Goal: Task Accomplishment & Management: Use online tool/utility

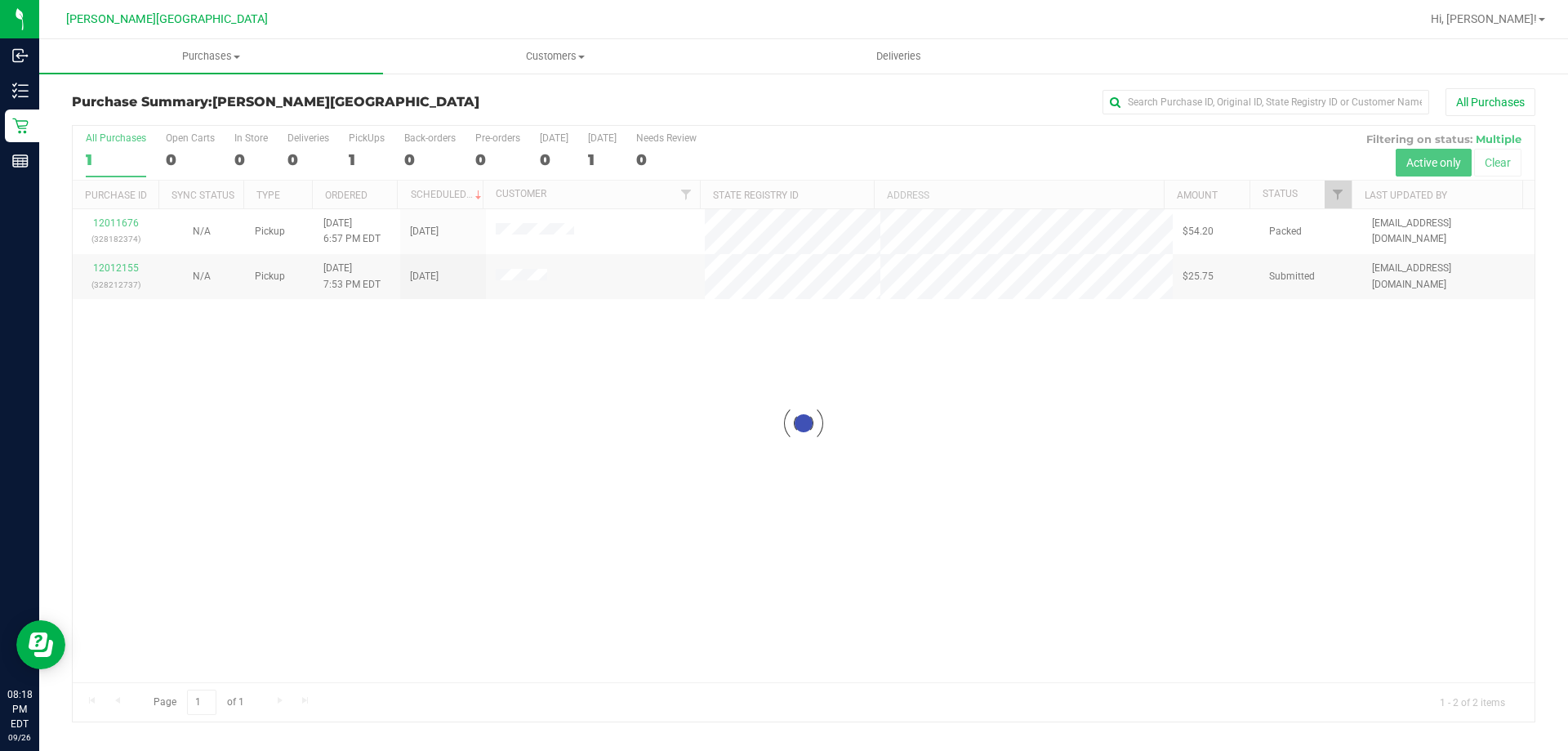
click at [765, 573] on div at bounding box center [803, 424] width 1462 height 595
click at [819, 511] on div "12011676 (328182374) N/A Pickup [DATE] 6:57 PM EDT 9/27/2025 $54.20 Packed [EMA…" at bounding box center [803, 446] width 1462 height 473
click at [125, 270] on div at bounding box center [803, 424] width 1462 height 595
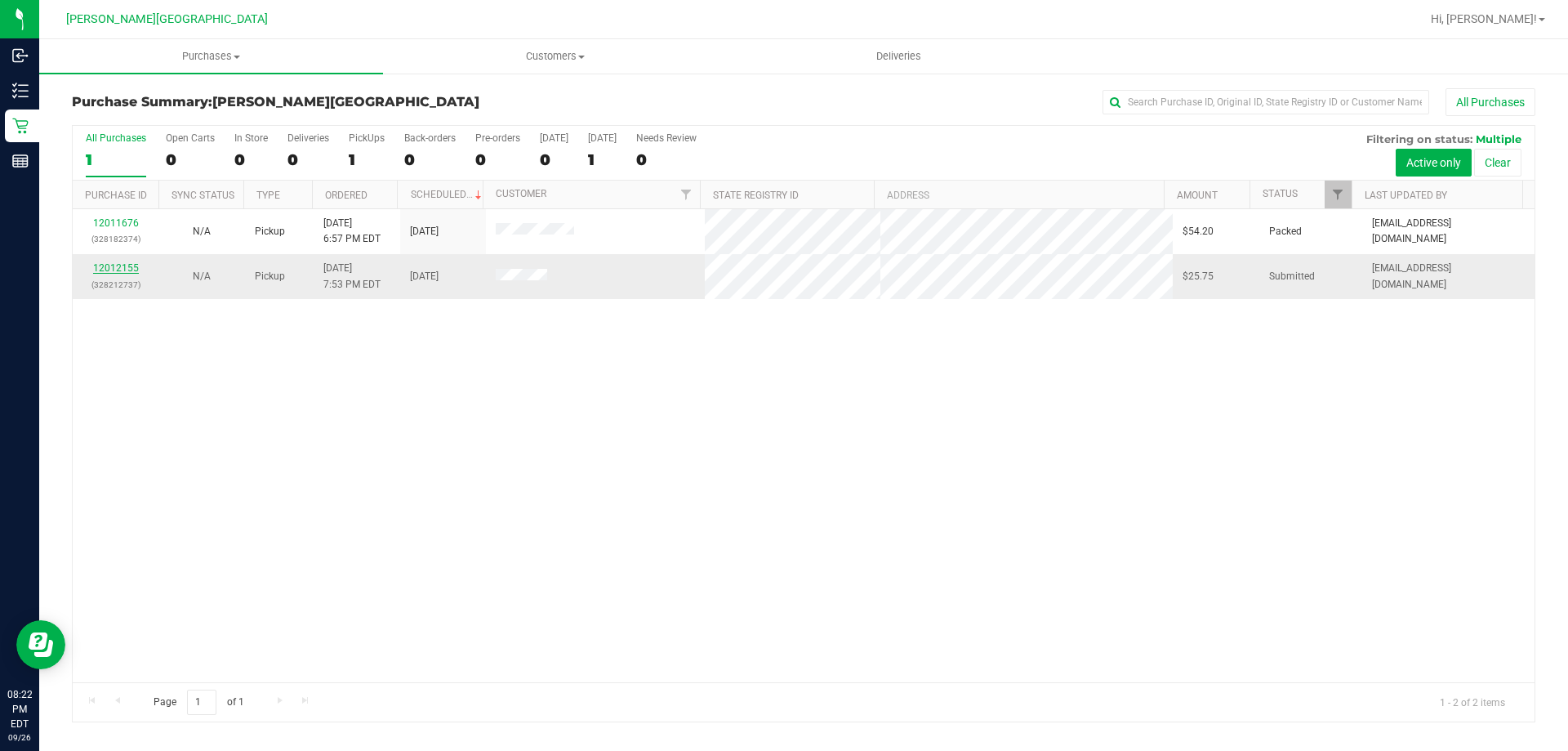
click at [136, 267] on link "12012155" at bounding box center [116, 268] width 46 height 11
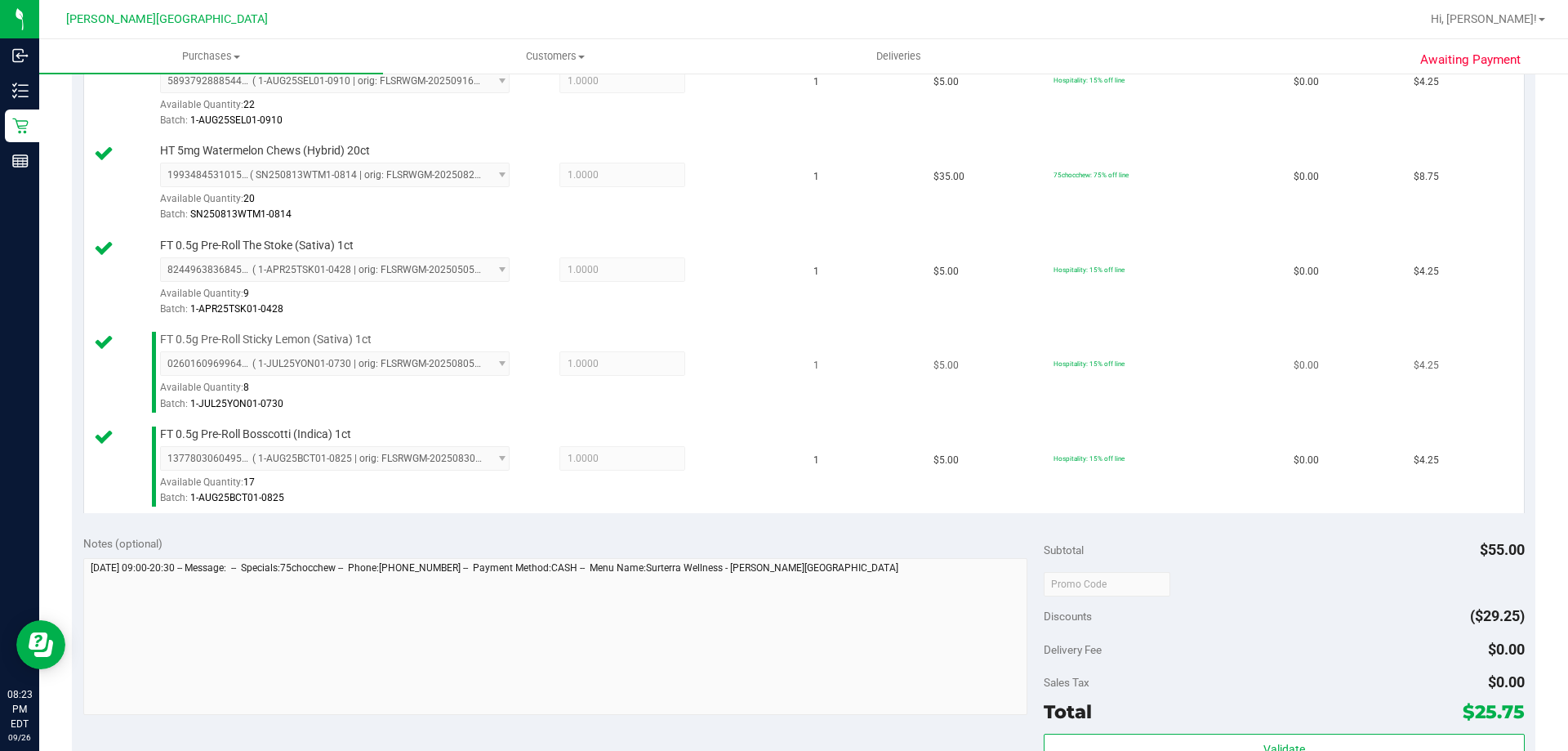
scroll to position [817, 0]
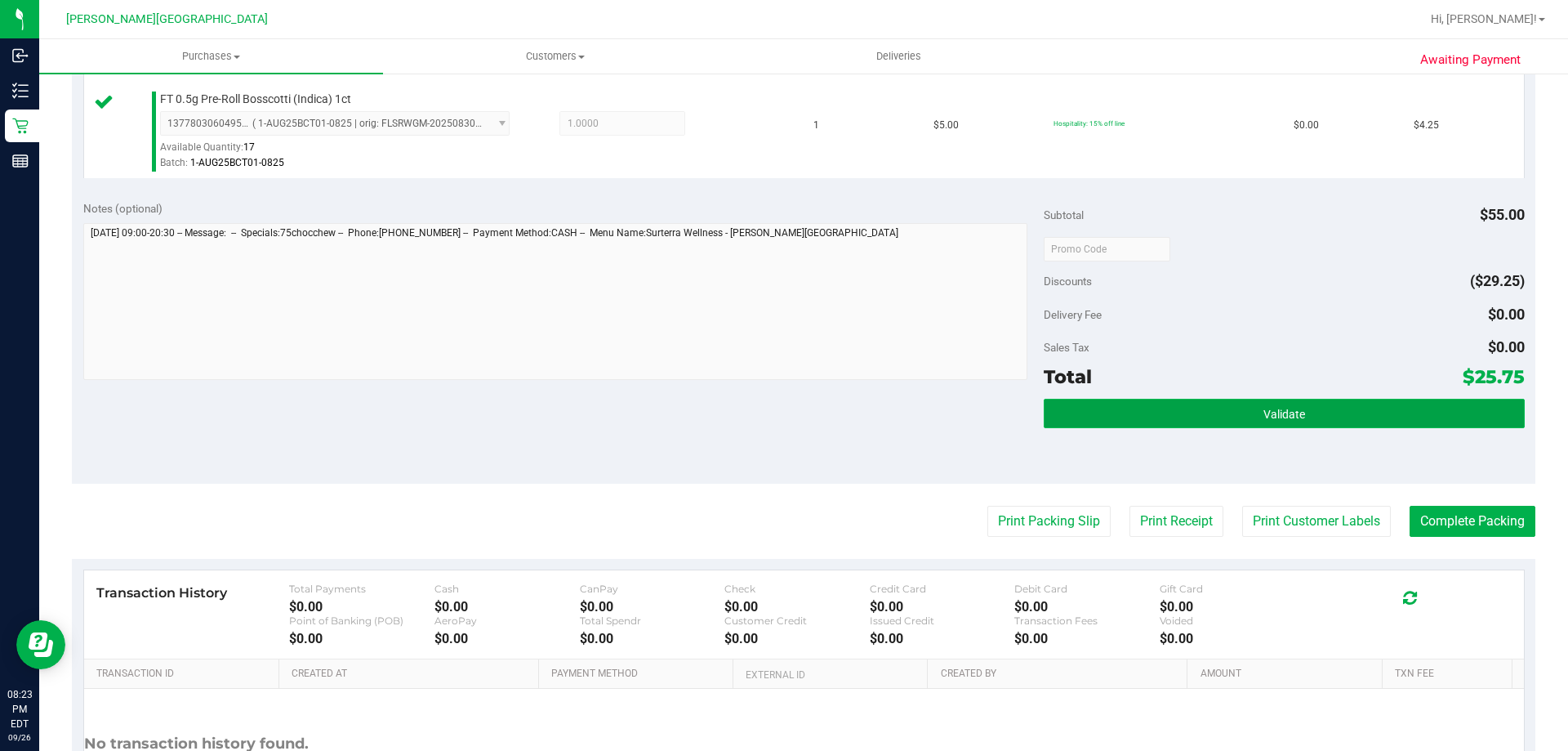
click at [1340, 426] on button "Validate" at bounding box center [1284, 413] width 481 height 30
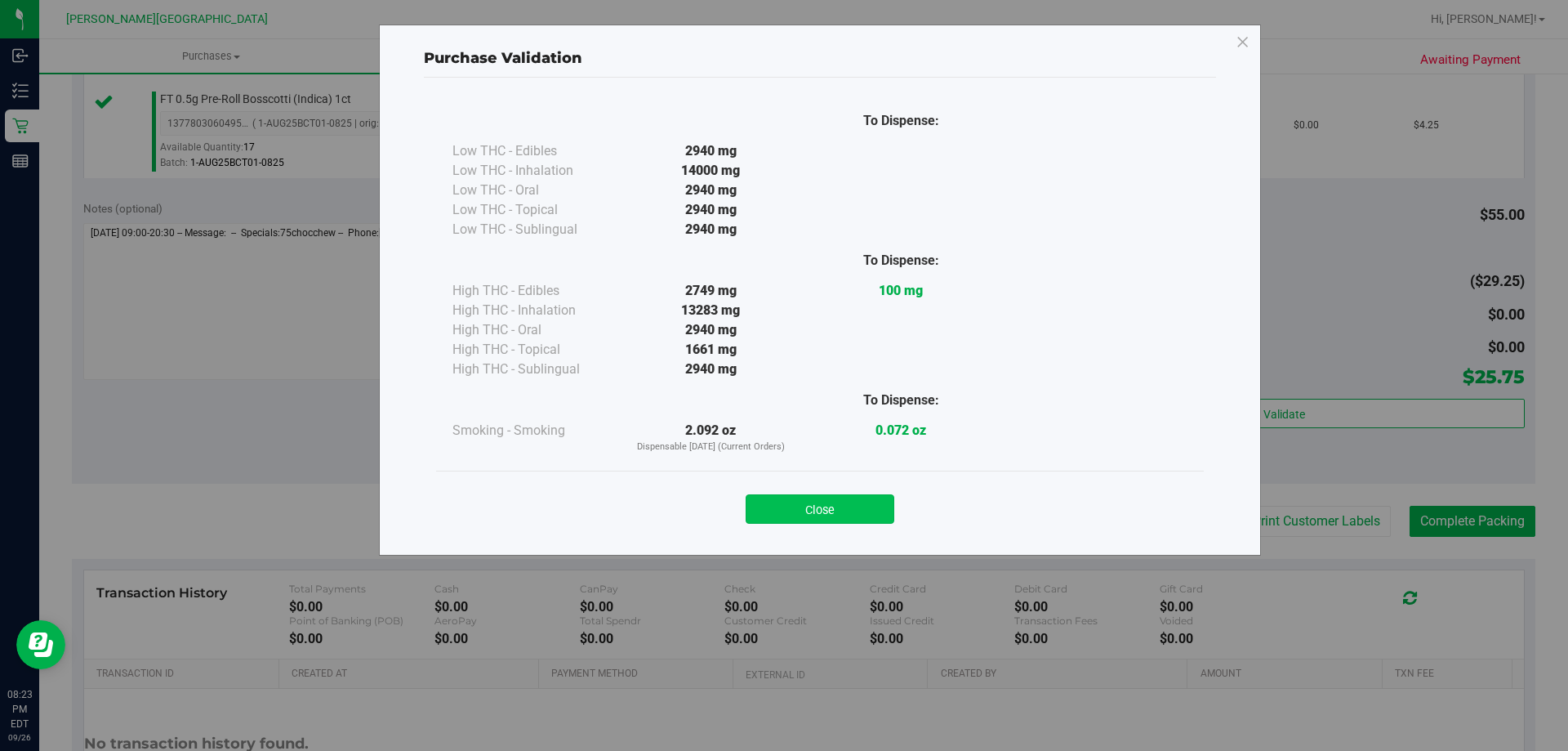
click at [839, 522] on button "Close" at bounding box center [820, 509] width 149 height 30
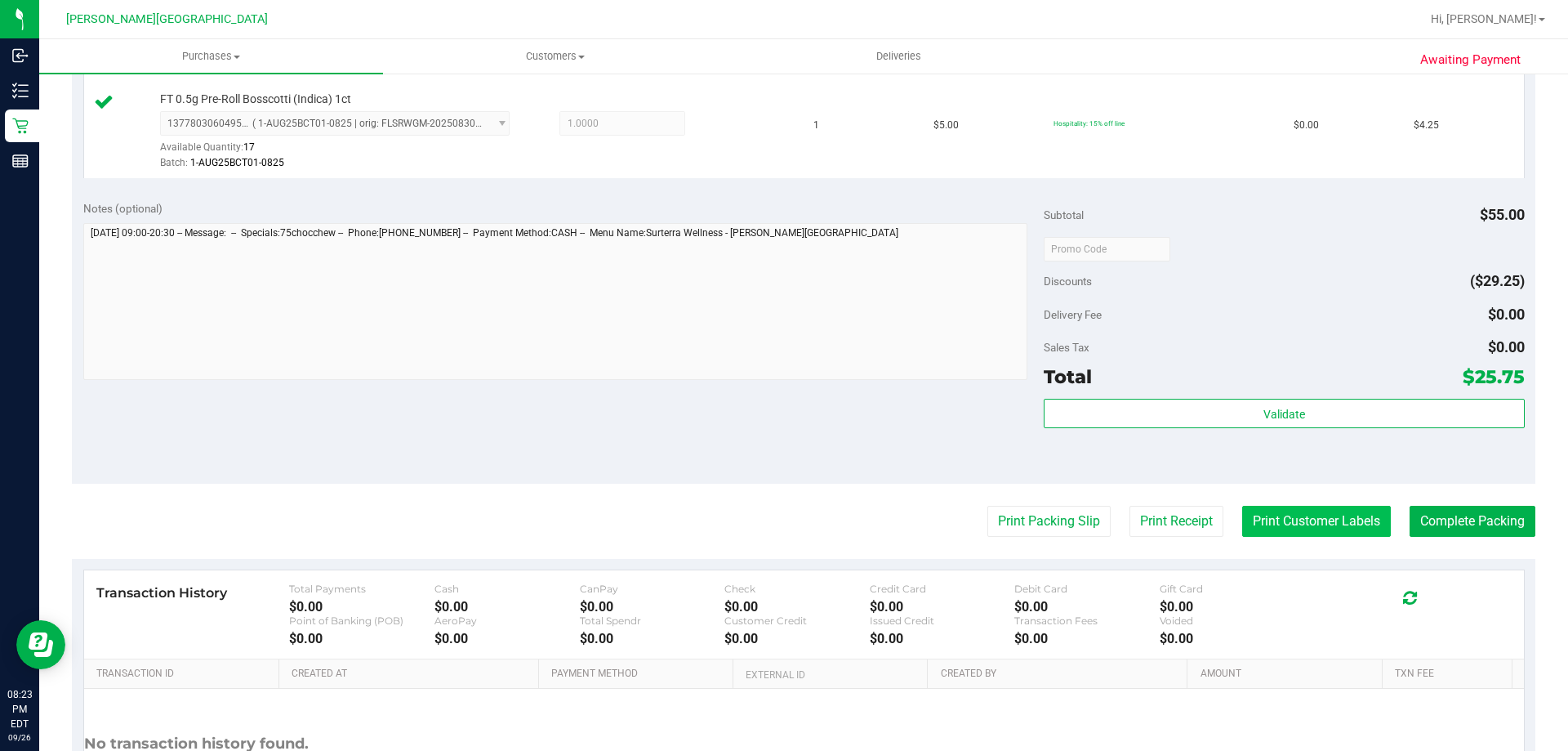
click at [1342, 515] on button "Print Customer Labels" at bounding box center [1317, 521] width 149 height 31
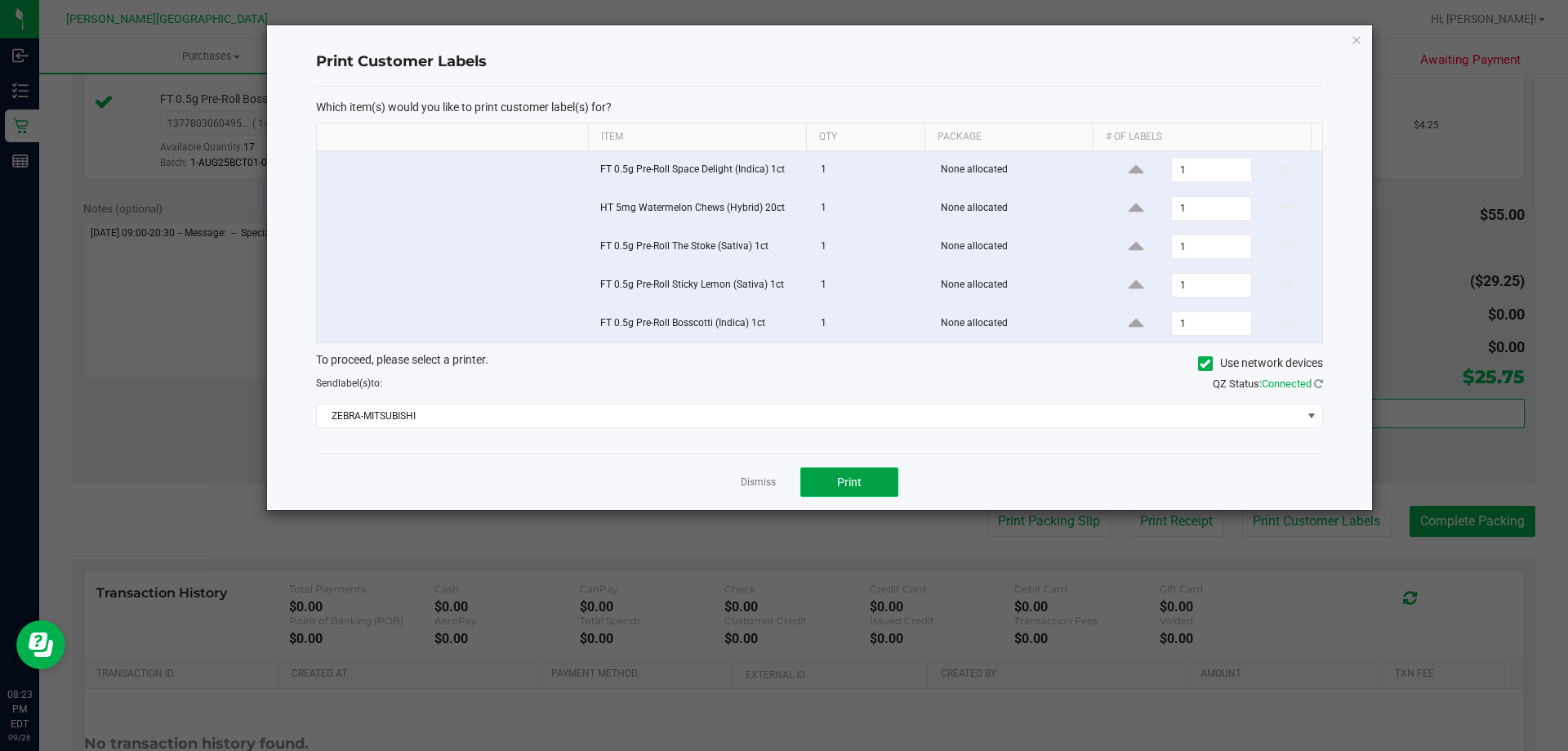
click at [861, 483] on span "Print" at bounding box center [850, 482] width 25 height 13
click at [1351, 37] on icon "button" at bounding box center [1356, 39] width 11 height 20
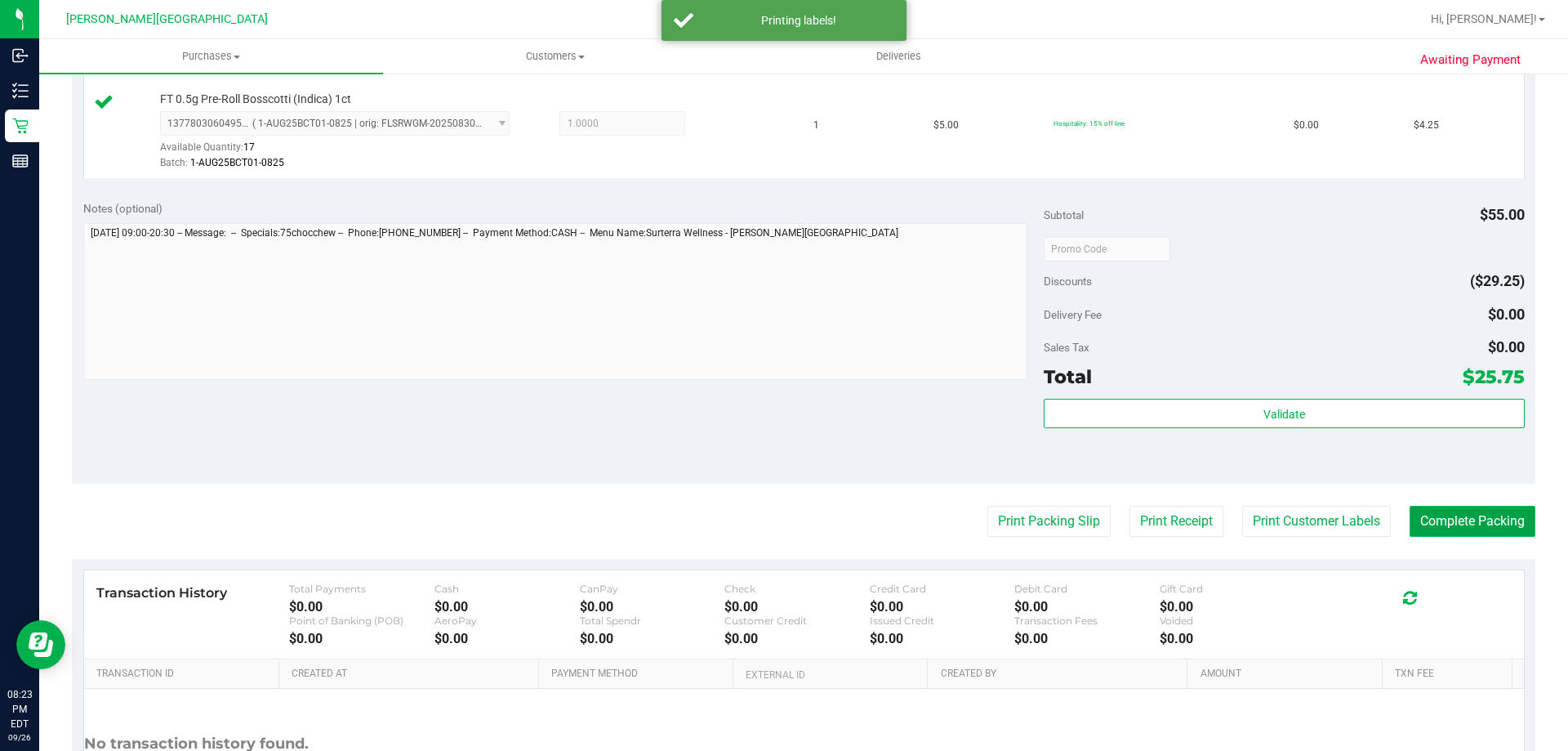
click at [1460, 526] on button "Complete Packing" at bounding box center [1473, 521] width 126 height 31
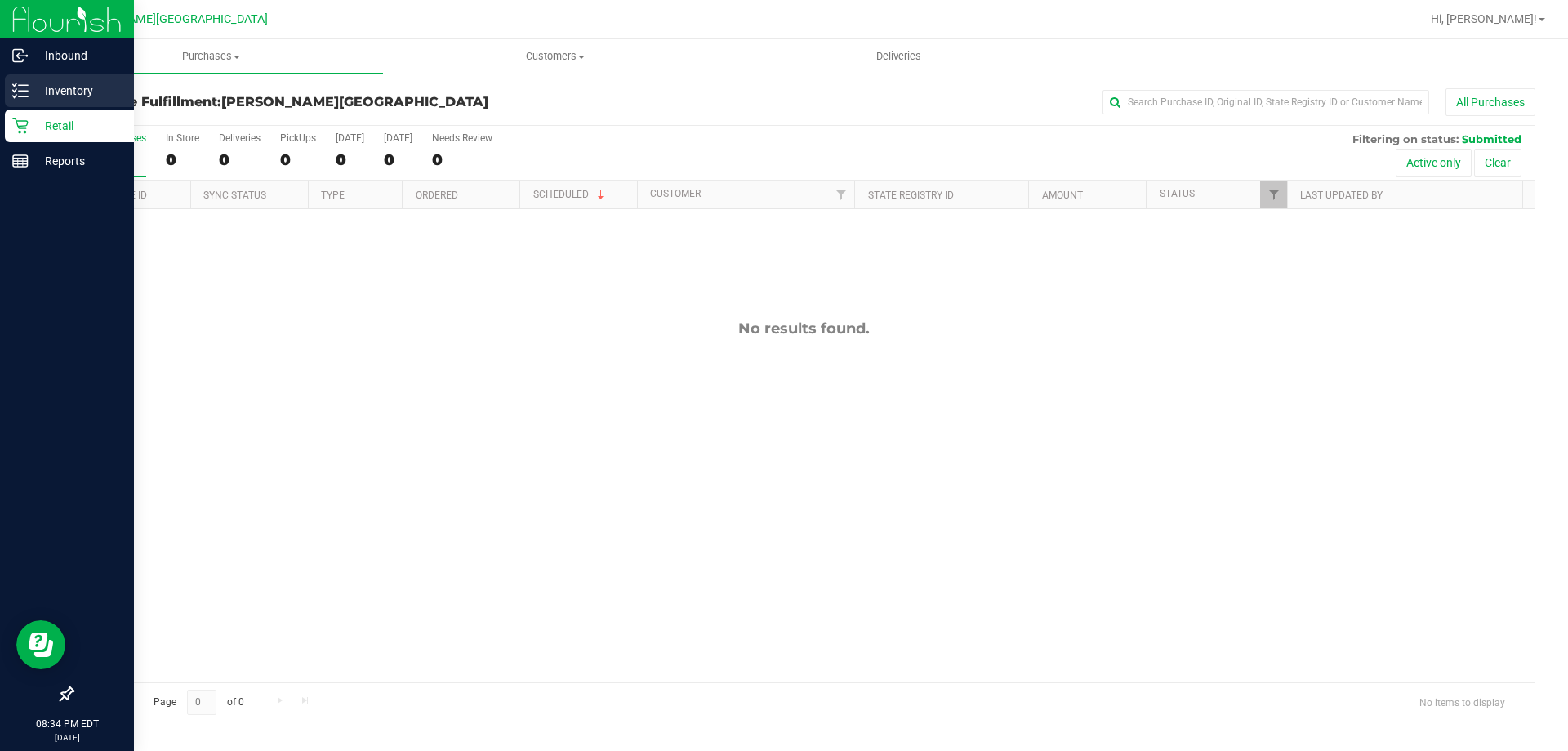
click at [53, 79] on div "Inventory" at bounding box center [69, 91] width 129 height 32
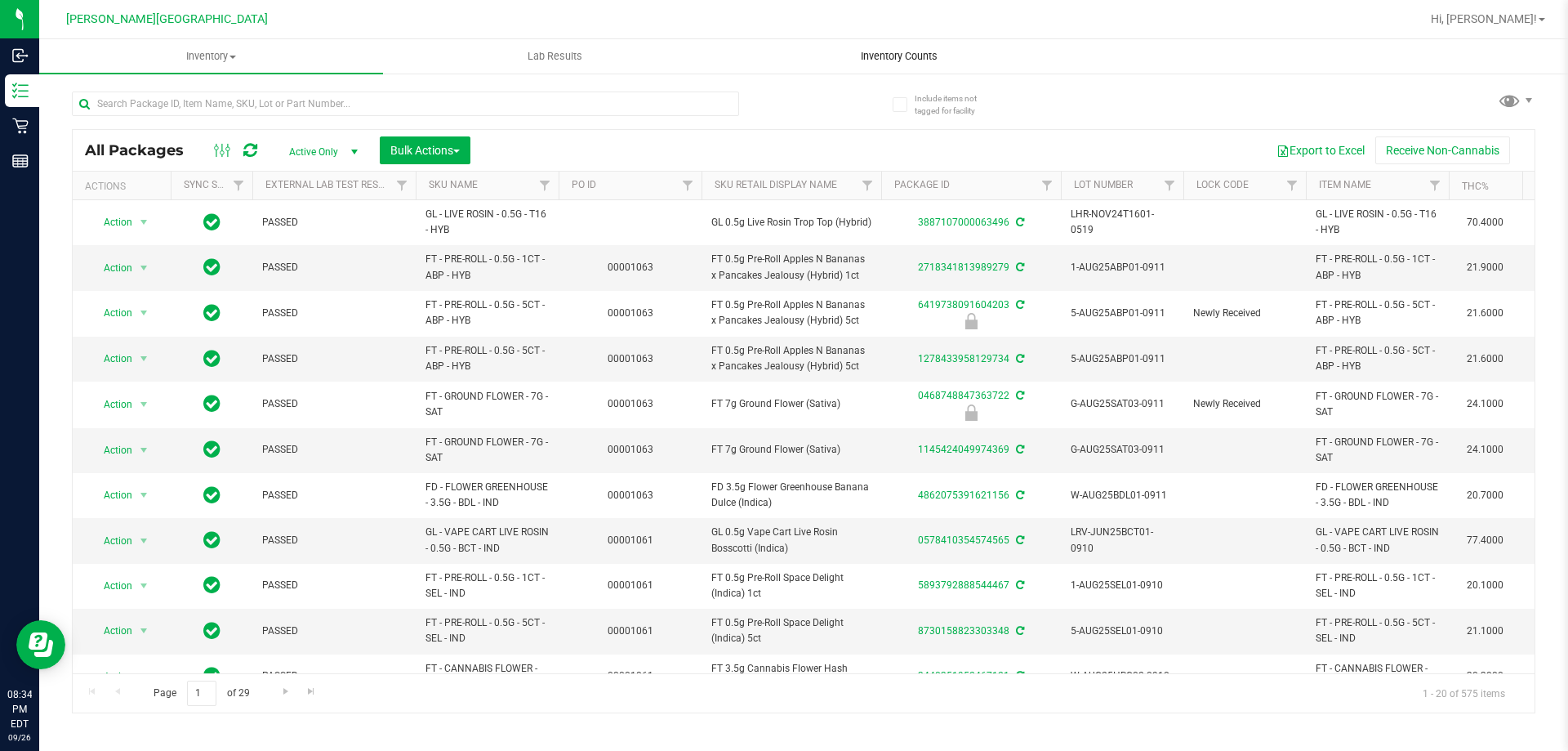
click at [918, 58] on span "Inventory Counts" at bounding box center [898, 55] width 121 height 14
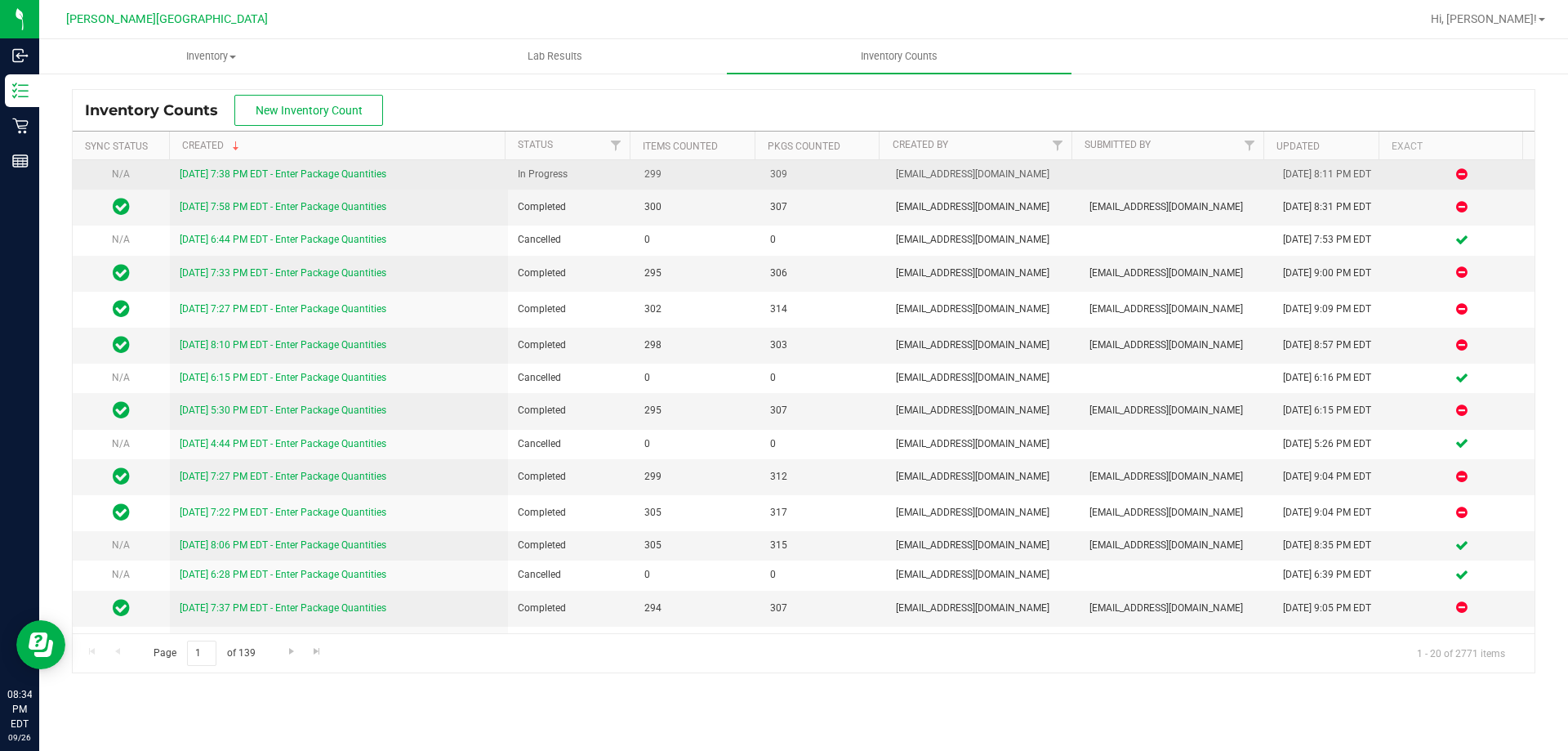
click at [281, 174] on link "[DATE] 7:38 PM EDT - Enter Package Quantities" at bounding box center [282, 174] width 207 height 11
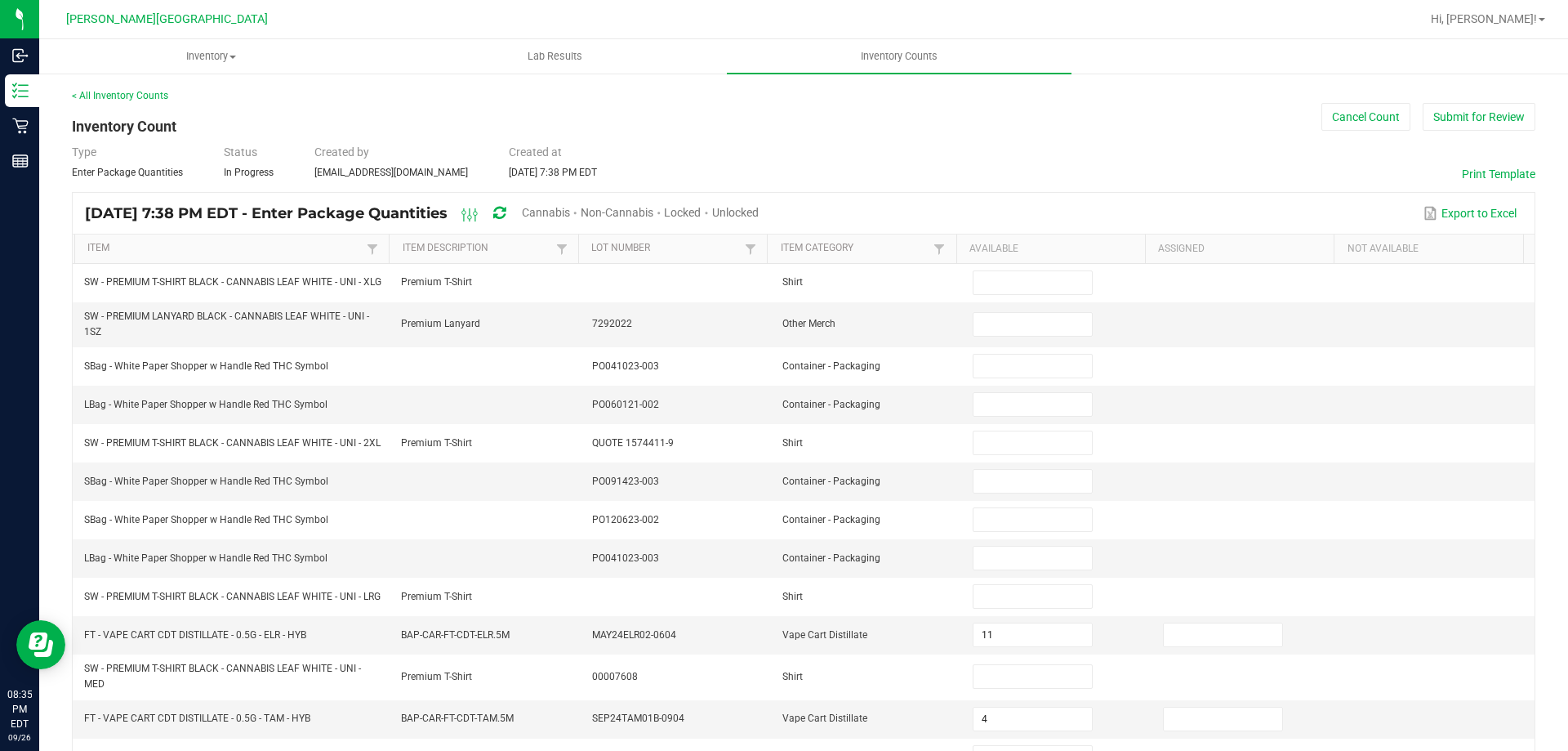
click at [759, 209] on span "Unlocked" at bounding box center [735, 213] width 47 height 13
type input "11"
type input "4"
type input "0"
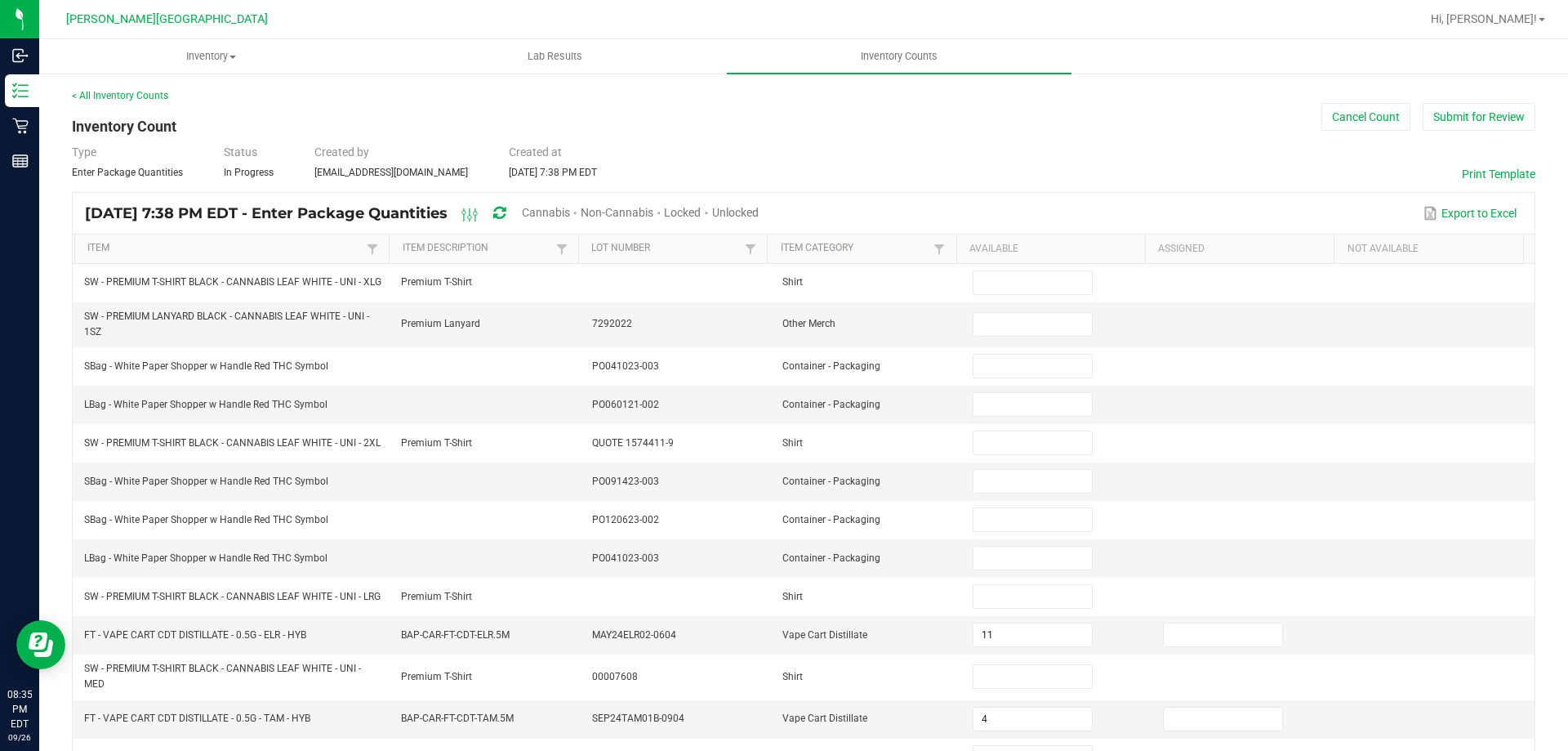
type input "0"
type input "2"
type input "6"
type input "3"
type input "10"
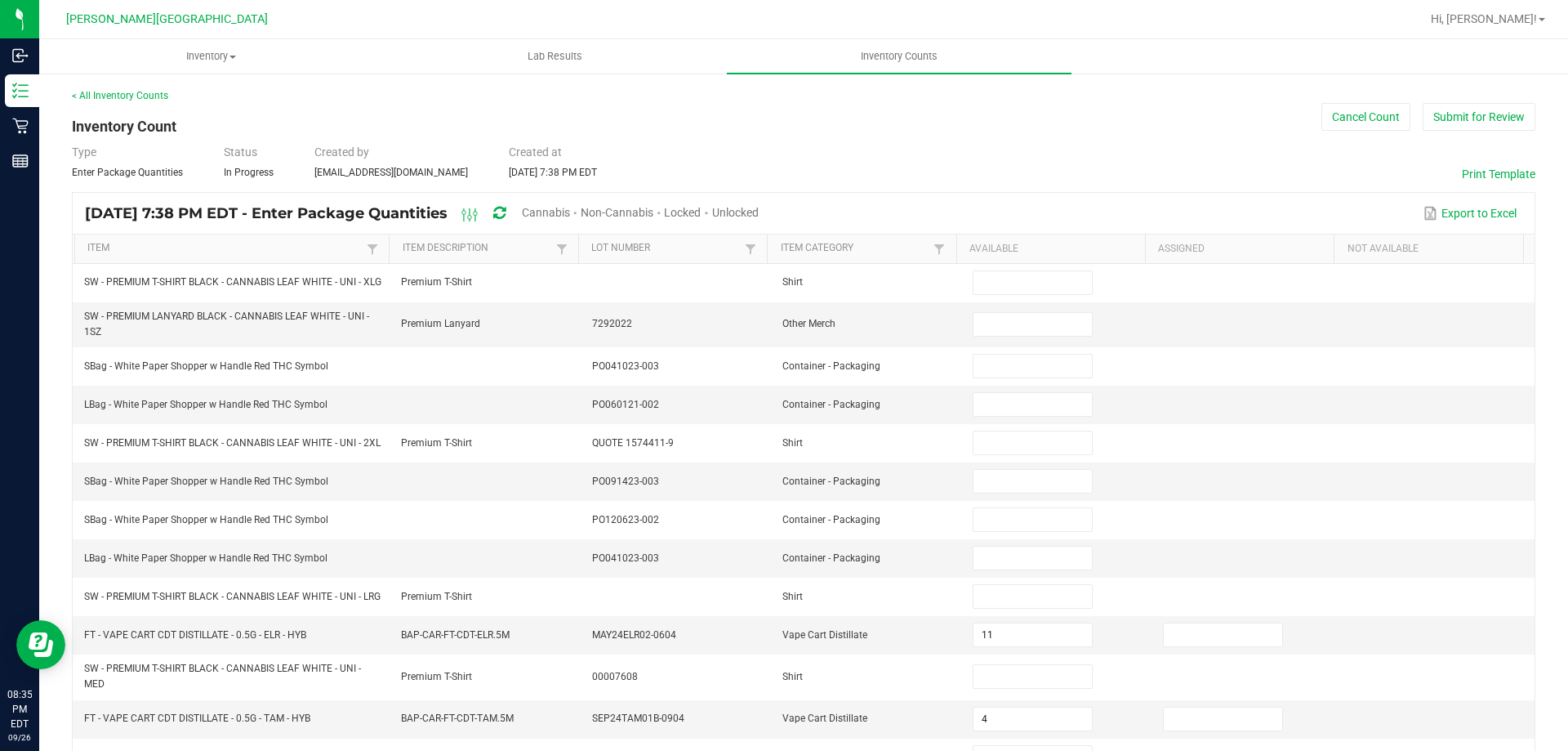
type input "12"
type input "6"
type input "2"
type input "8"
type input "2"
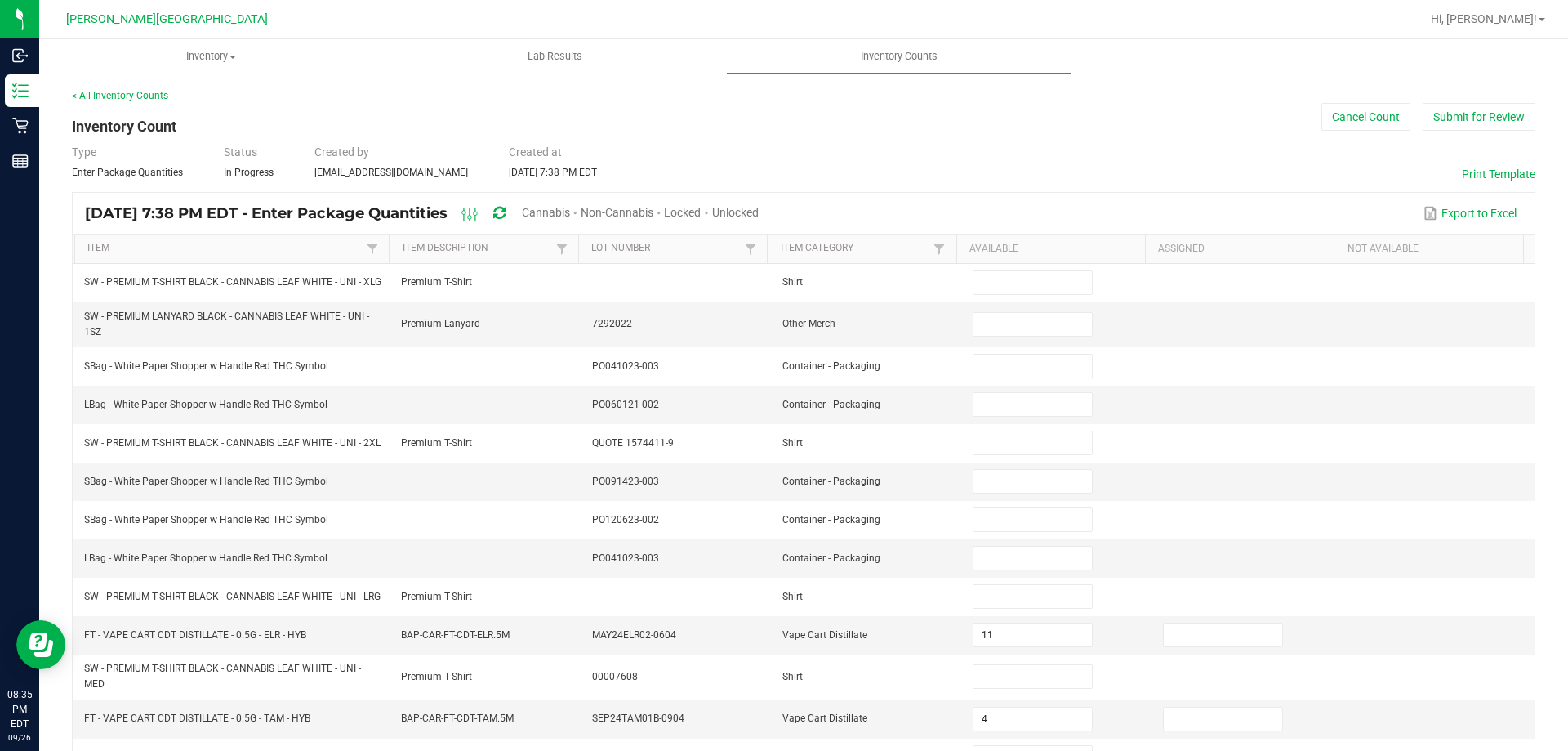
type input "4"
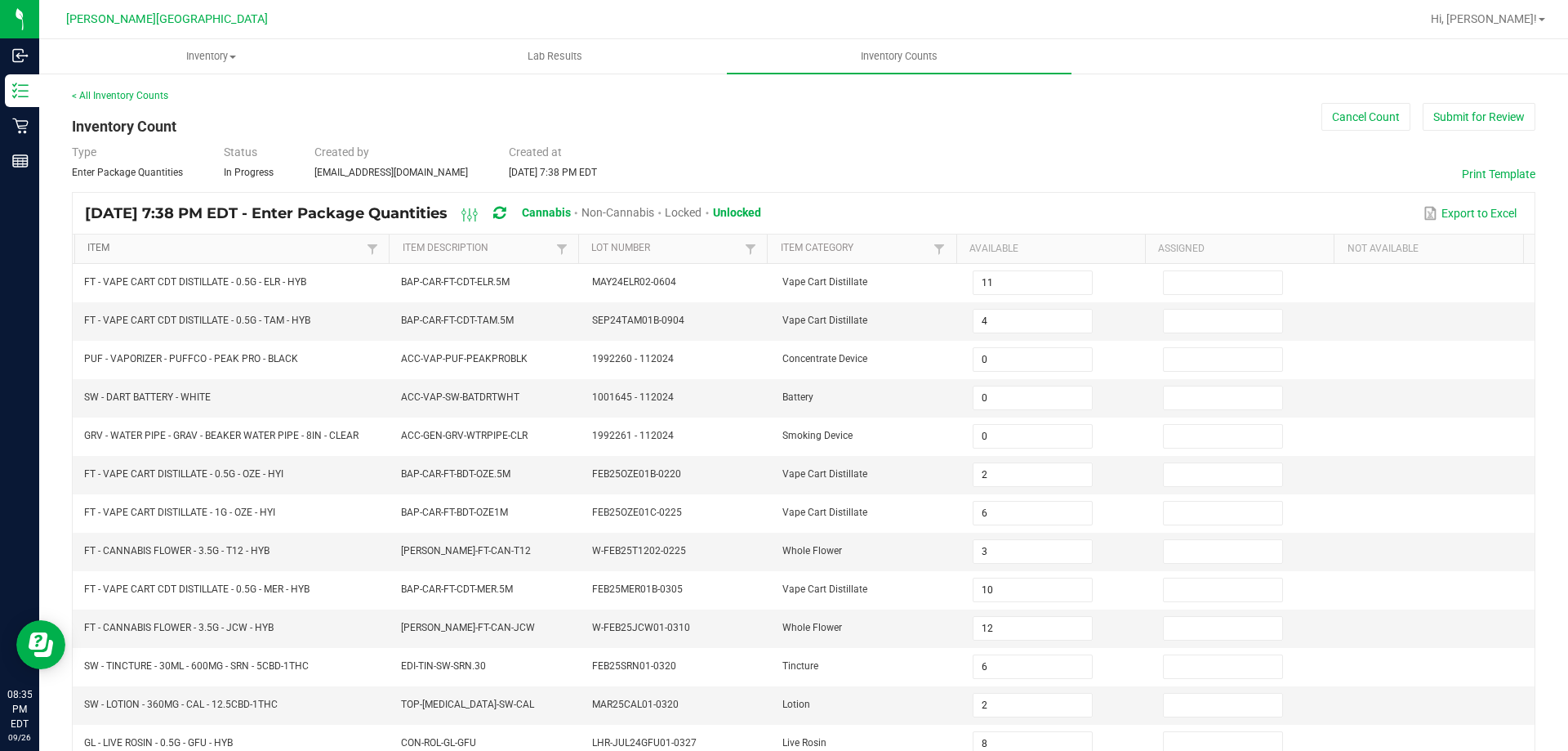
click at [337, 247] on link "Item" at bounding box center [225, 248] width 276 height 13
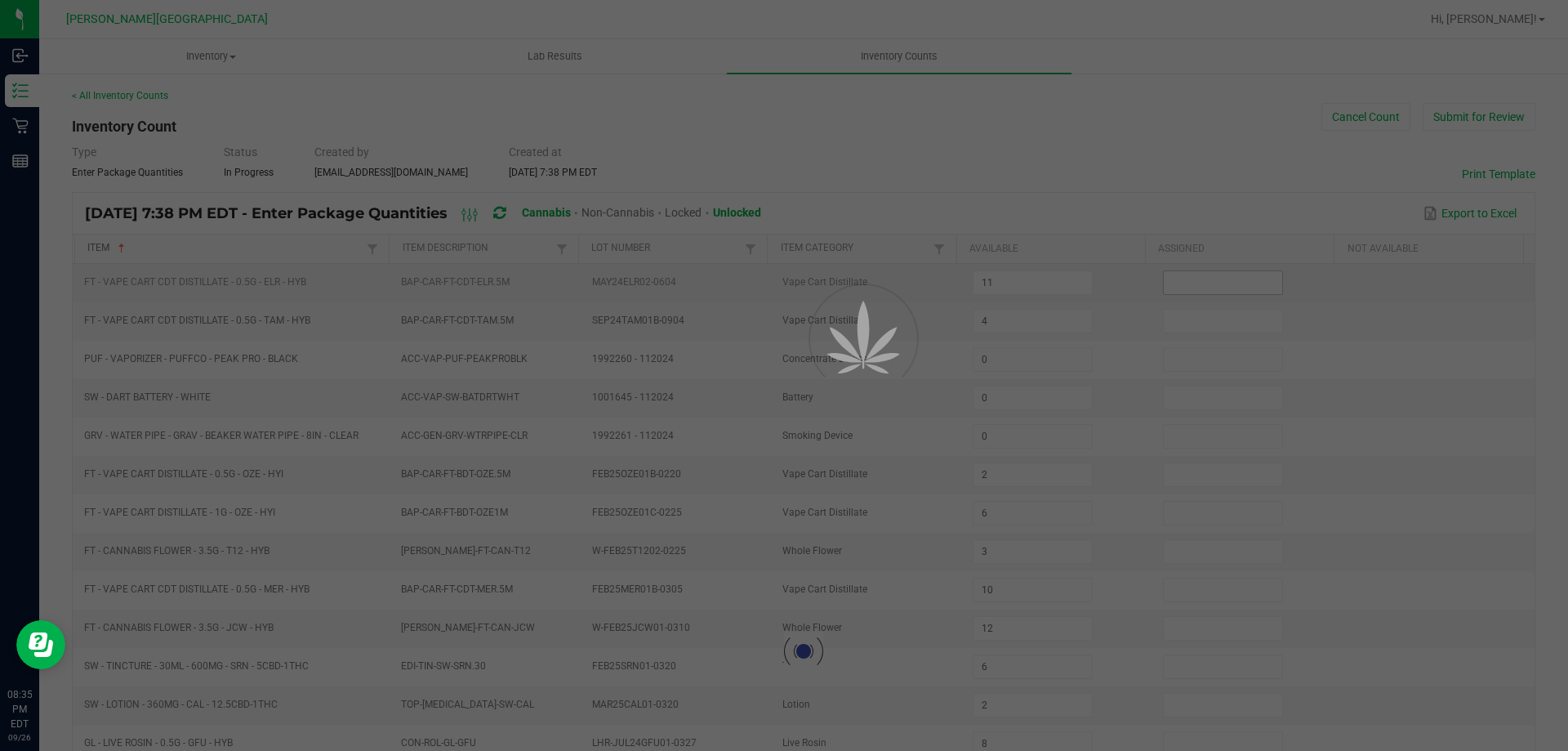
type input "0"
type input "19"
type input "18"
type input "0"
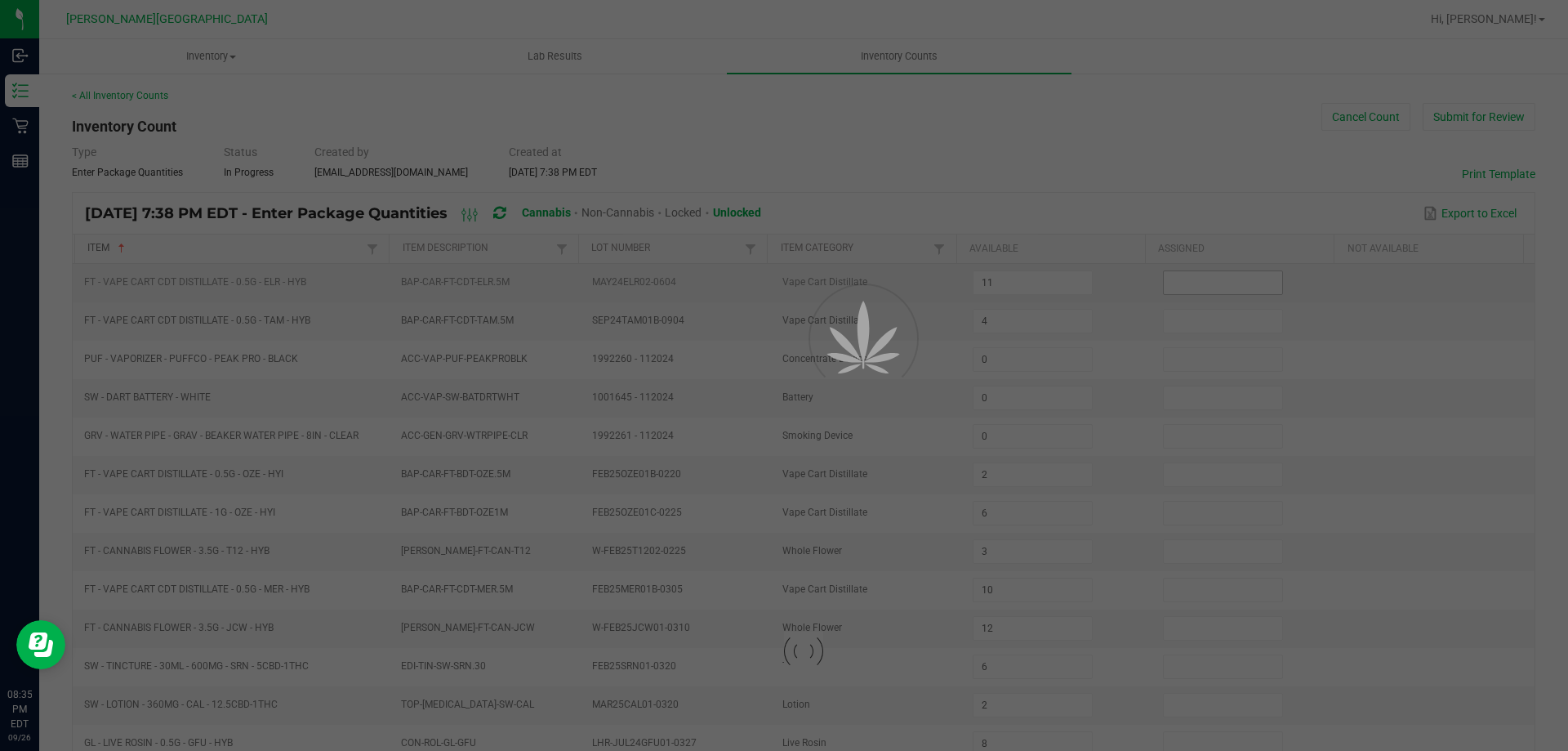
type input "14"
type input "2"
type input "19"
type input "1"
type input "10"
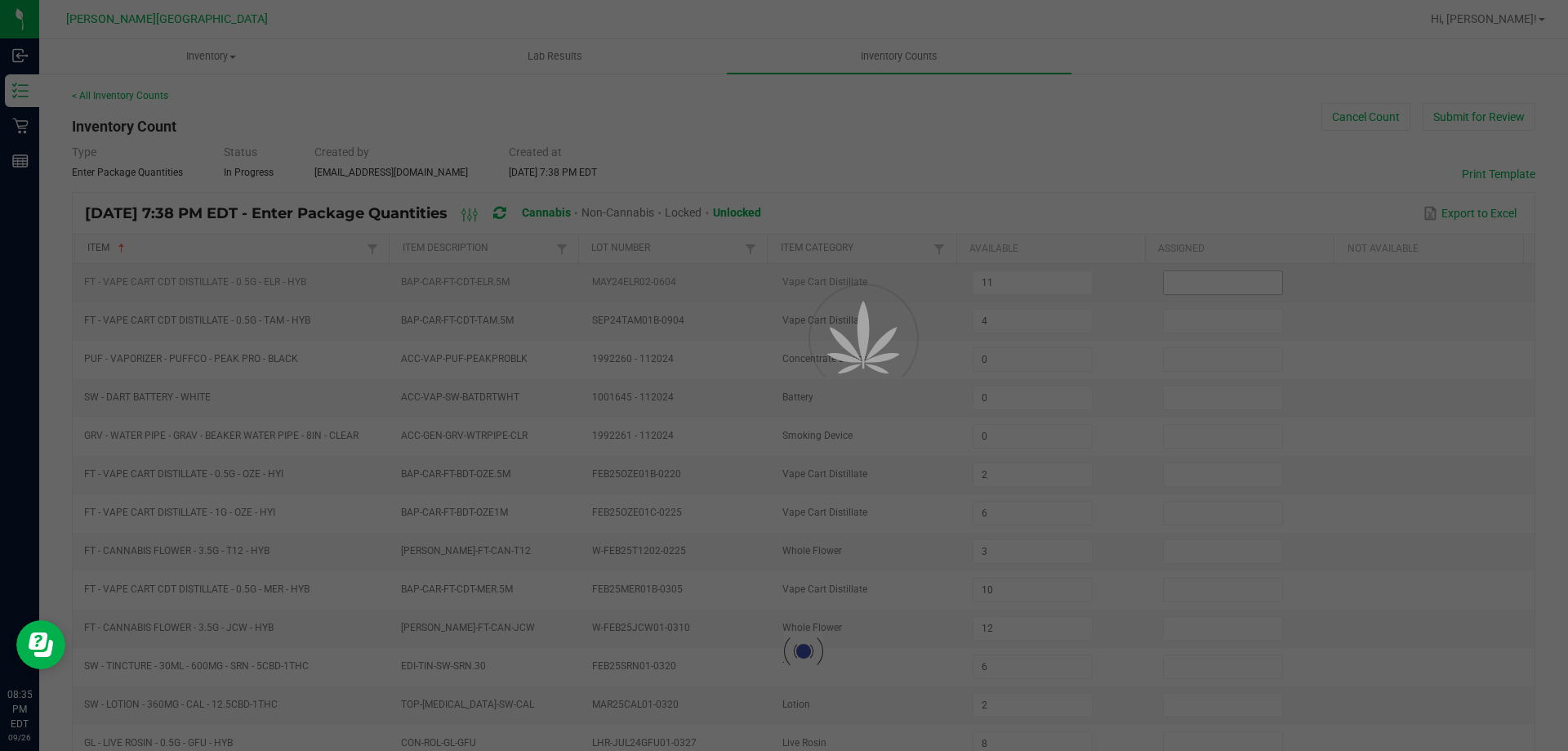
type input "17"
type input "6"
type input "7"
type input "15"
type input "11"
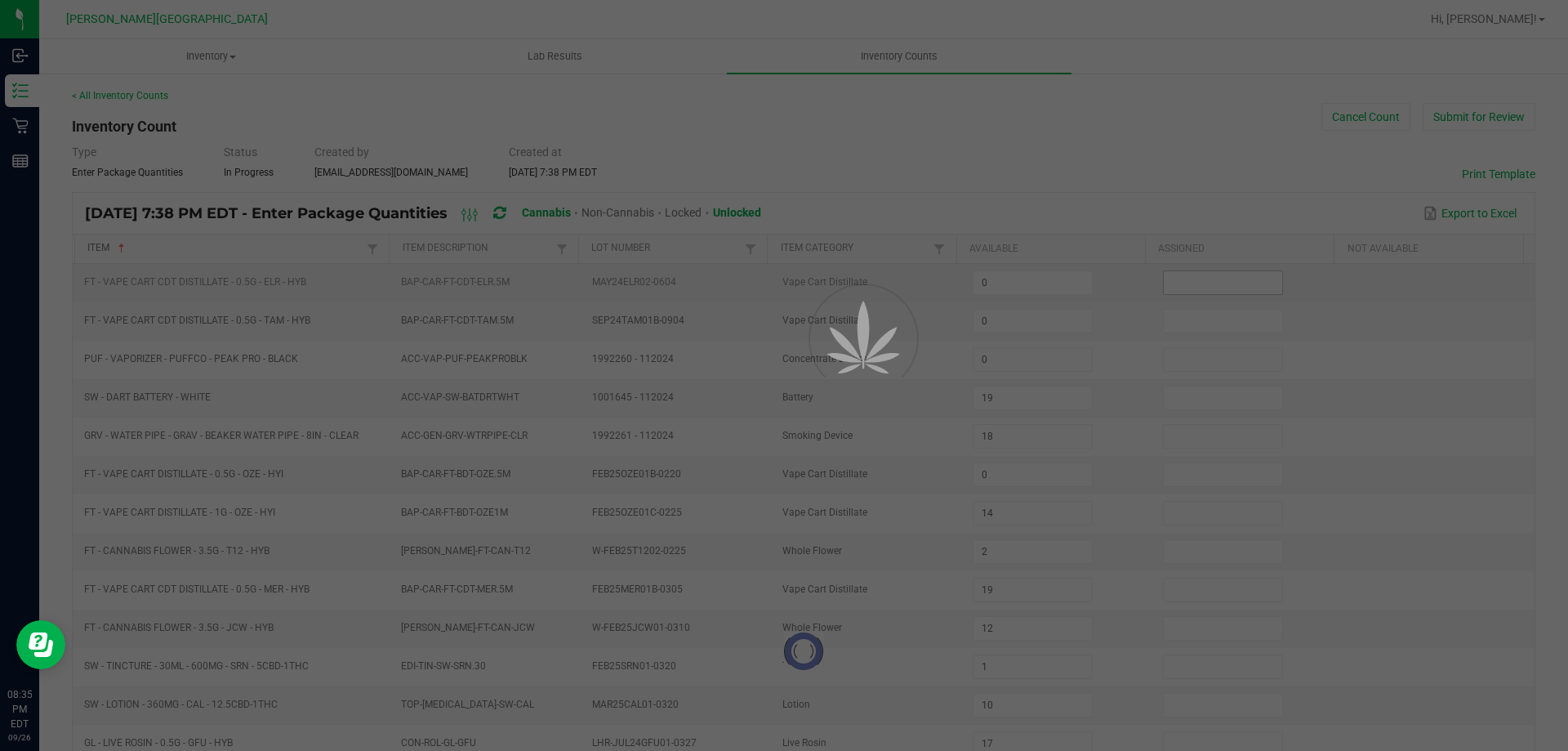
type input "16"
type input "8"
type input "4"
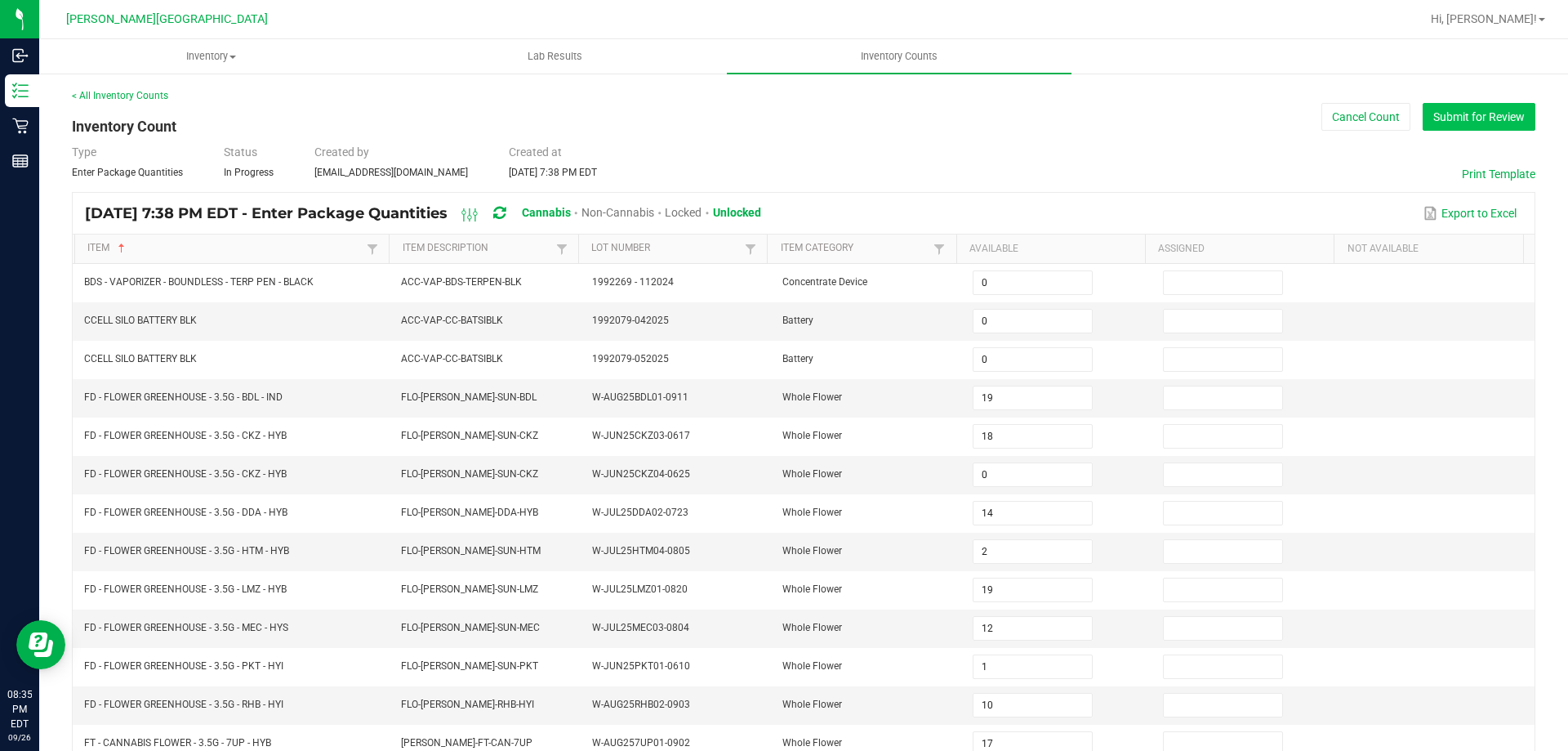
click at [1461, 115] on button "Submit for Review" at bounding box center [1479, 116] width 113 height 28
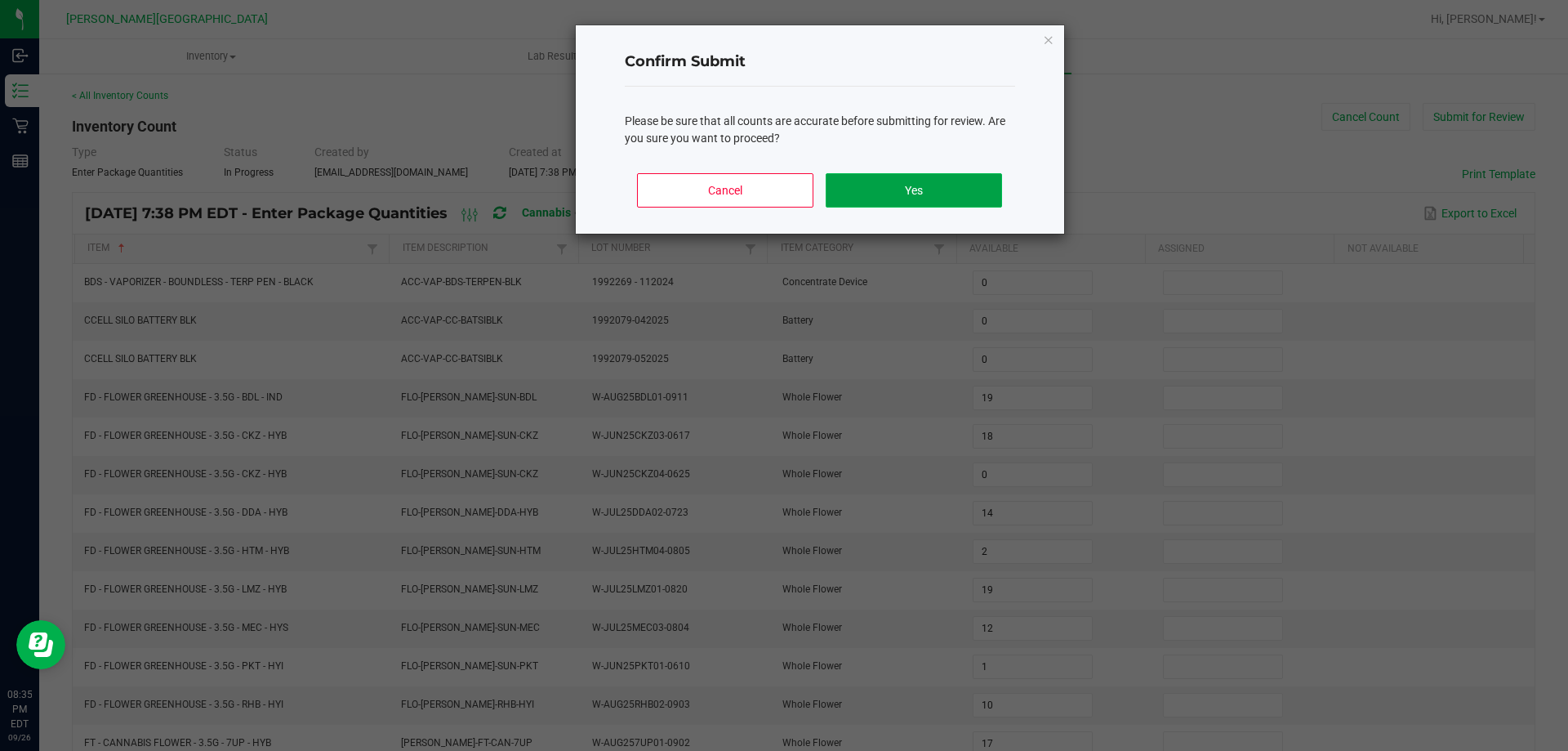
click at [941, 204] on button "Yes" at bounding box center [914, 191] width 175 height 34
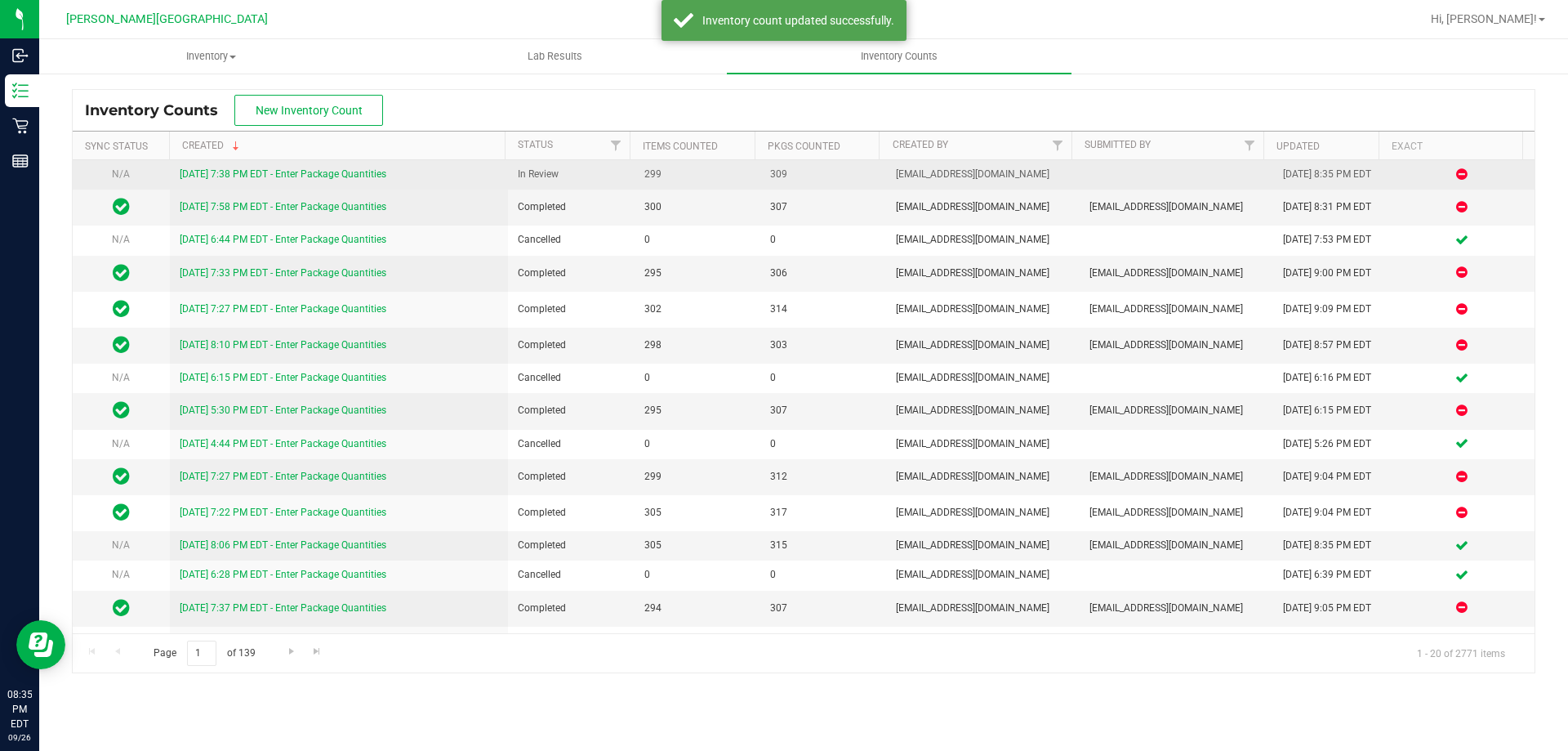
click at [326, 172] on link "[DATE] 7:38 PM EDT - Enter Package Quantities" at bounding box center [282, 174] width 207 height 11
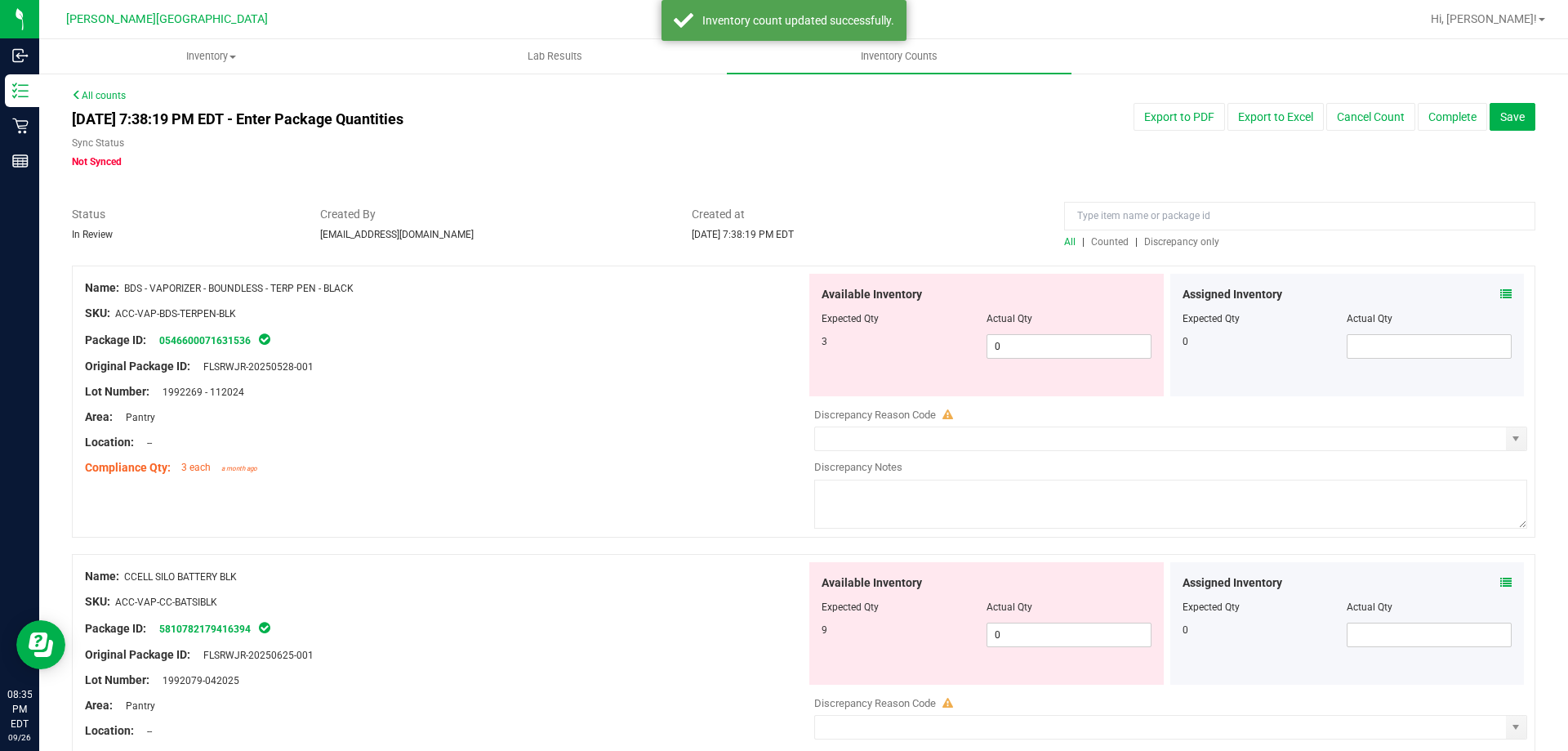
click at [1190, 247] on div "All | Counted | Discrepancy only" at bounding box center [1300, 241] width 471 height 14
click at [1190, 241] on span "Discrepancy only" at bounding box center [1182, 241] width 75 height 11
click at [1028, 346] on span "0 0" at bounding box center [1068, 346] width 165 height 25
type input "03"
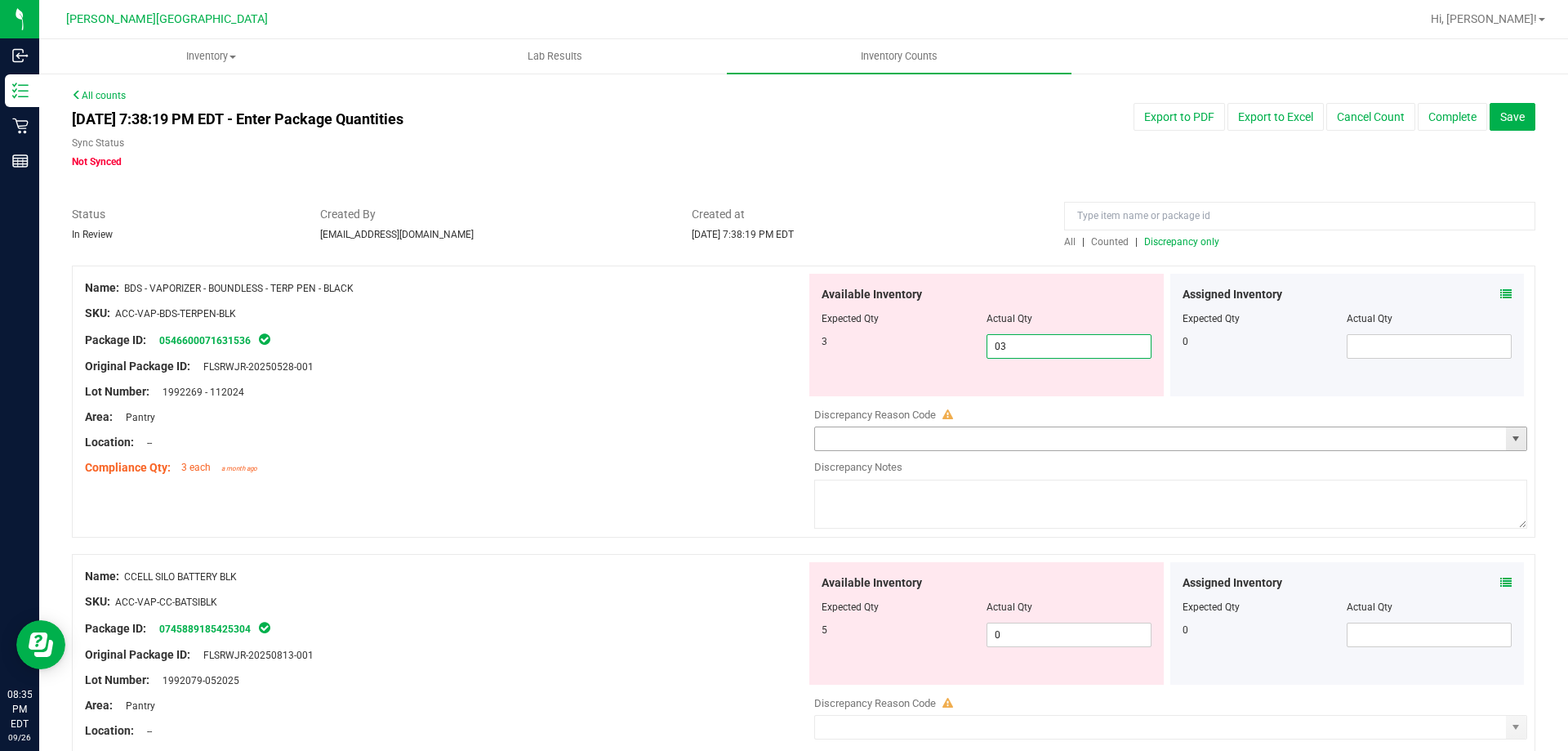
scroll to position [408, 0]
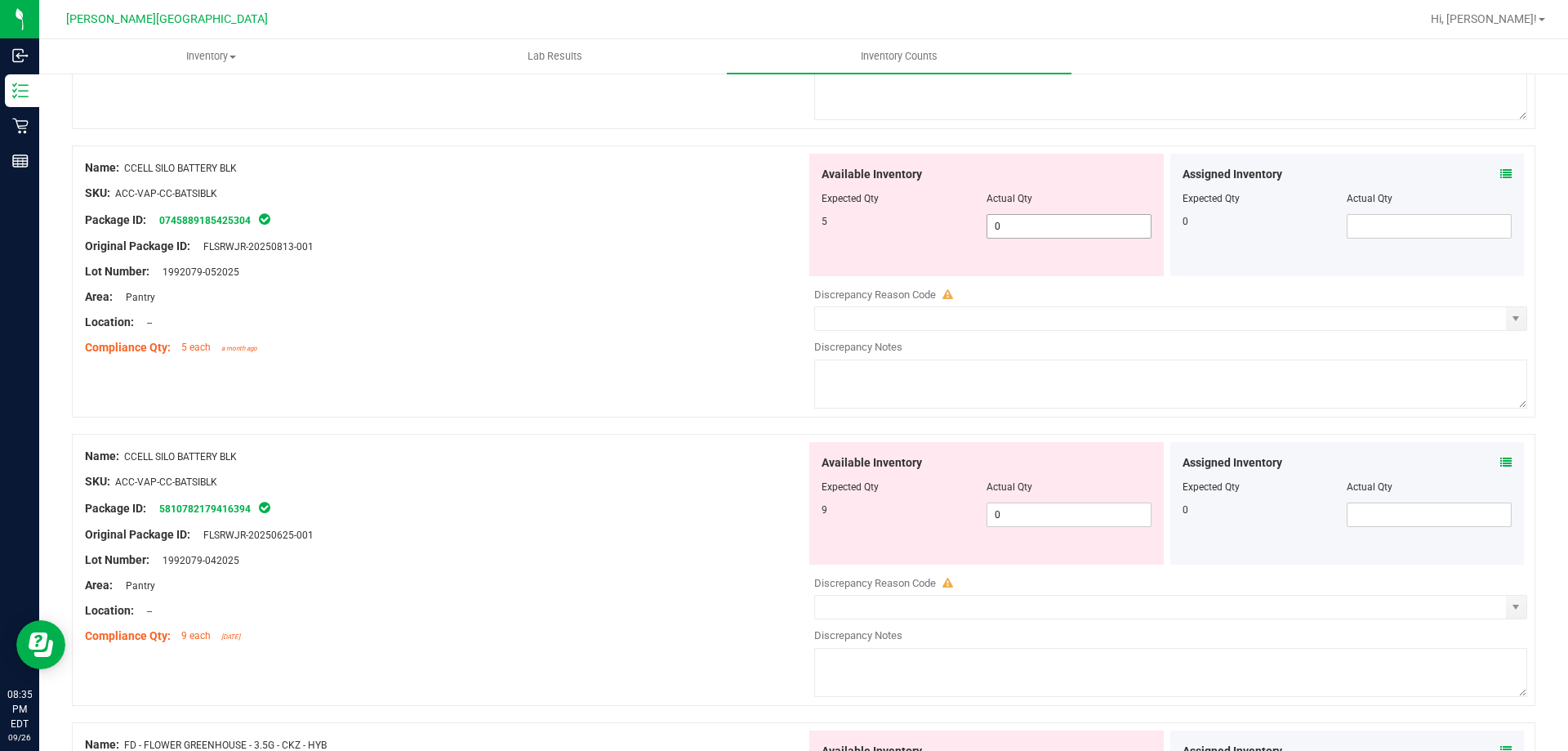
type input "3"
click at [1049, 227] on div "Available Inventory Expected Qty Actual Qty 5 0 0" at bounding box center [1166, 282] width 721 height 259
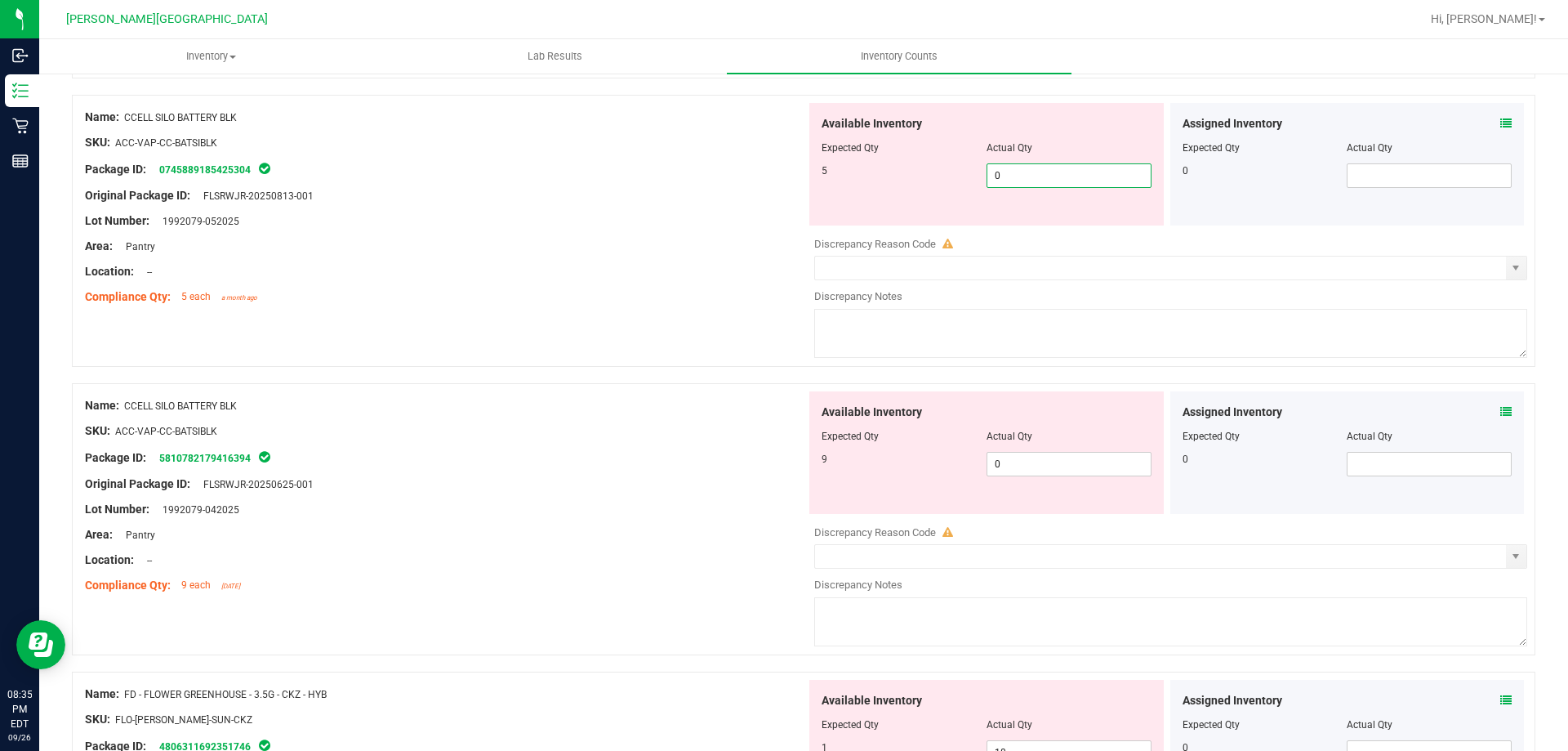
type input "05"
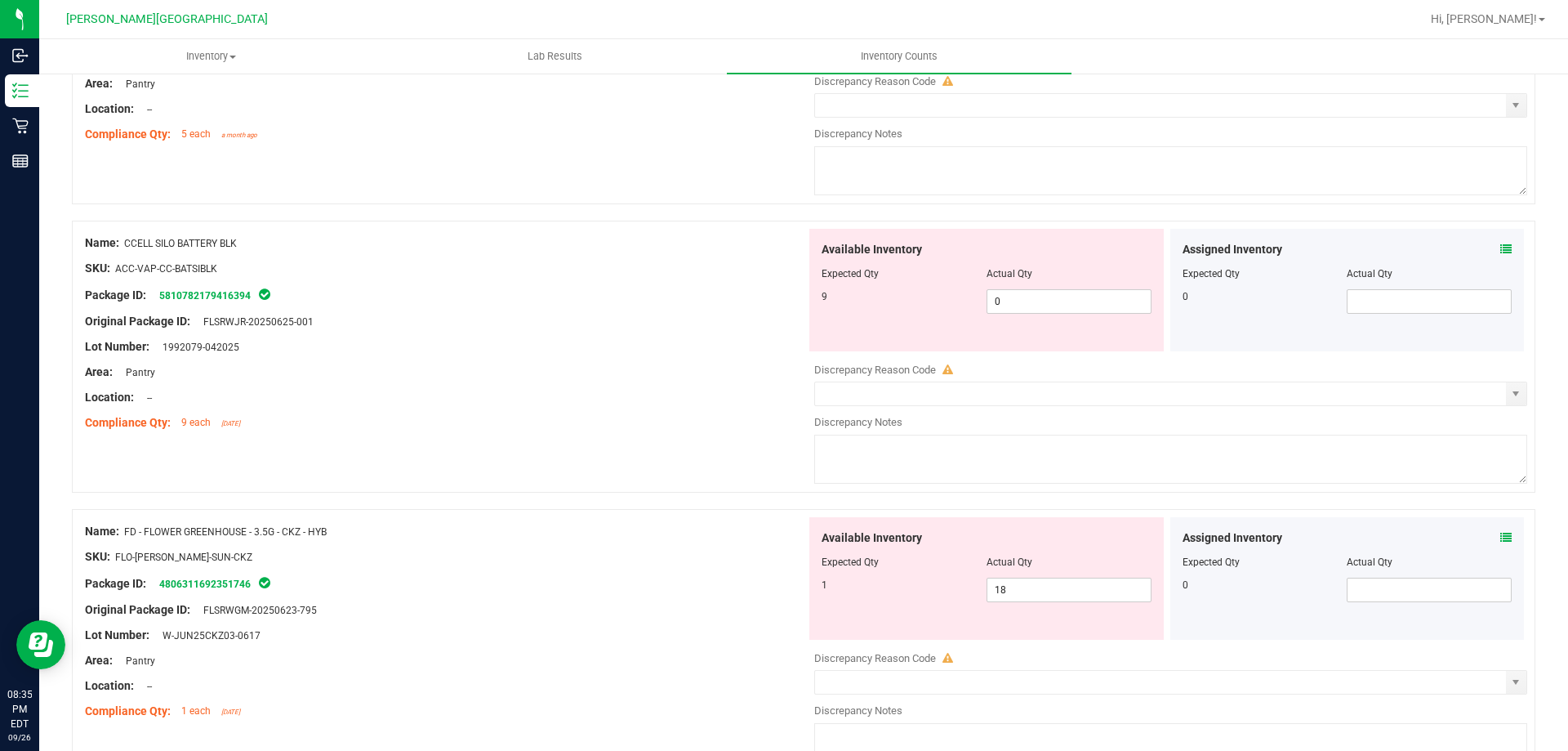
scroll to position [572, 0]
click at [1049, 322] on div "Available Inventory Expected Qty Actual Qty 9 0 0" at bounding box center [1166, 357] width 721 height 259
type input "5"
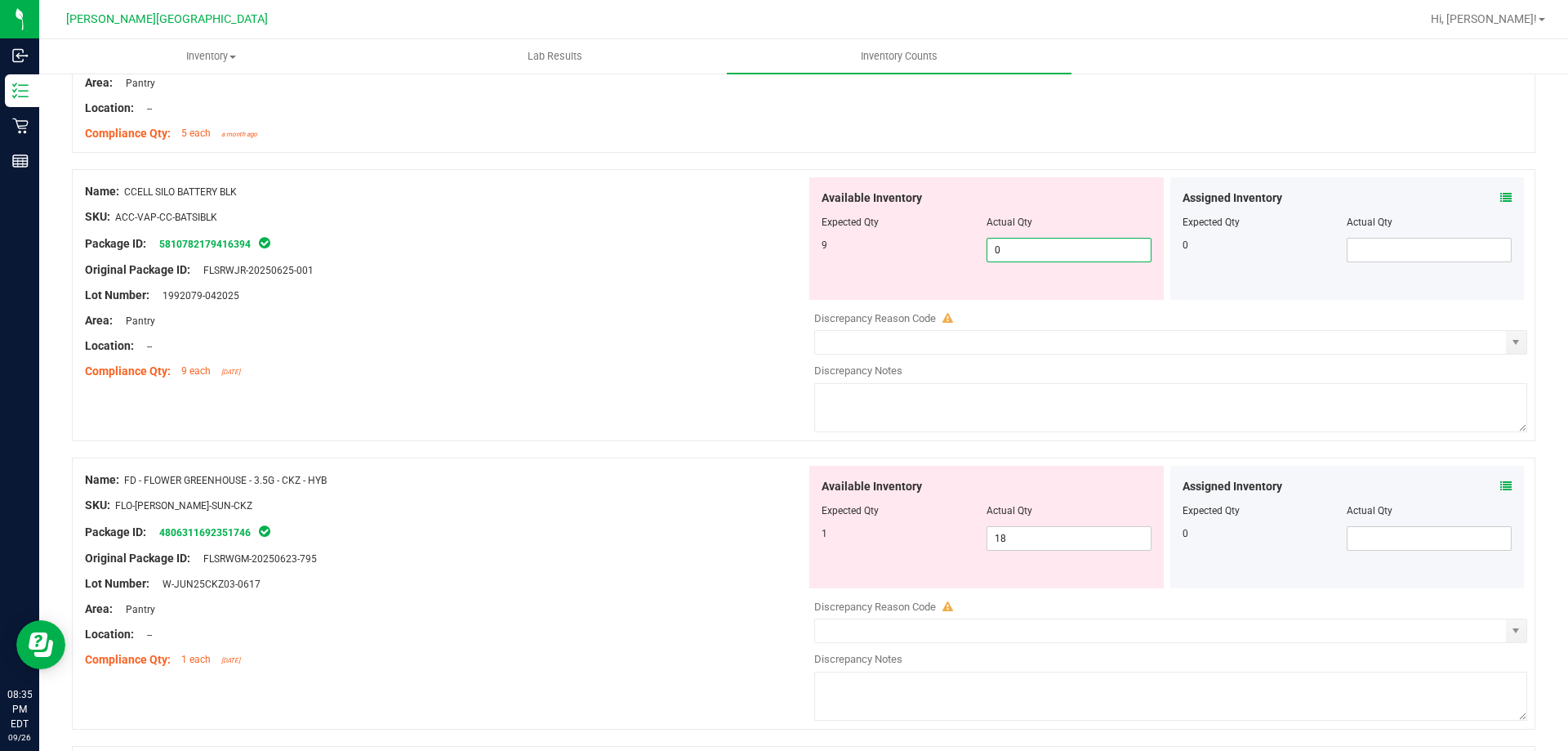
click at [1061, 252] on span "0 0" at bounding box center [1068, 250] width 165 height 25
type input "09"
type input "9"
click at [486, 520] on div "Name: FD - FLOWER GREENHOUSE - 3.5G - CKZ - HYB SKU: FLO-[PERSON_NAME]-SUN-CKZ …" at bounding box center [445, 570] width 721 height 208
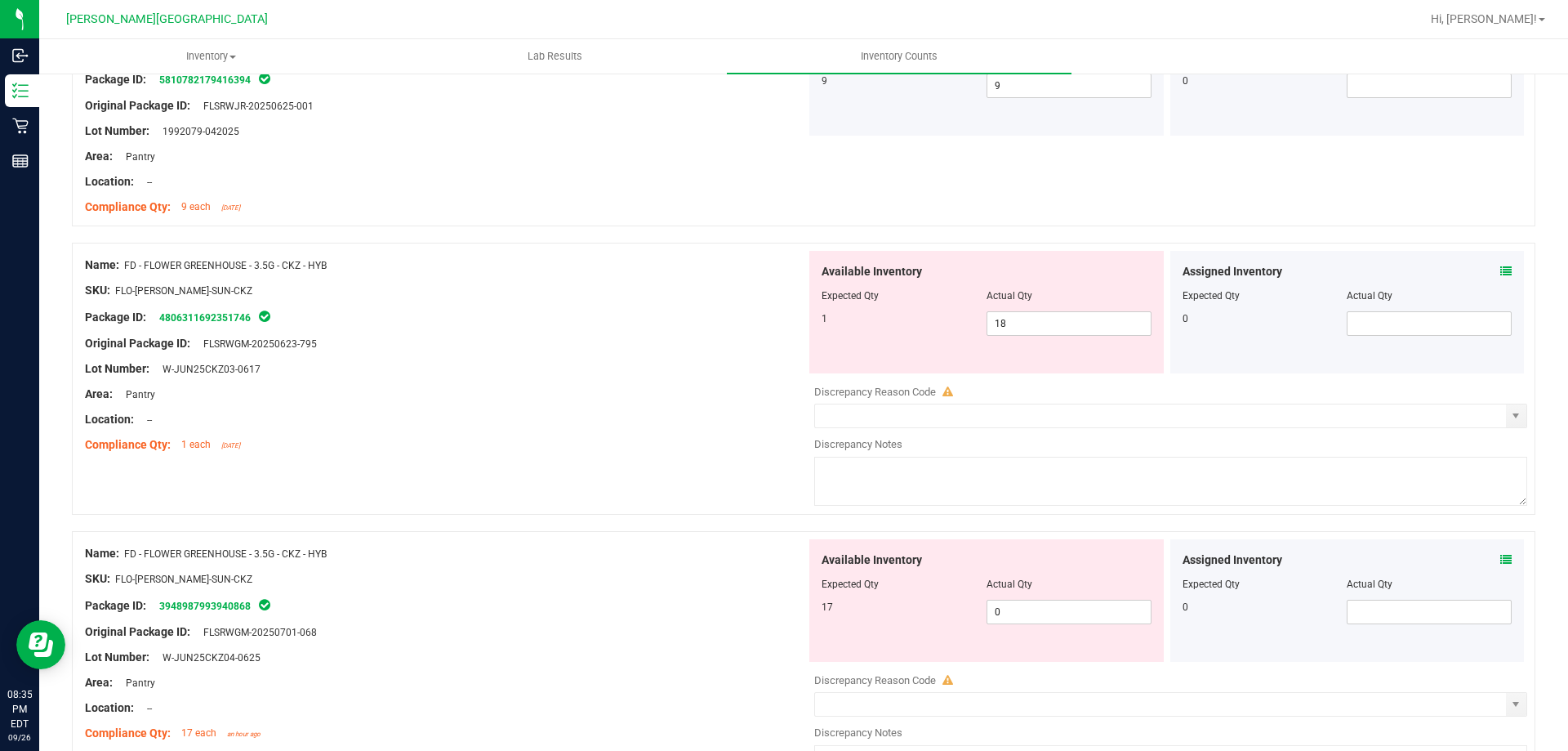
scroll to position [817, 0]
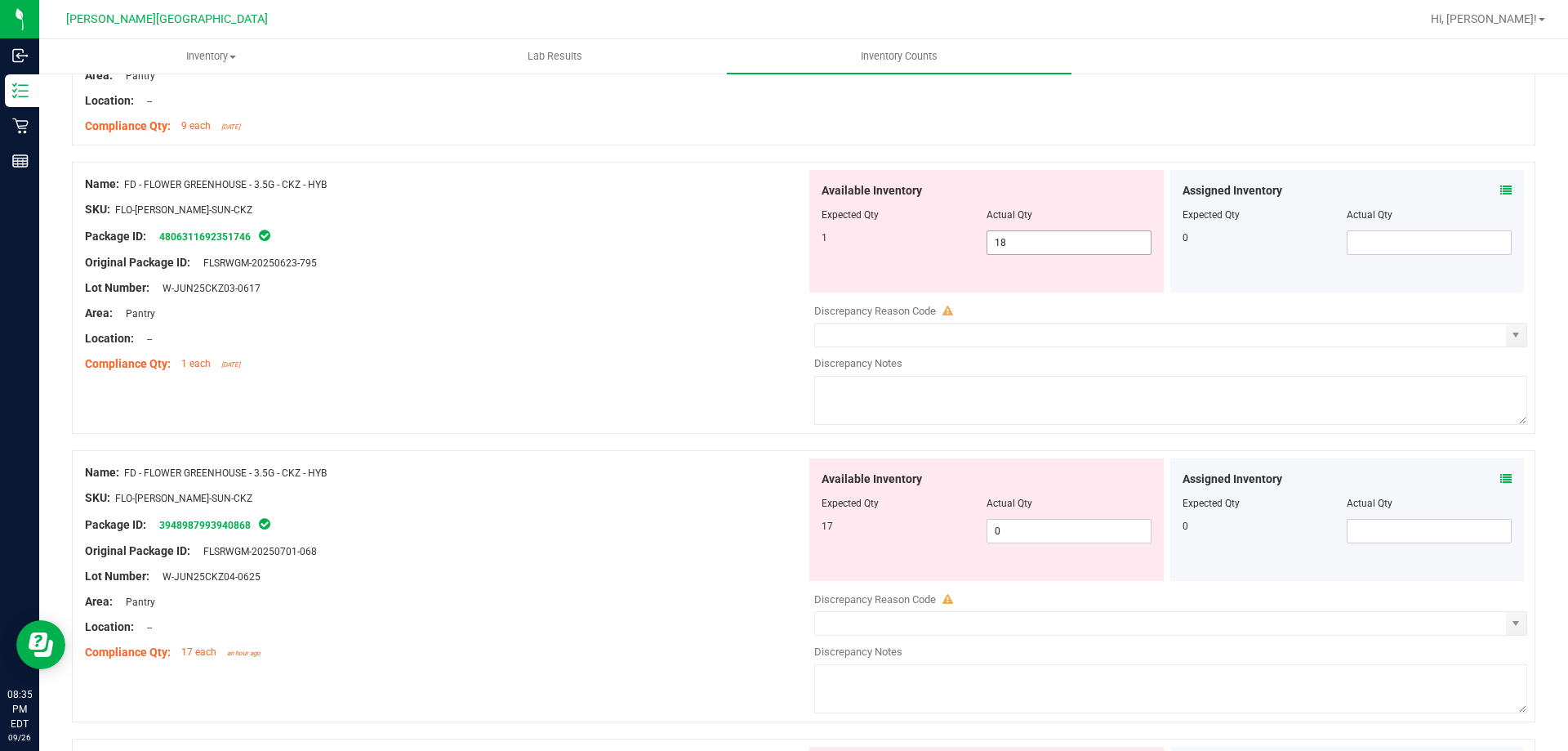
click at [1031, 247] on span "18 18" at bounding box center [1068, 242] width 165 height 25
type input "1"
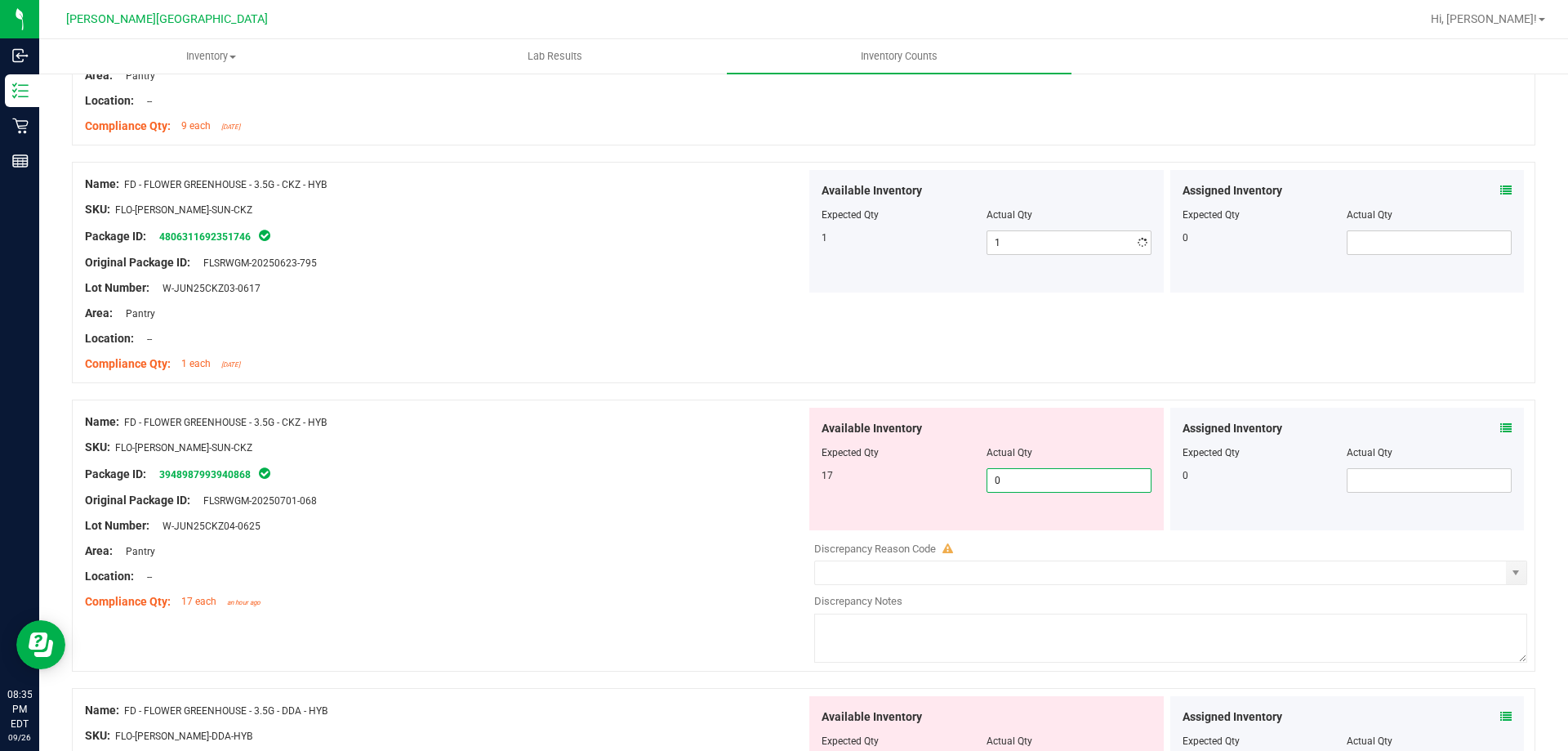
click at [1044, 534] on div "Available Inventory Expected Qty Actual Qty 17 0 0" at bounding box center [1166, 536] width 721 height 259
type input "017"
type input "17"
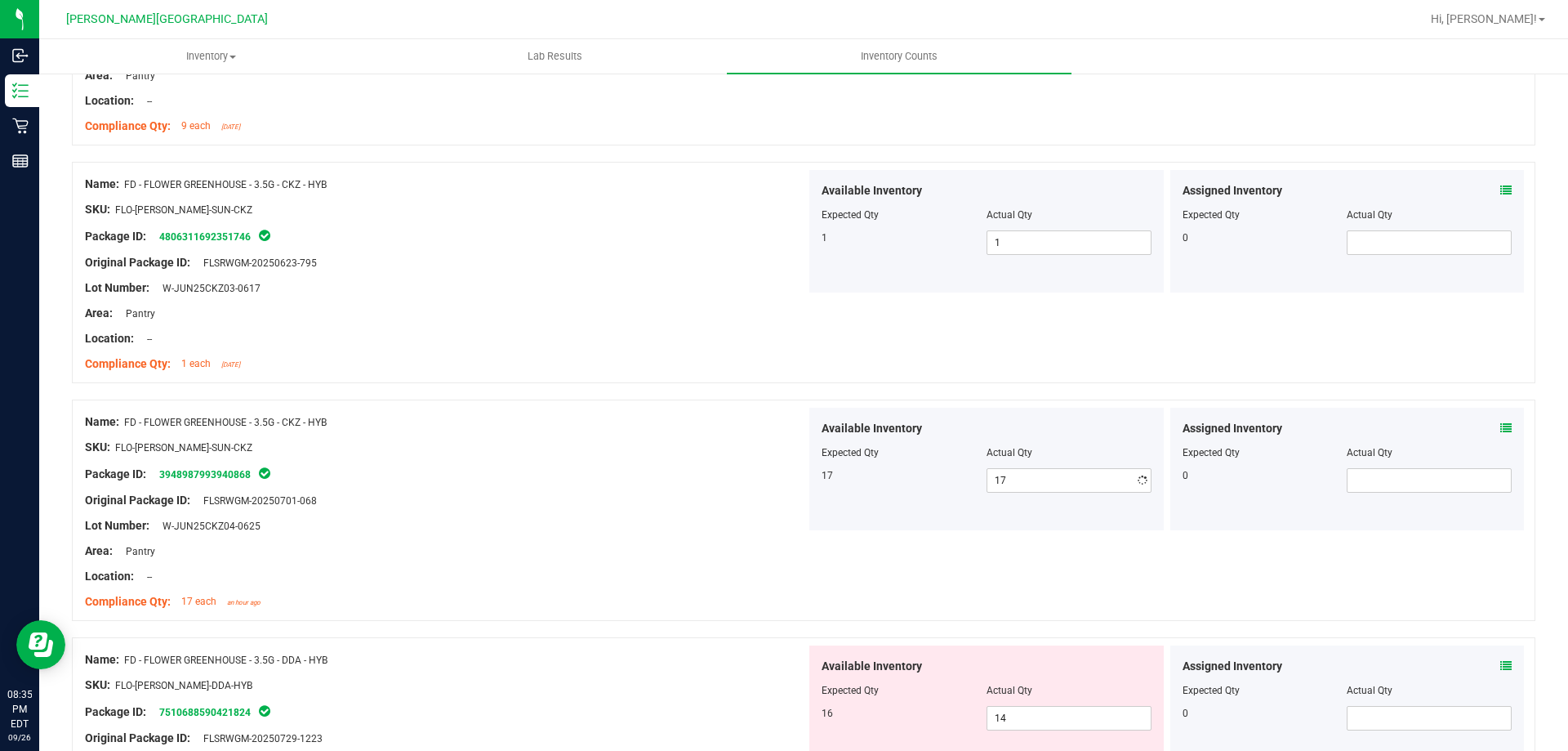
click at [649, 549] on div "Area: Pantry" at bounding box center [445, 552] width 721 height 17
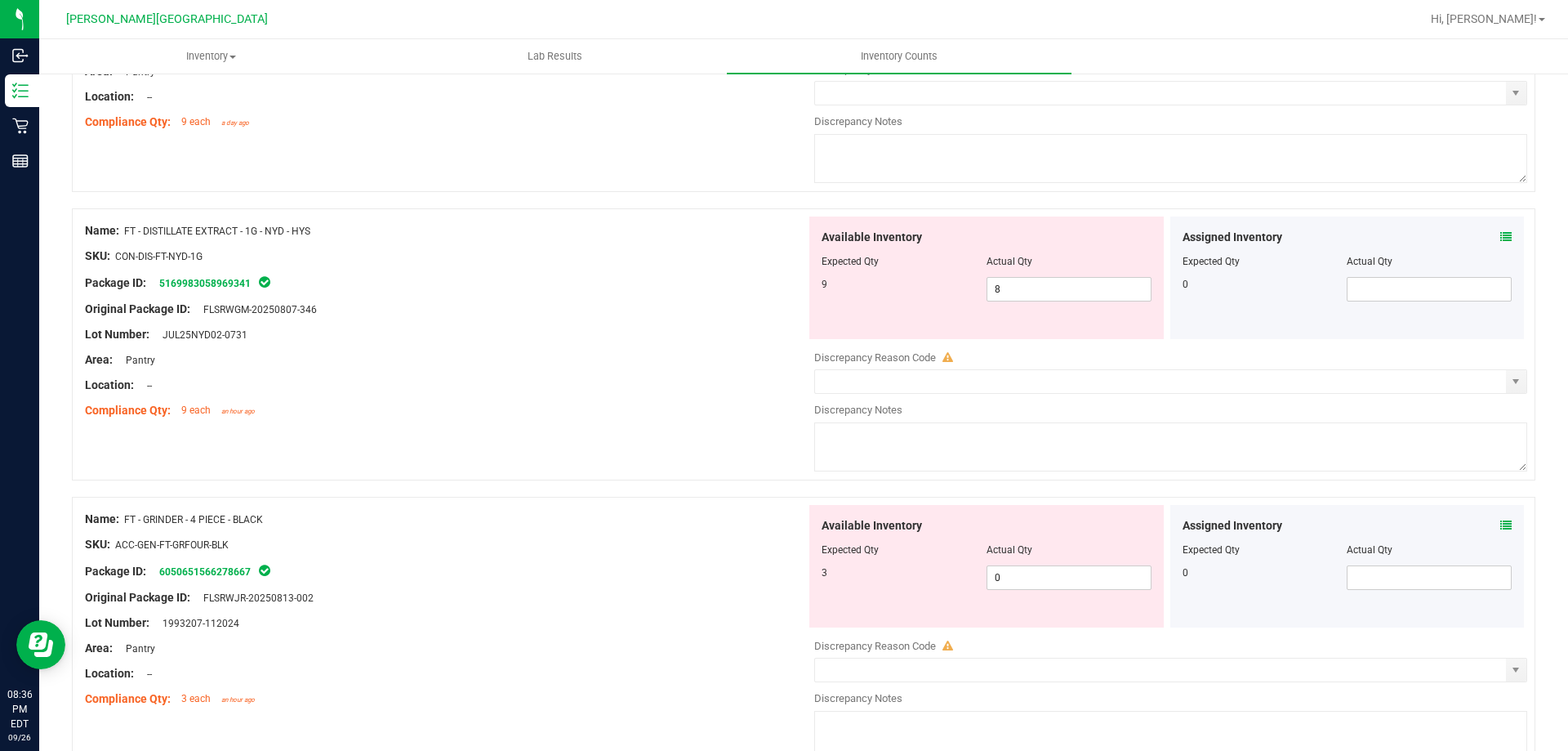
scroll to position [4740, 0]
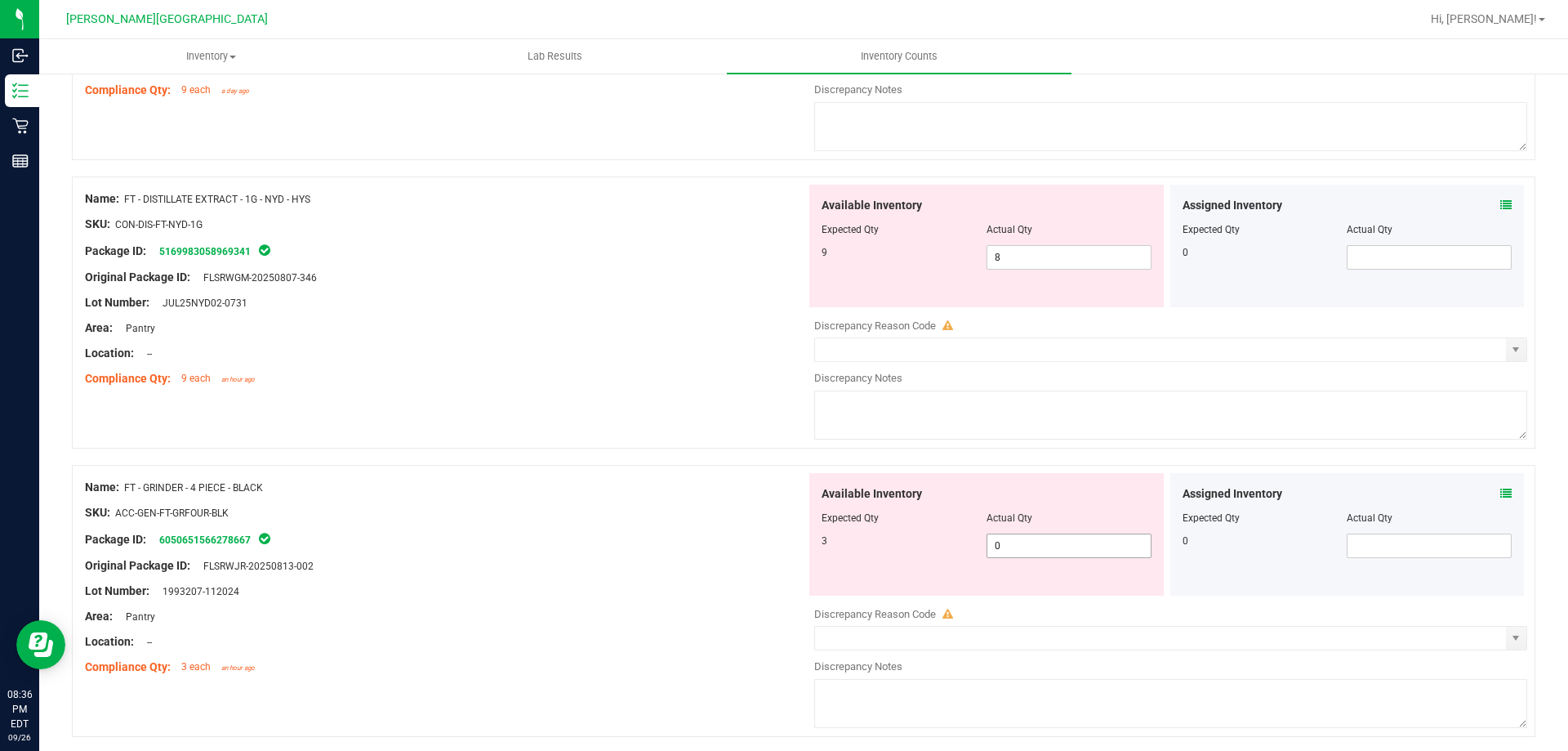
click at [1083, 555] on span "0 0" at bounding box center [1068, 546] width 165 height 25
type input "03"
type input "3"
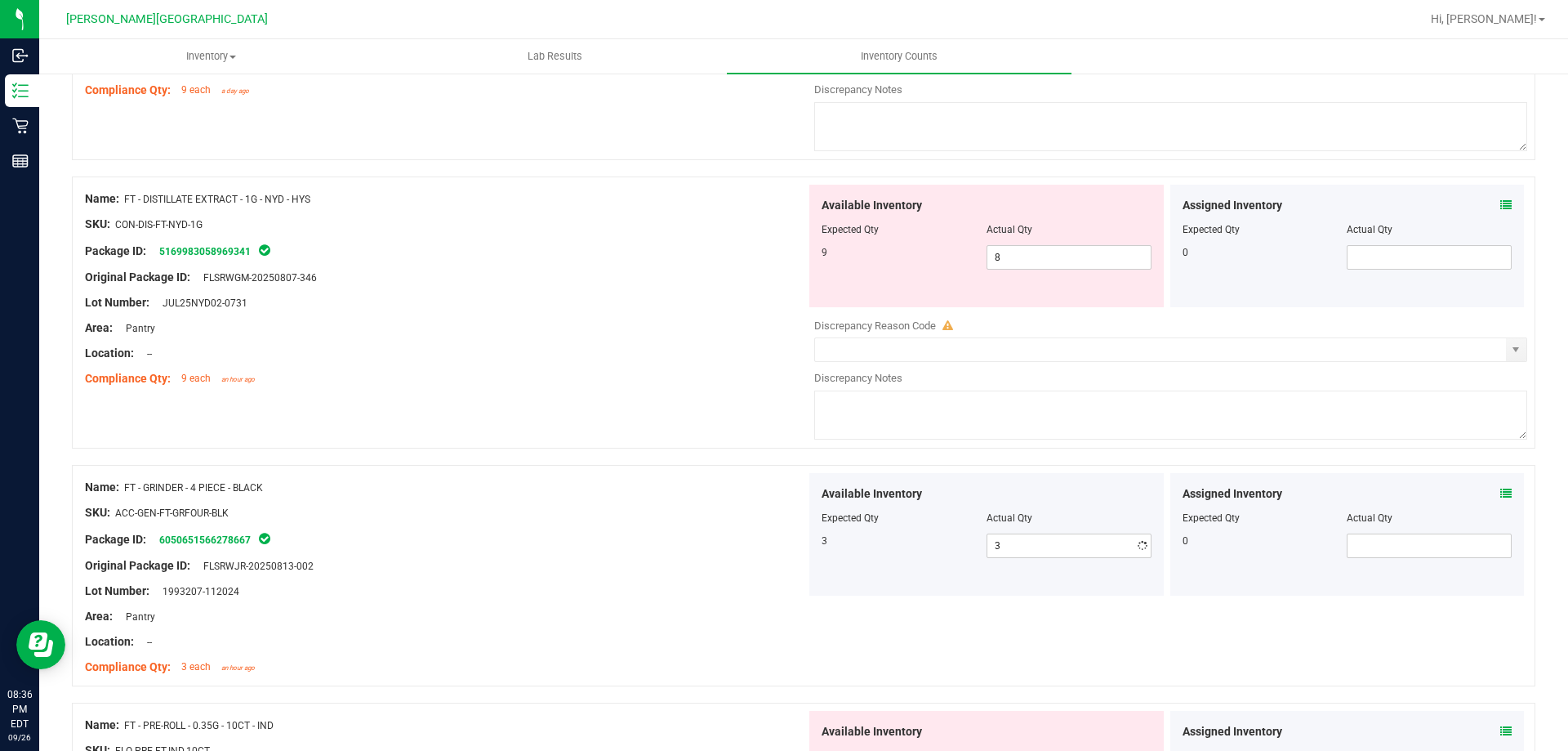
click at [657, 530] on div "Package ID: 6050651566278667" at bounding box center [445, 539] width 721 height 20
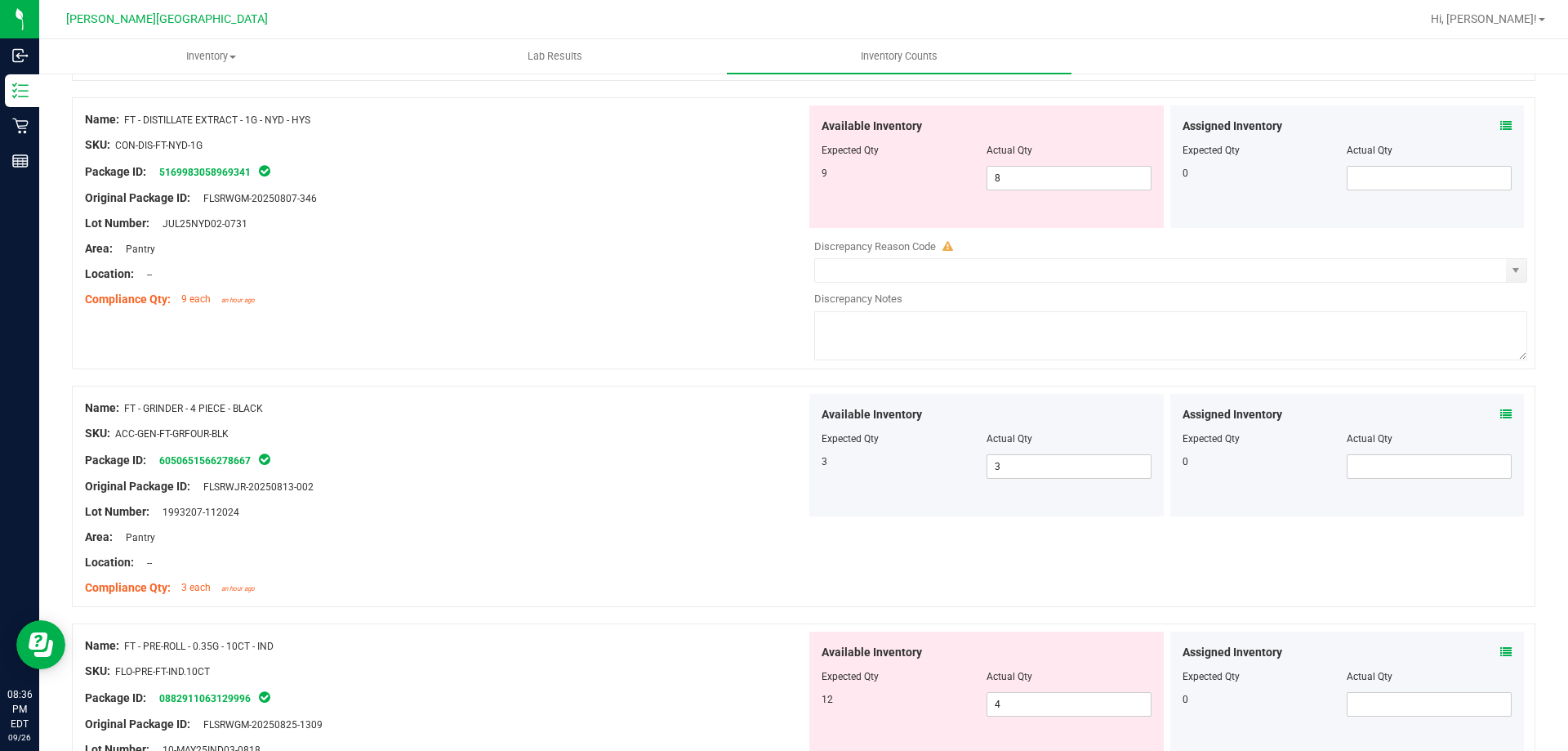
scroll to position [5036, 0]
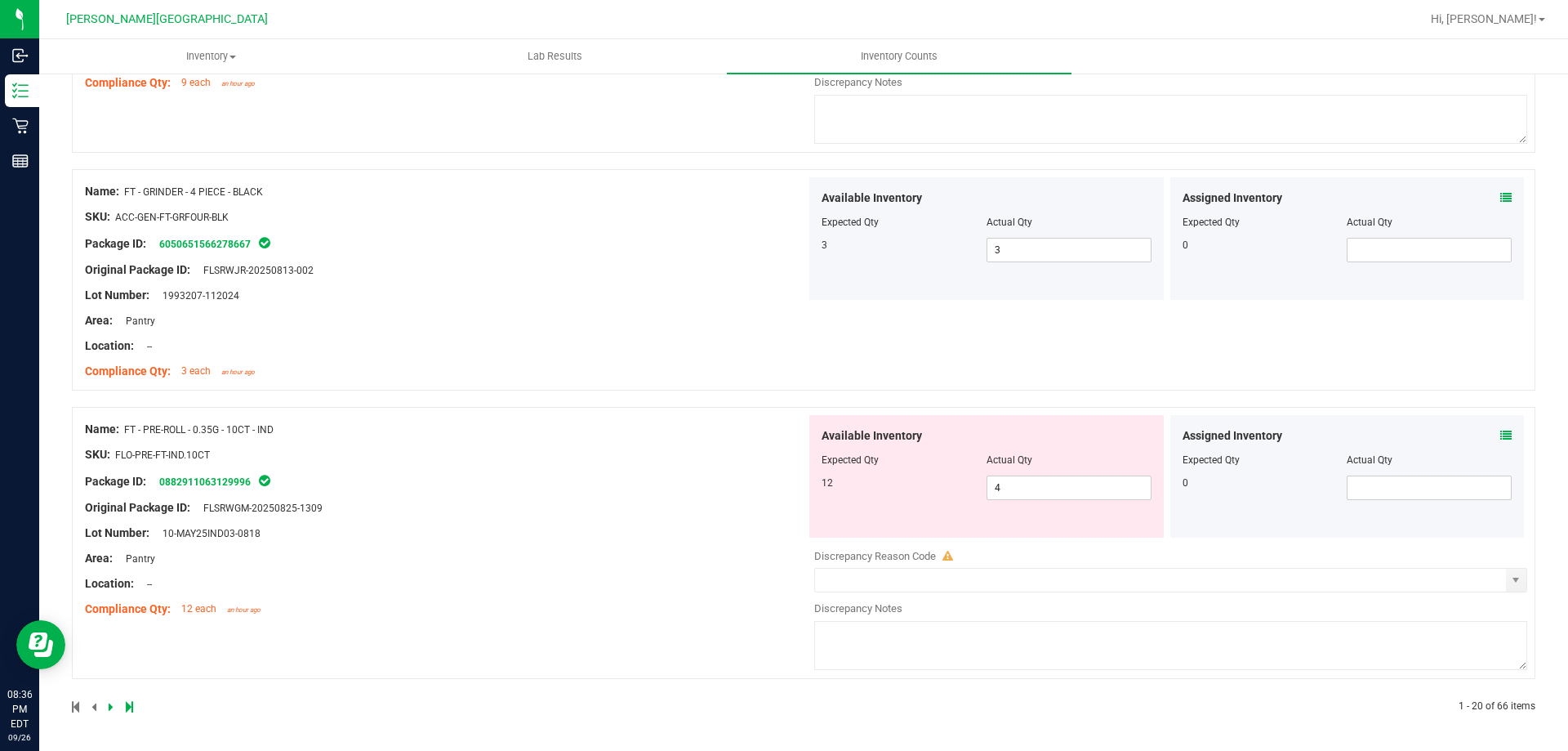
click at [738, 540] on div "Lot Number: 10-MAY25IND03-0818" at bounding box center [445, 533] width 721 height 17
click at [109, 706] on icon at bounding box center [111, 707] width 5 height 10
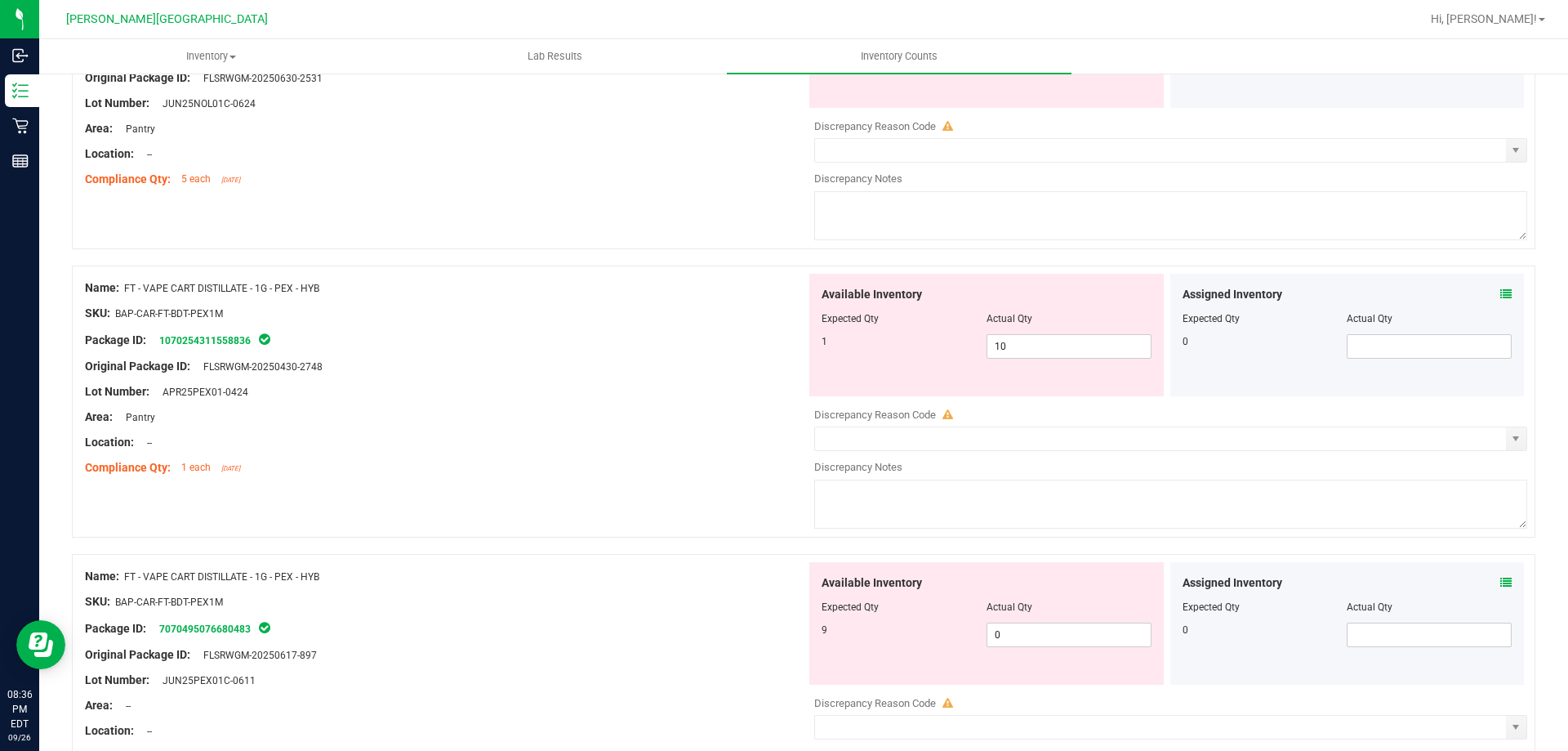
scroll to position [327, 0]
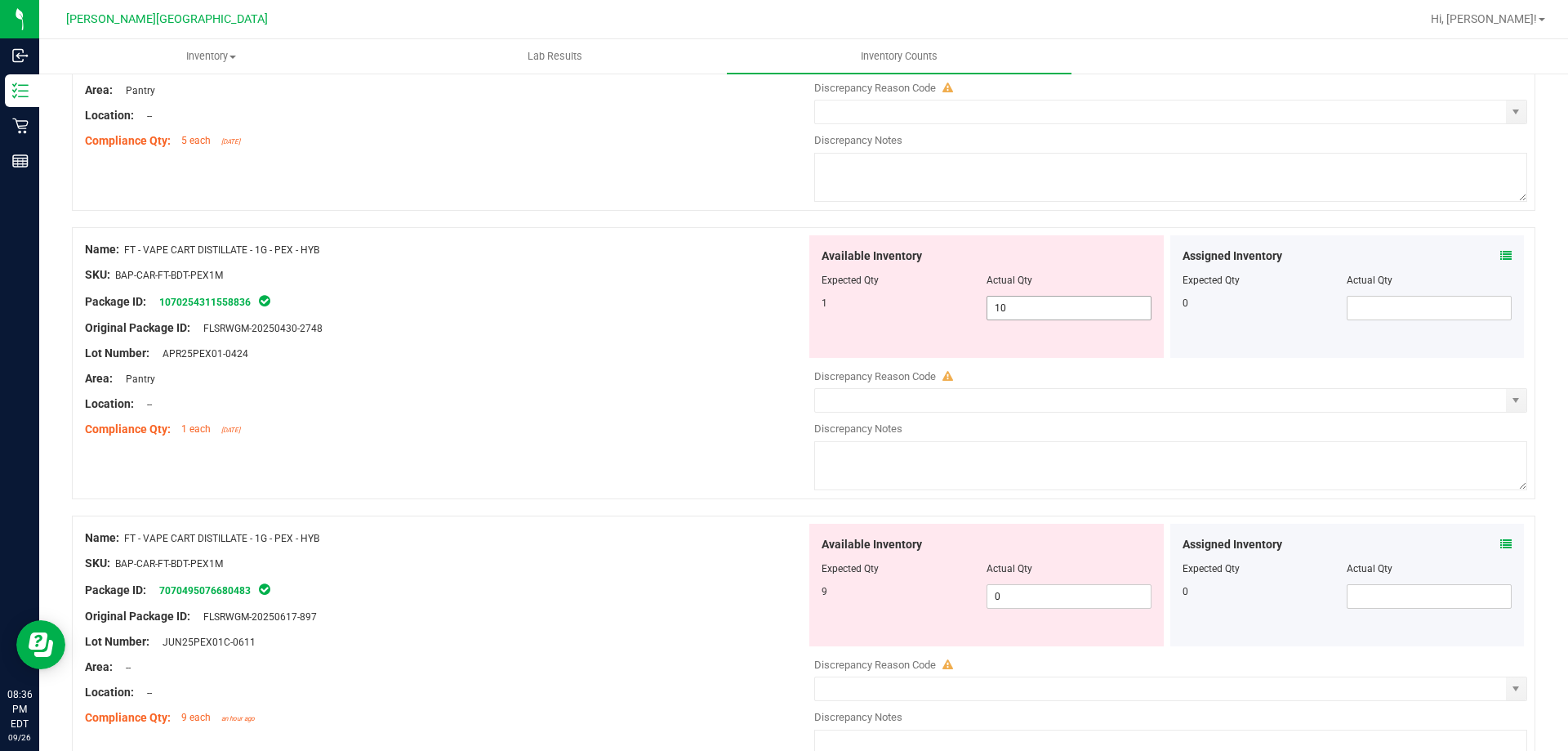
click at [1064, 312] on span "10 10" at bounding box center [1068, 308] width 165 height 25
type input "1"
click at [1060, 606] on div "Available Inventory Expected Qty Actual Qty 9 0 0" at bounding box center [1166, 653] width 721 height 259
type input "1"
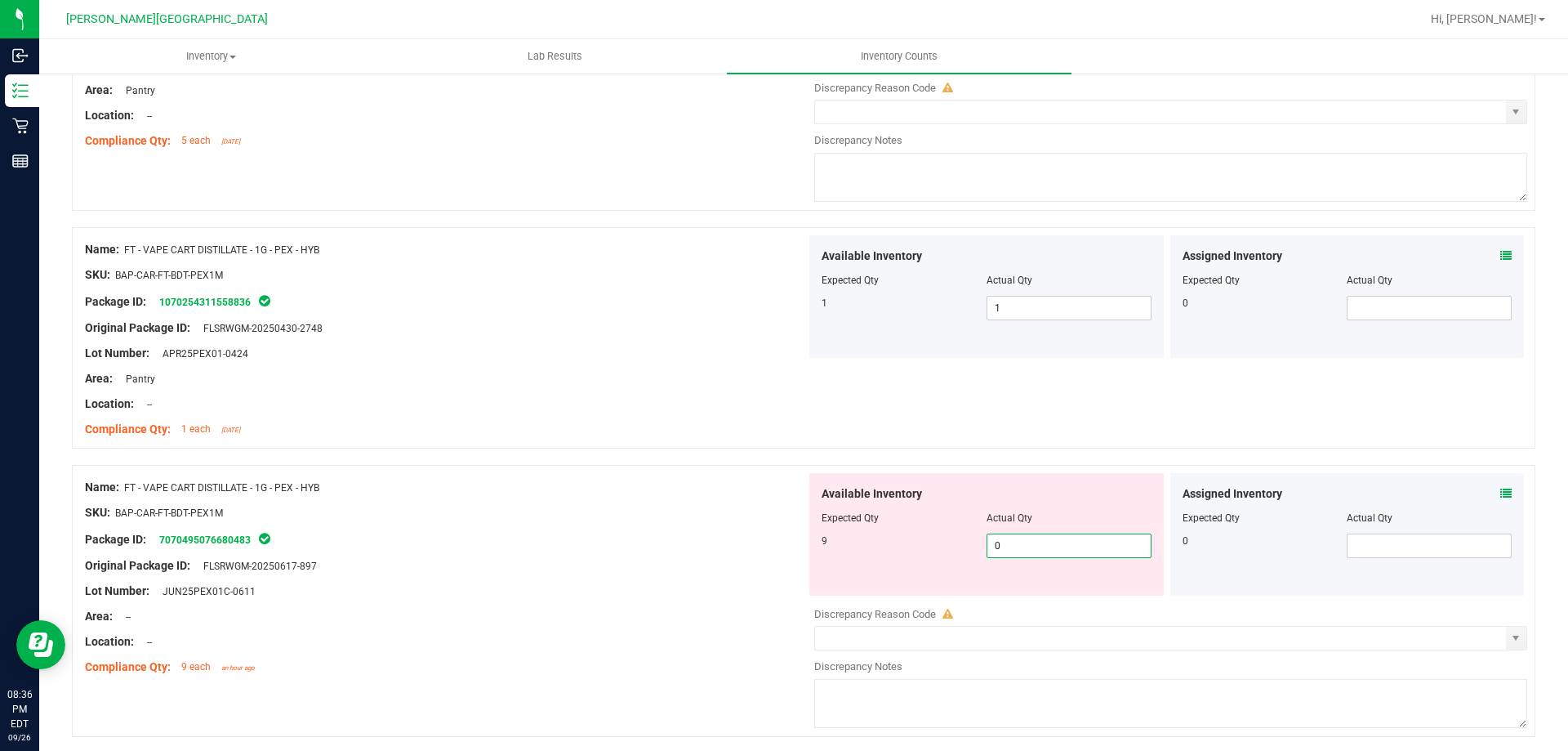
type input "09"
type input "9"
click at [754, 548] on div "Package ID: 7070495076680483" at bounding box center [445, 539] width 721 height 20
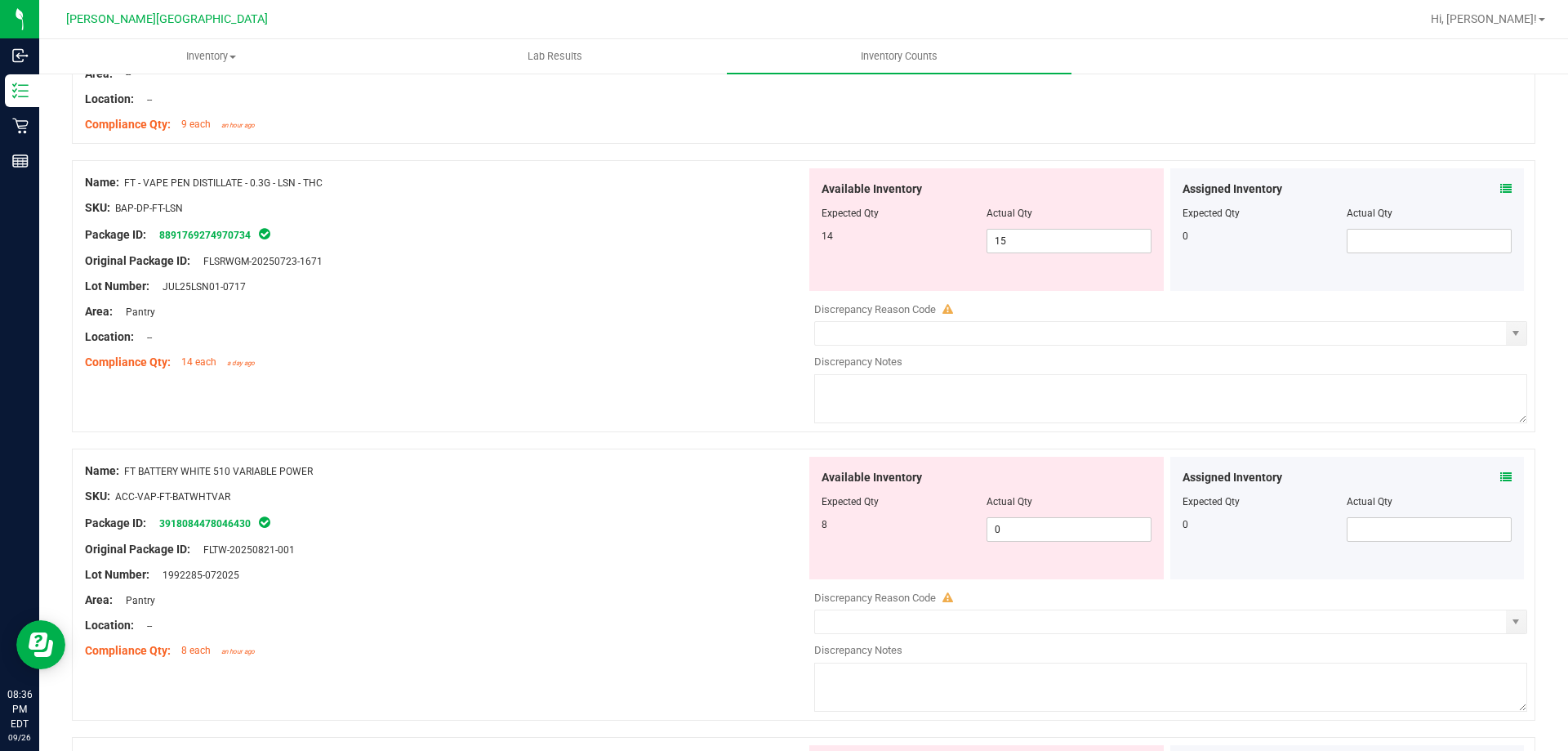
scroll to position [899, 0]
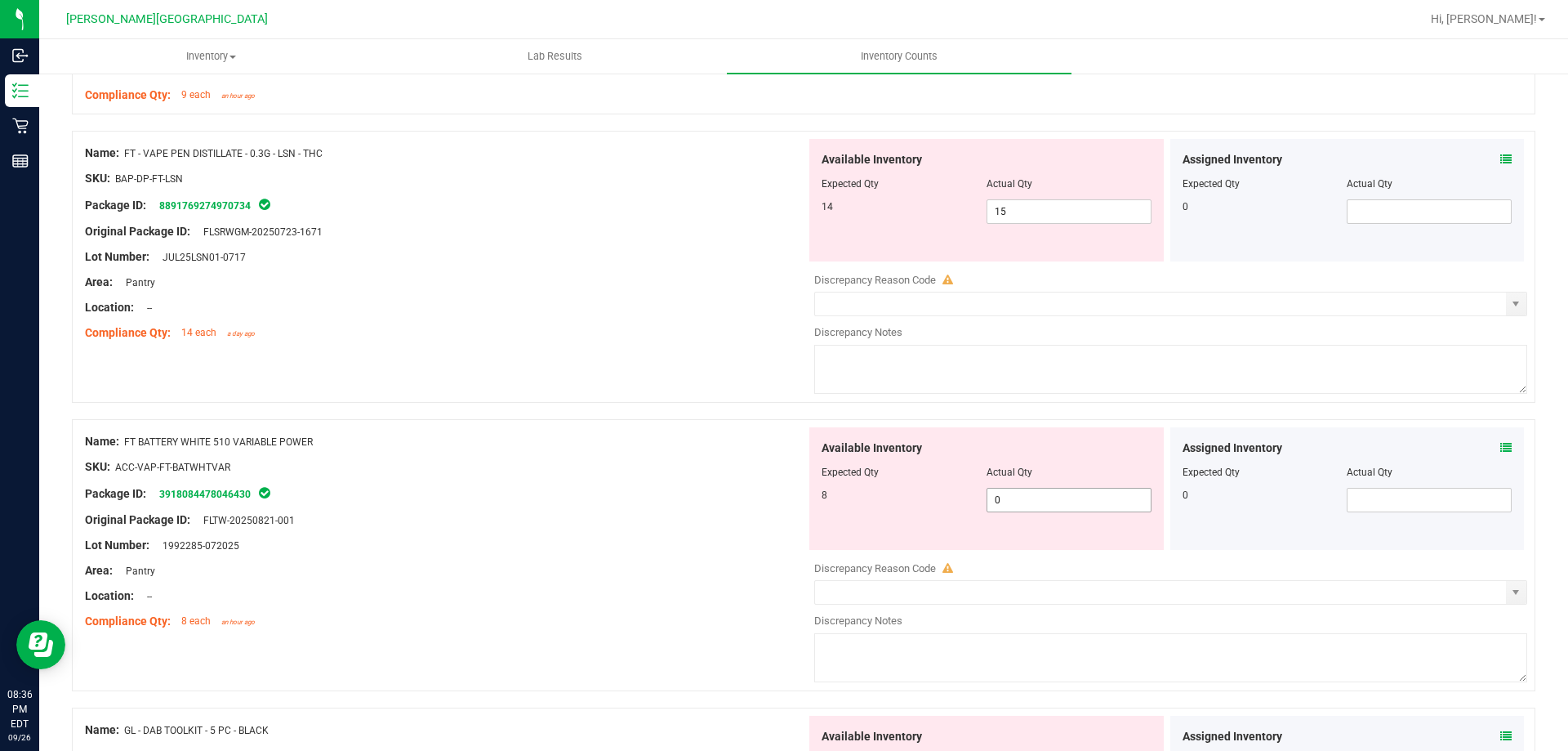
click at [1039, 501] on span "0 0" at bounding box center [1068, 500] width 165 height 25
type input "08"
type input "8"
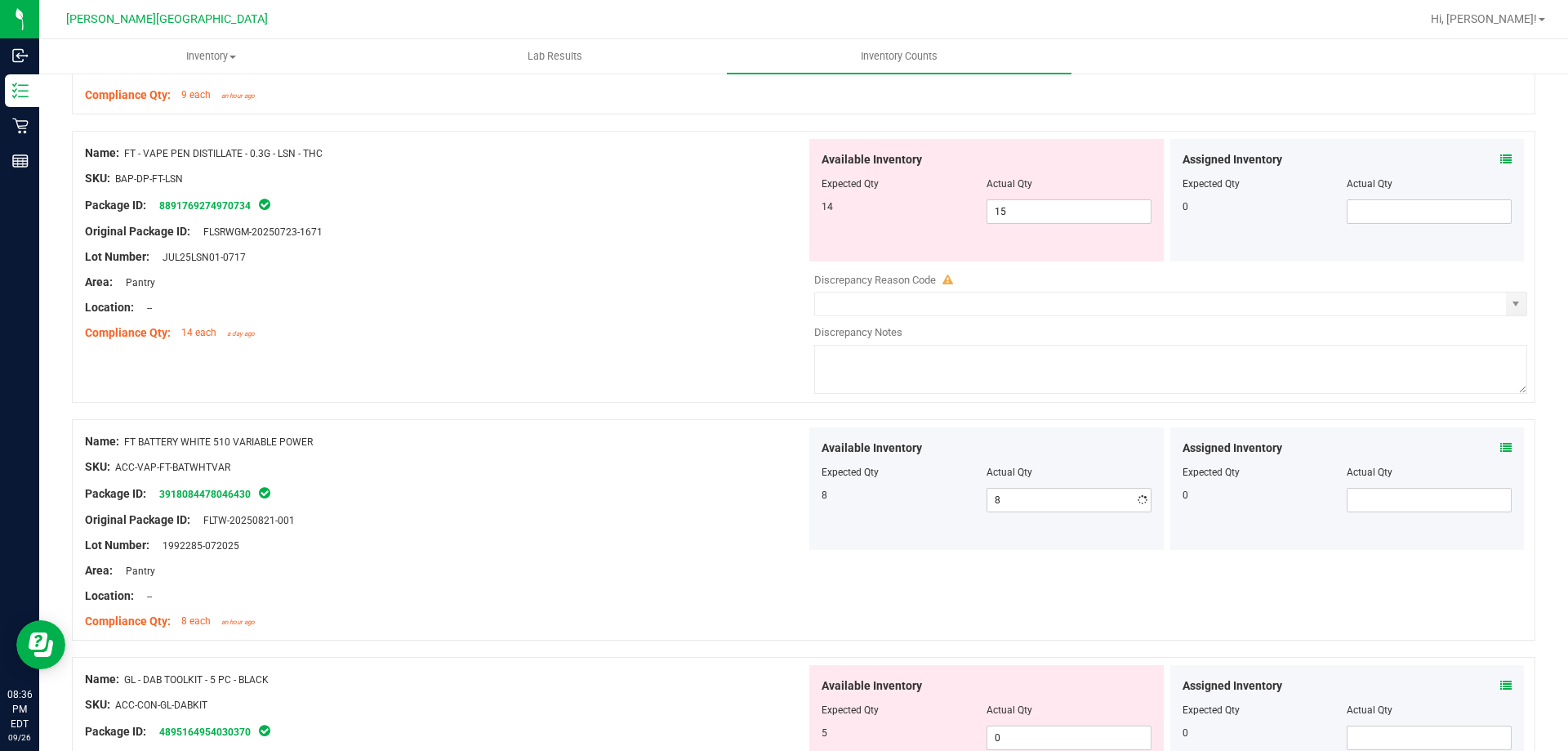
click at [651, 554] on div at bounding box center [445, 558] width 721 height 9
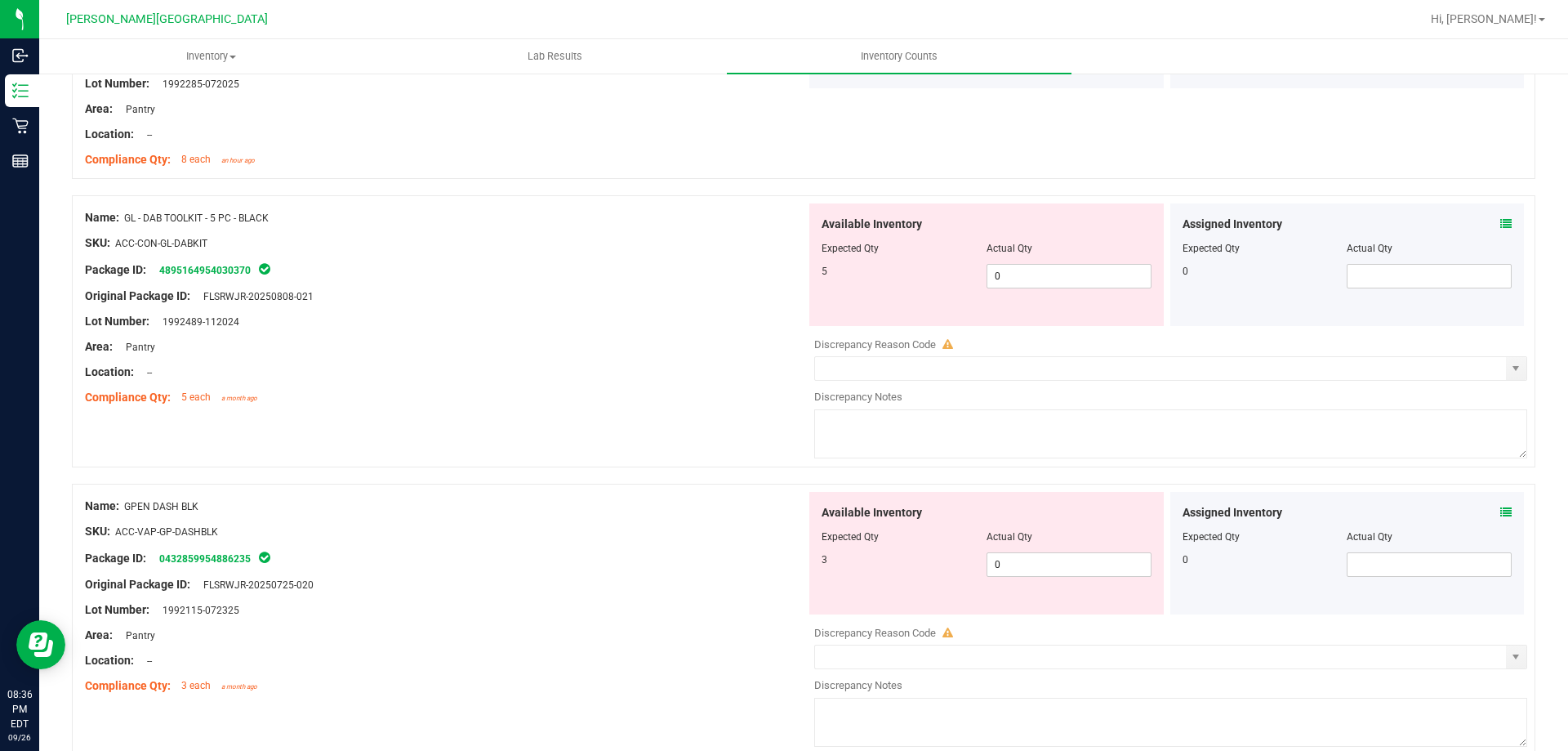
scroll to position [1389, 0]
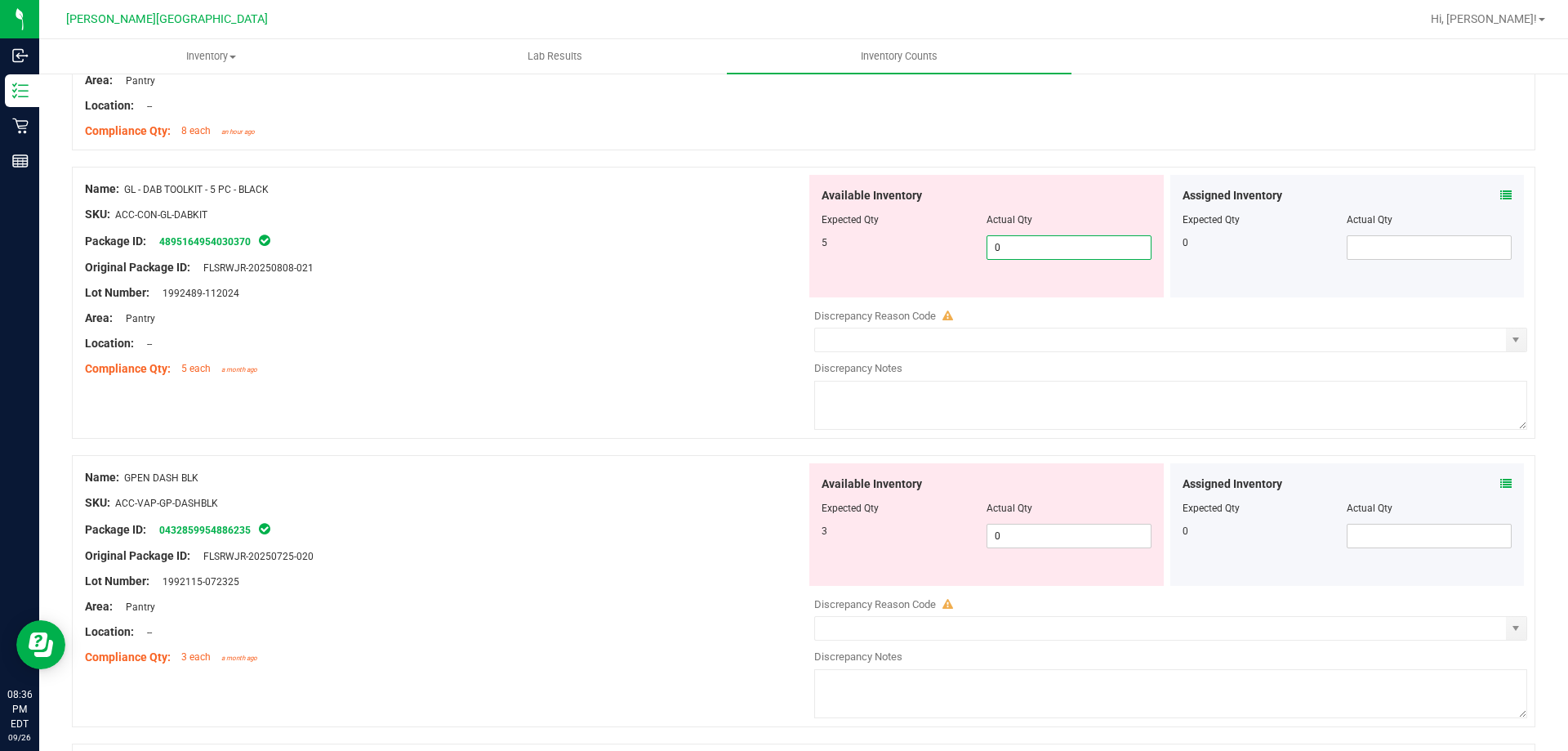
click at [1007, 253] on span "0 0" at bounding box center [1068, 248] width 165 height 25
type input "05"
type input "5"
click at [661, 607] on div "Name: GPEN DASH BLK SKU: ACC-VAP-GP-DASHBLK Package ID: 0432859954886235 Origin…" at bounding box center [445, 568] width 721 height 208
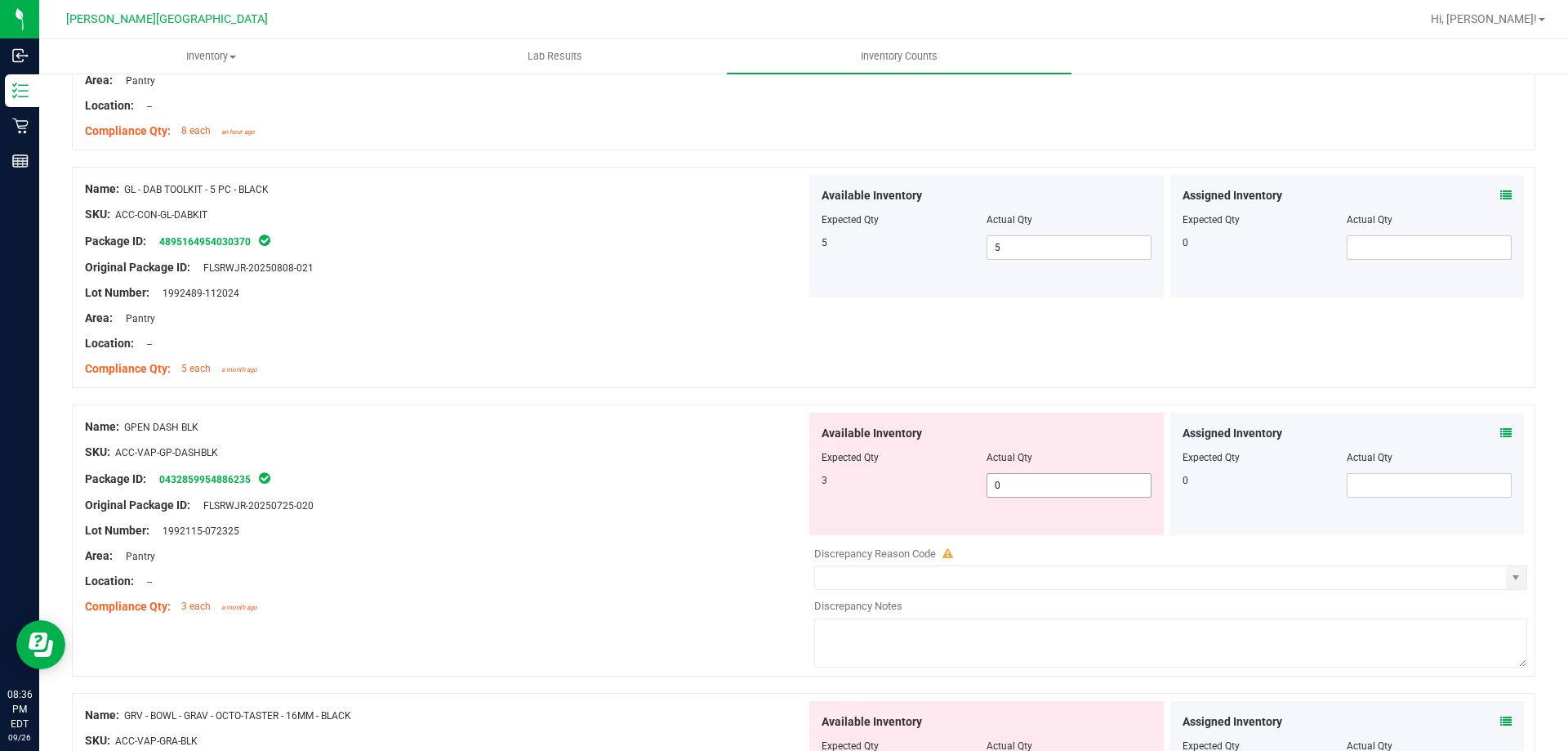
click at [1024, 481] on span "0 0" at bounding box center [1068, 486] width 165 height 25
type input "03"
type input "3"
click at [640, 551] on div "Area: Pantry" at bounding box center [445, 556] width 721 height 17
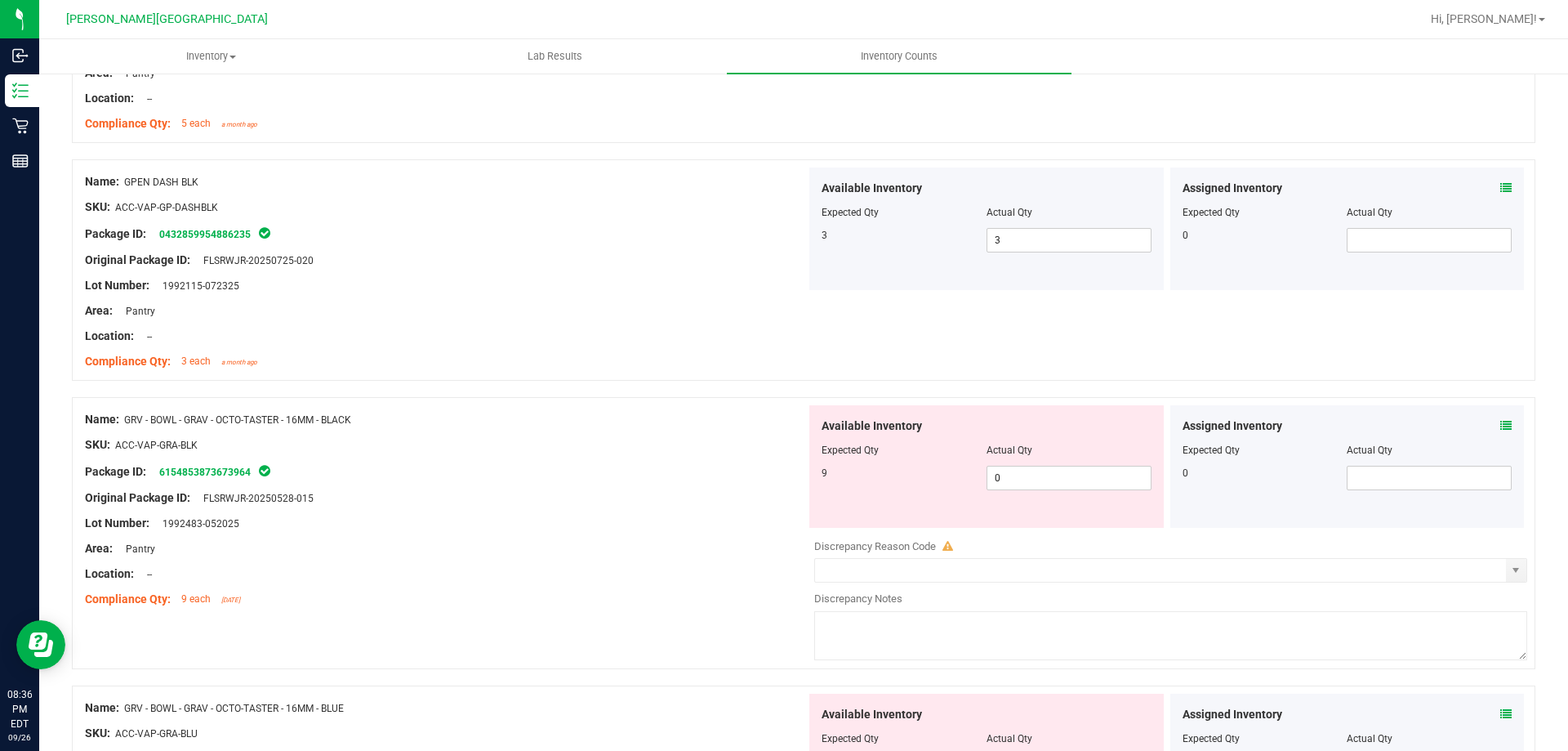
scroll to position [1716, 0]
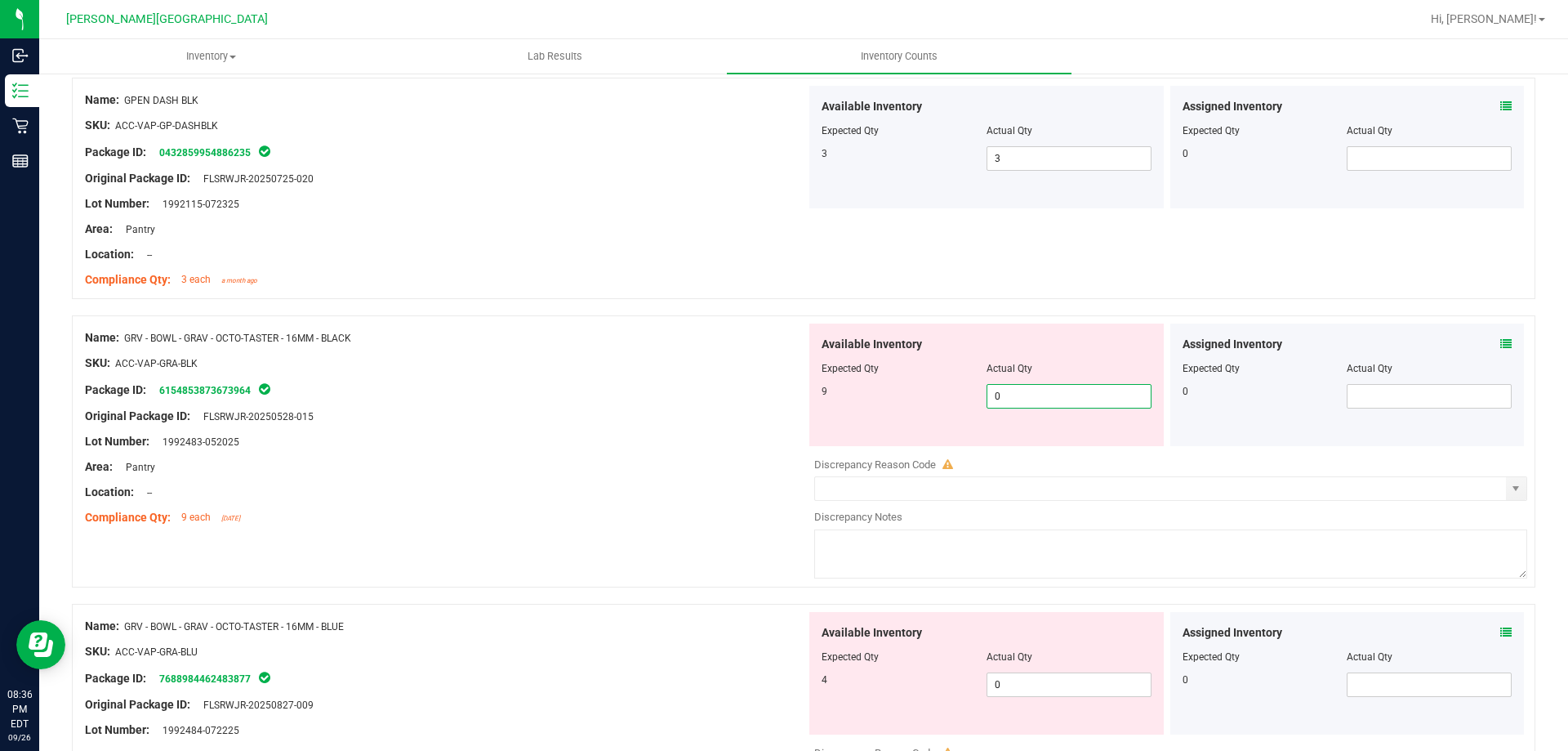
click at [1030, 401] on span "0 0" at bounding box center [1068, 396] width 165 height 25
type input "09"
type input "9"
click at [597, 481] on div at bounding box center [445, 479] width 721 height 9
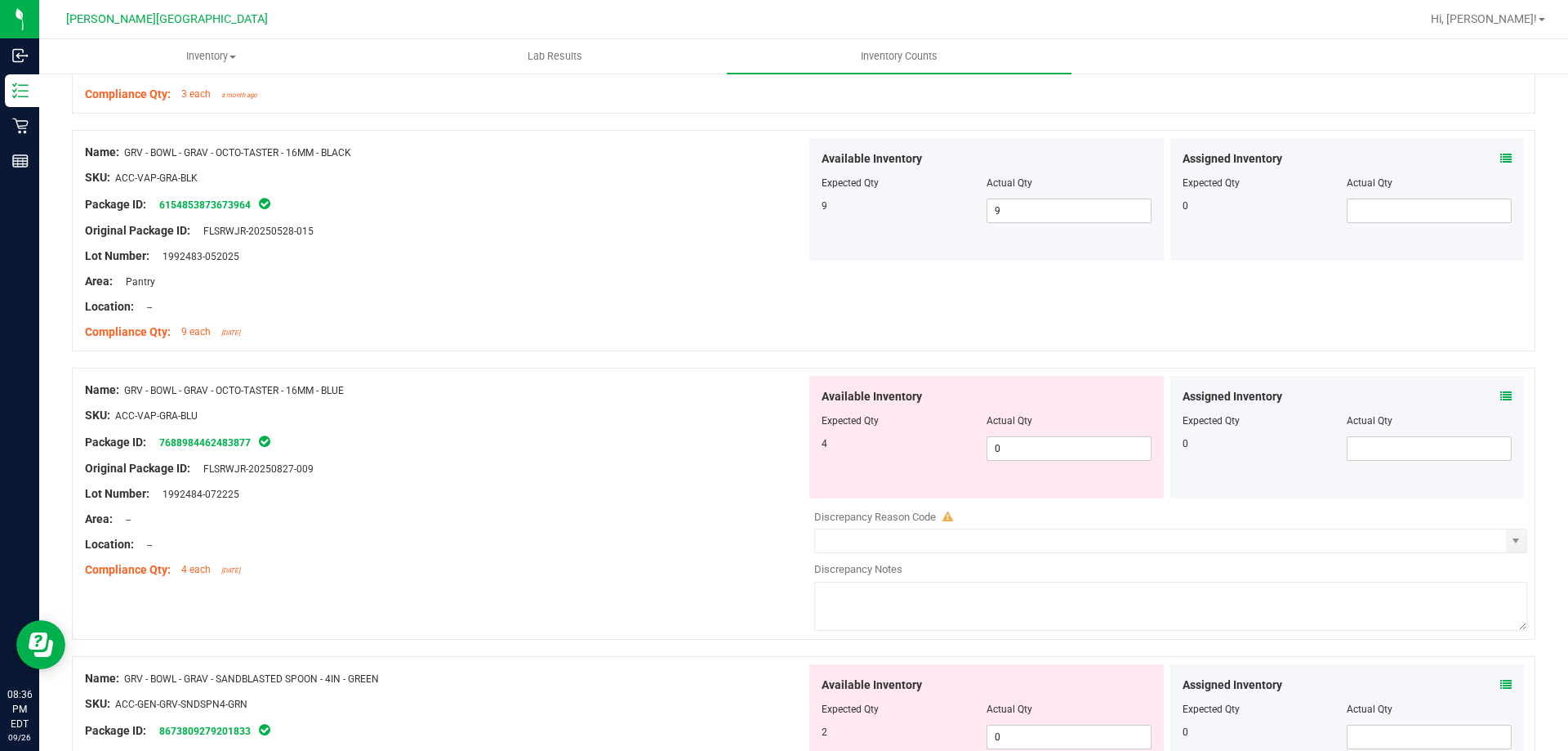
scroll to position [1961, 0]
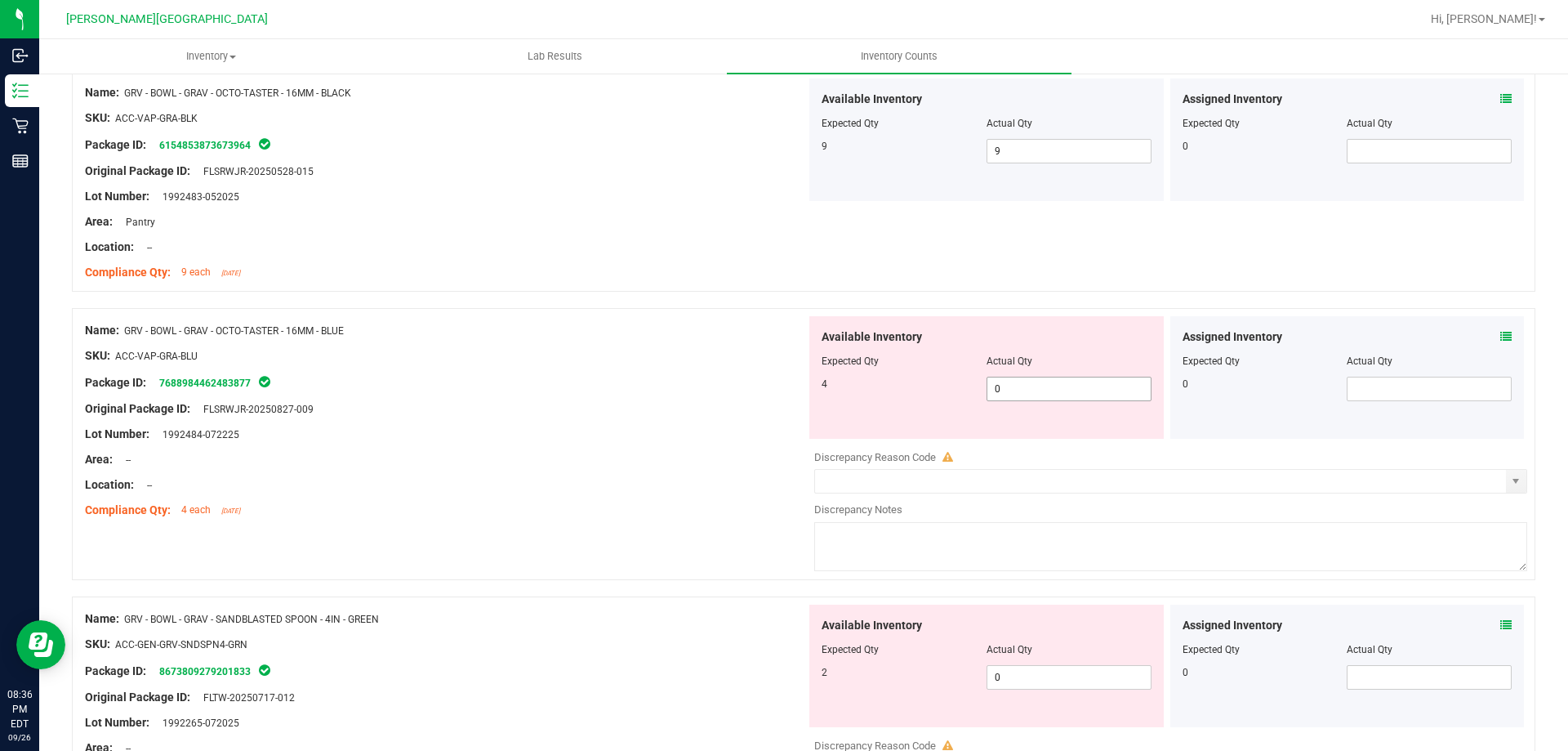
click at [1020, 389] on span "0 0" at bounding box center [1068, 389] width 165 height 25
type input "04"
type input "4"
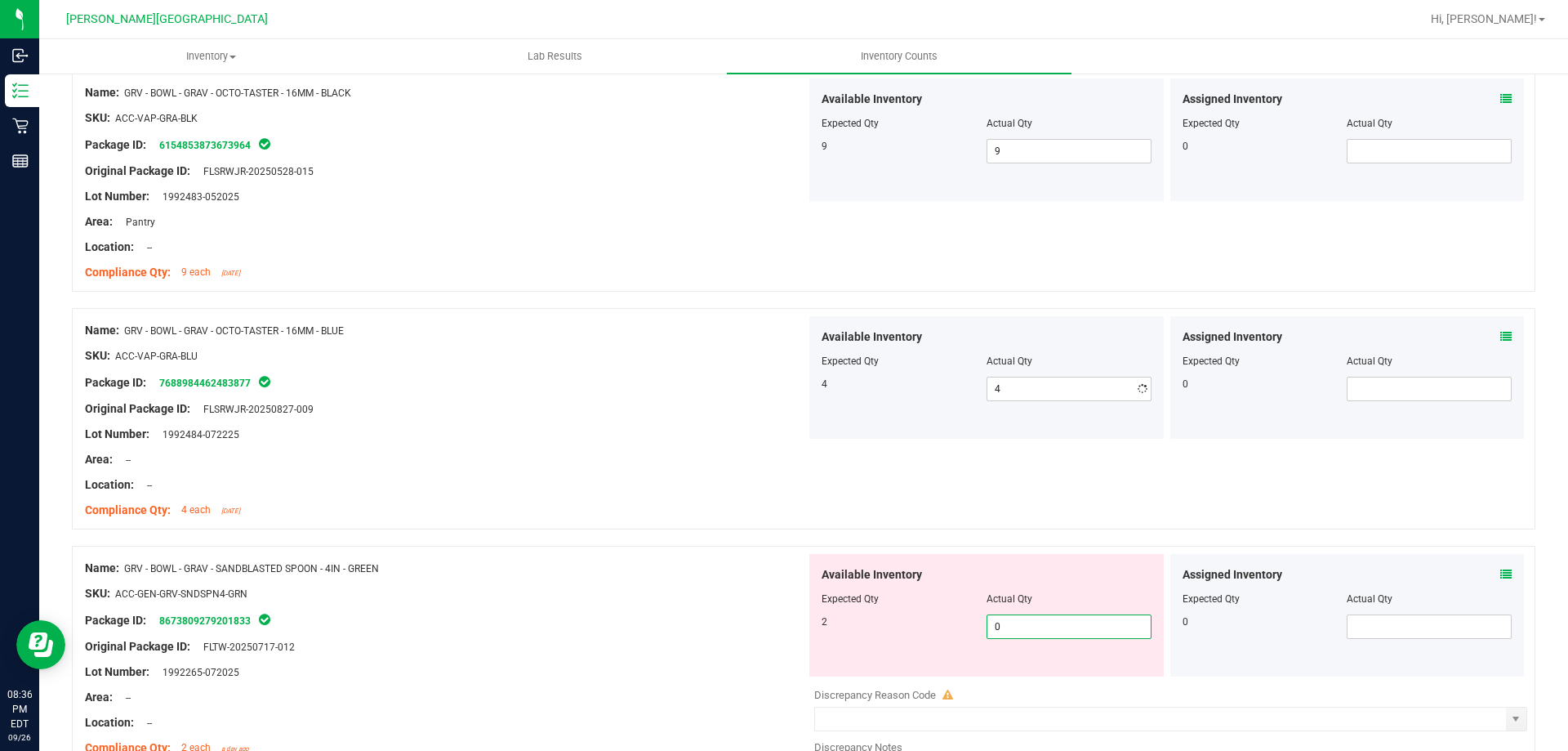
click at [1055, 668] on div "Available Inventory Expected Qty Actual Qty 2 0 0" at bounding box center [987, 615] width 355 height 122
type input "002"
type input "2"
click at [700, 672] on div "Lot Number: 1992265-072025" at bounding box center [445, 672] width 721 height 17
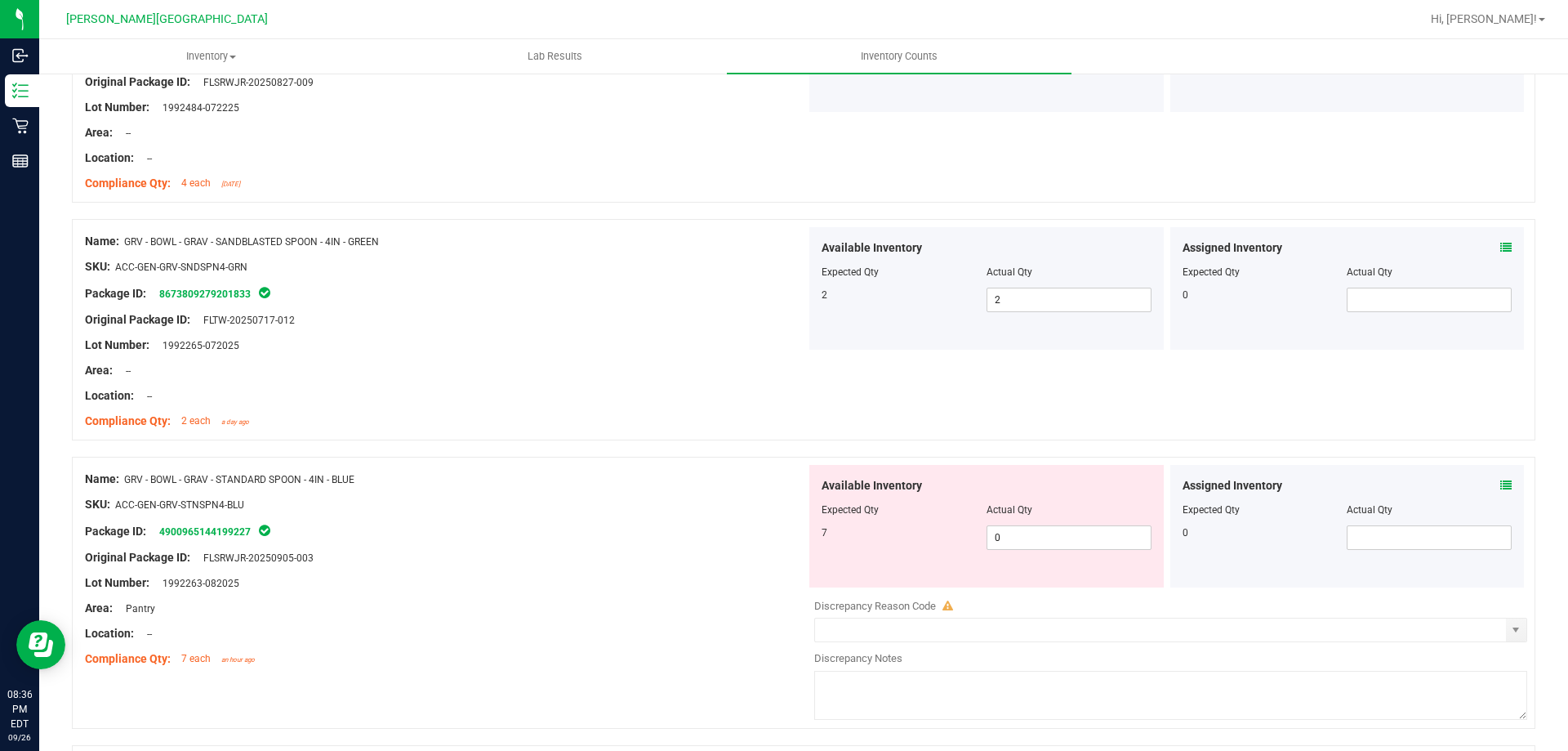
scroll to position [2534, 0]
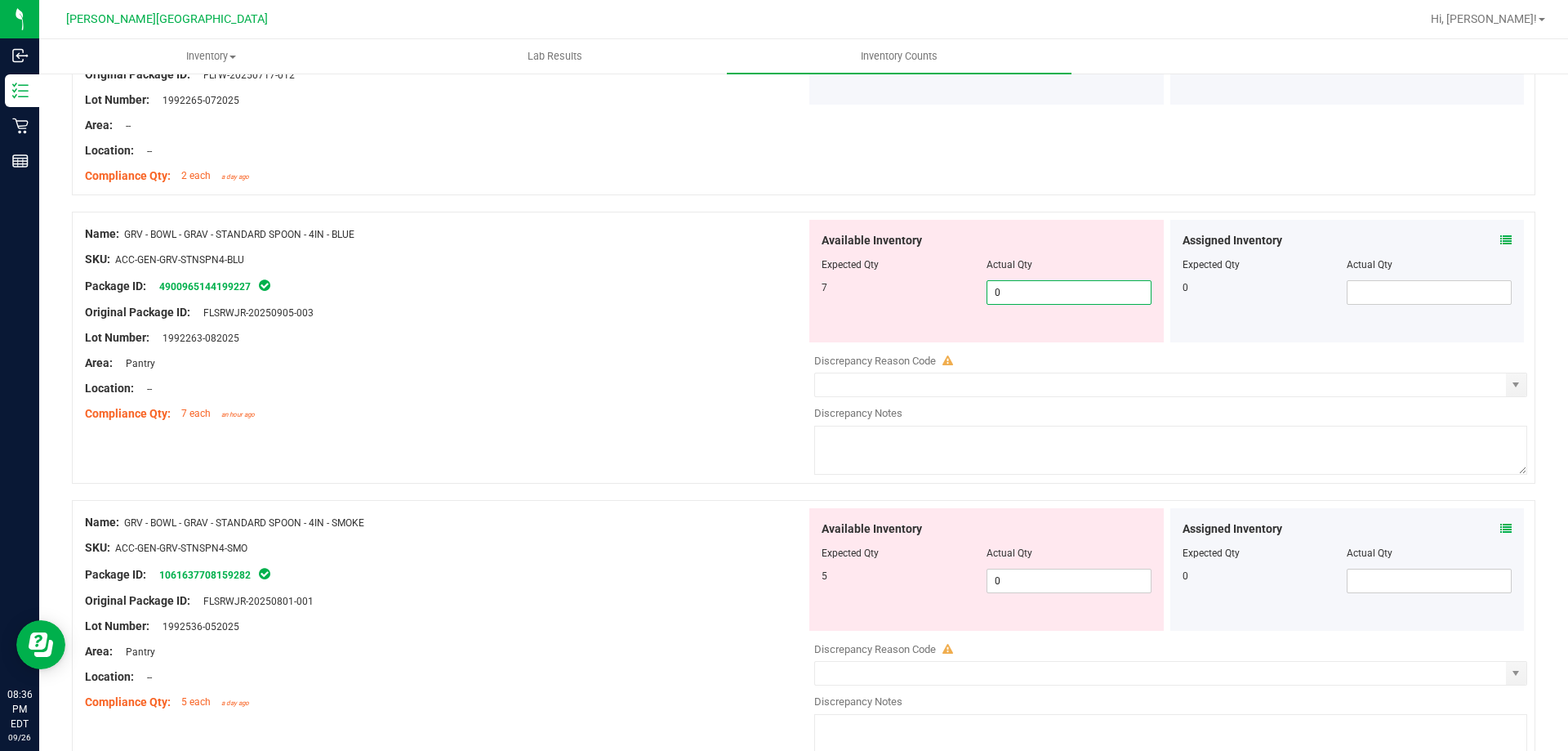
click at [1082, 282] on span "0 0" at bounding box center [1068, 293] width 165 height 25
type input "07"
type input "7"
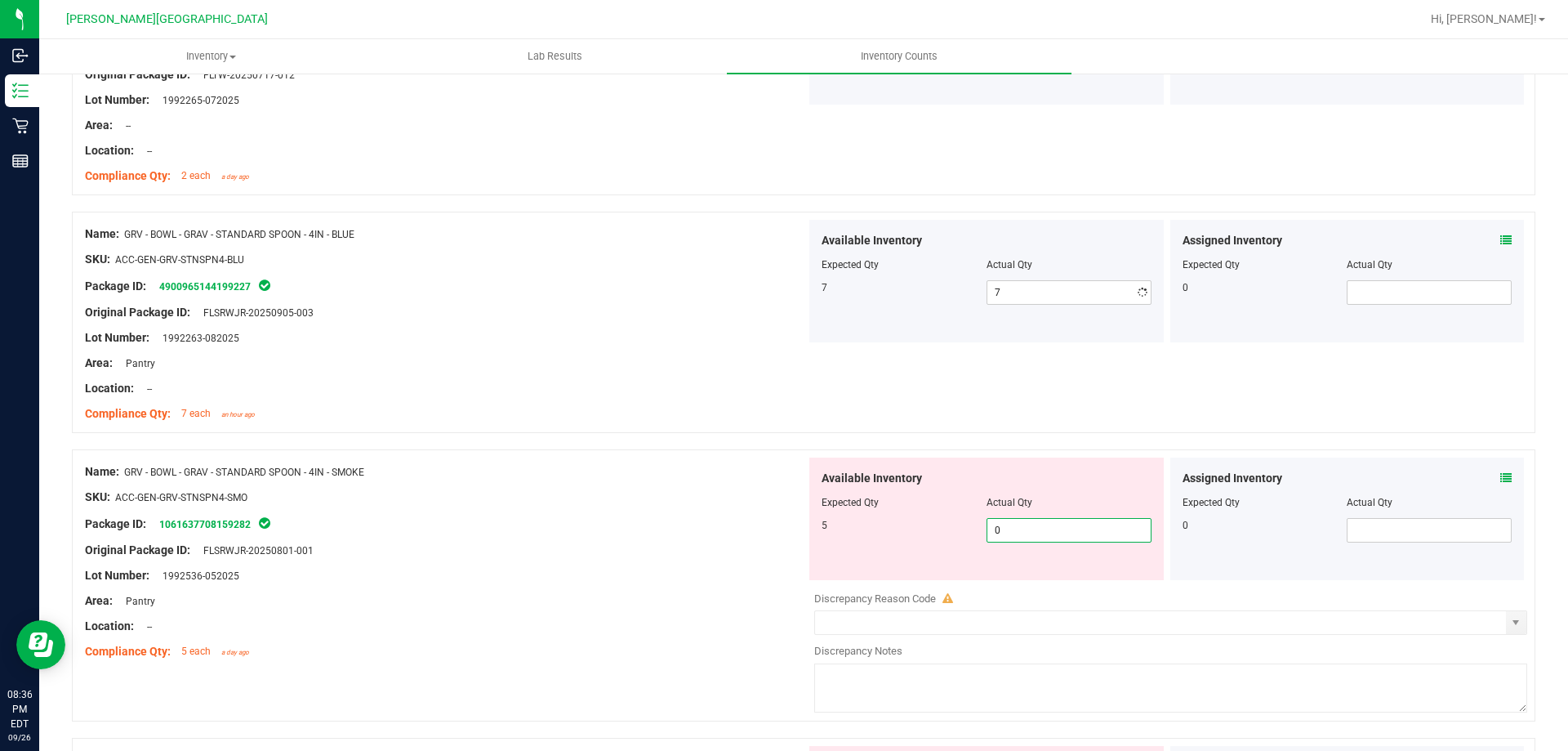
click at [1055, 591] on div "Available Inventory Expected Qty Actual Qty 5 0 0" at bounding box center [1166, 587] width 721 height 259
type input "05"
type input "5"
click at [725, 542] on div "Original Package ID: FLSRWJR-20250801-001" at bounding box center [445, 551] width 721 height 17
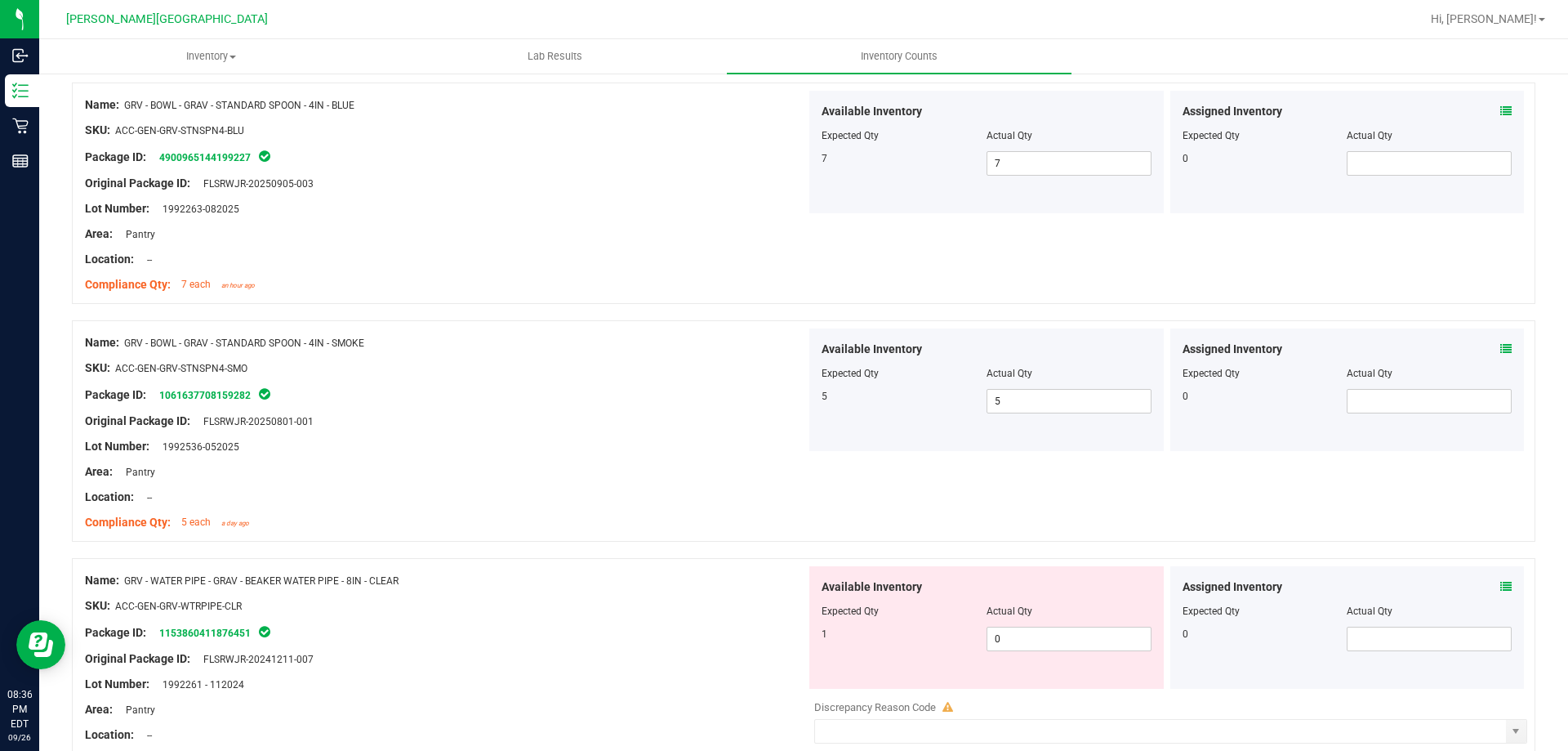
scroll to position [2860, 0]
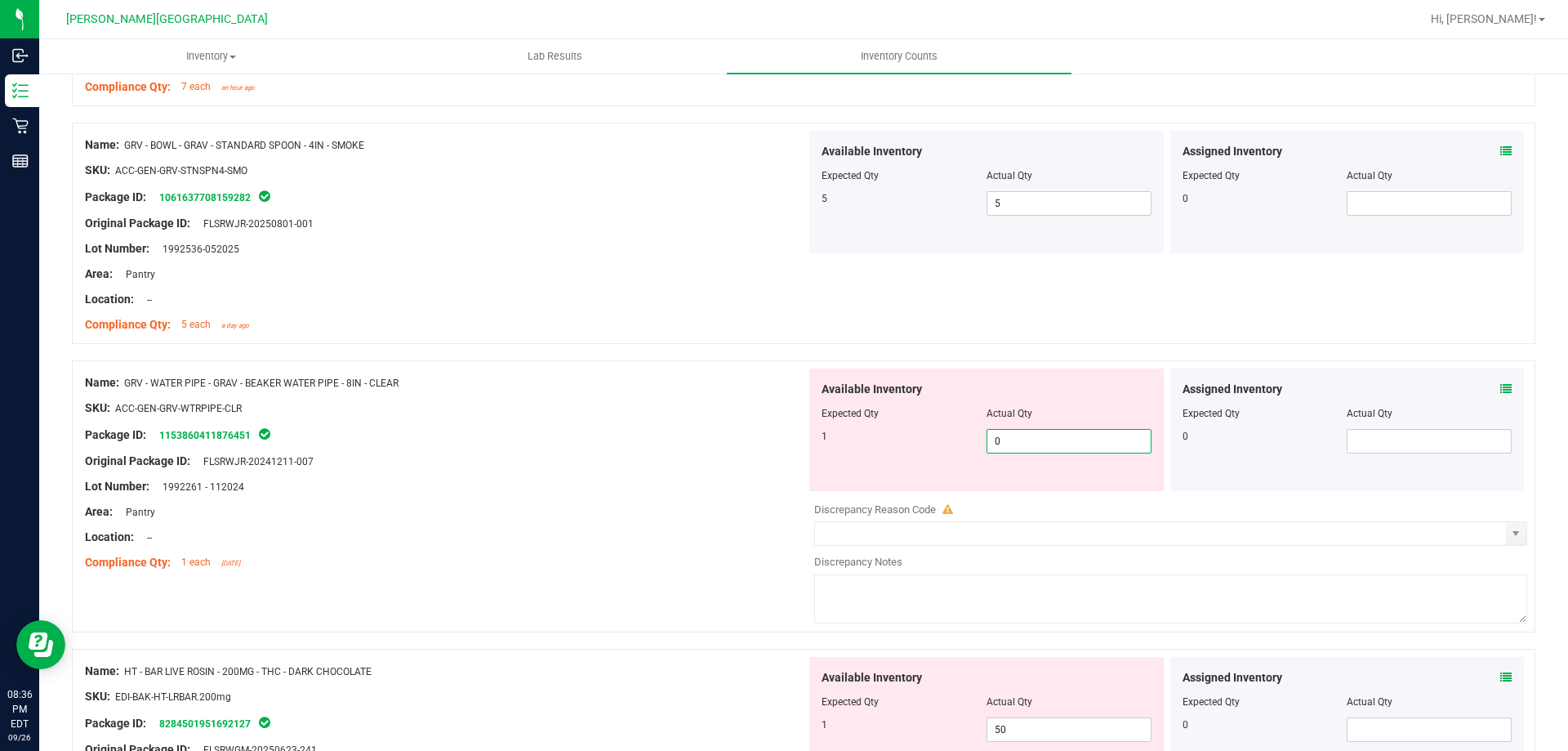
click at [1078, 441] on span "0 0" at bounding box center [1068, 442] width 165 height 25
type input "01"
type input "1"
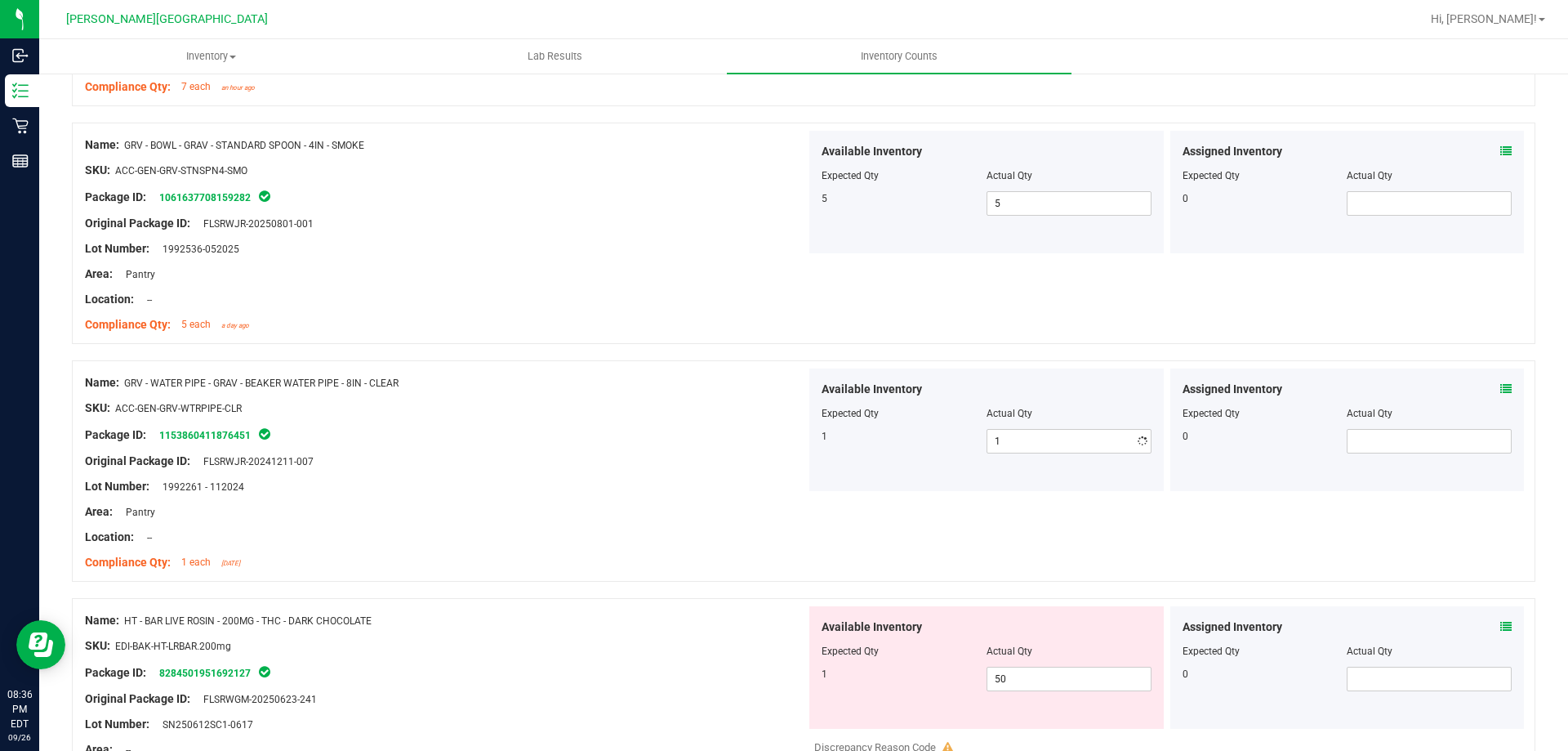
click at [691, 490] on div "Lot Number: 1992261 - 112024" at bounding box center [445, 487] width 721 height 17
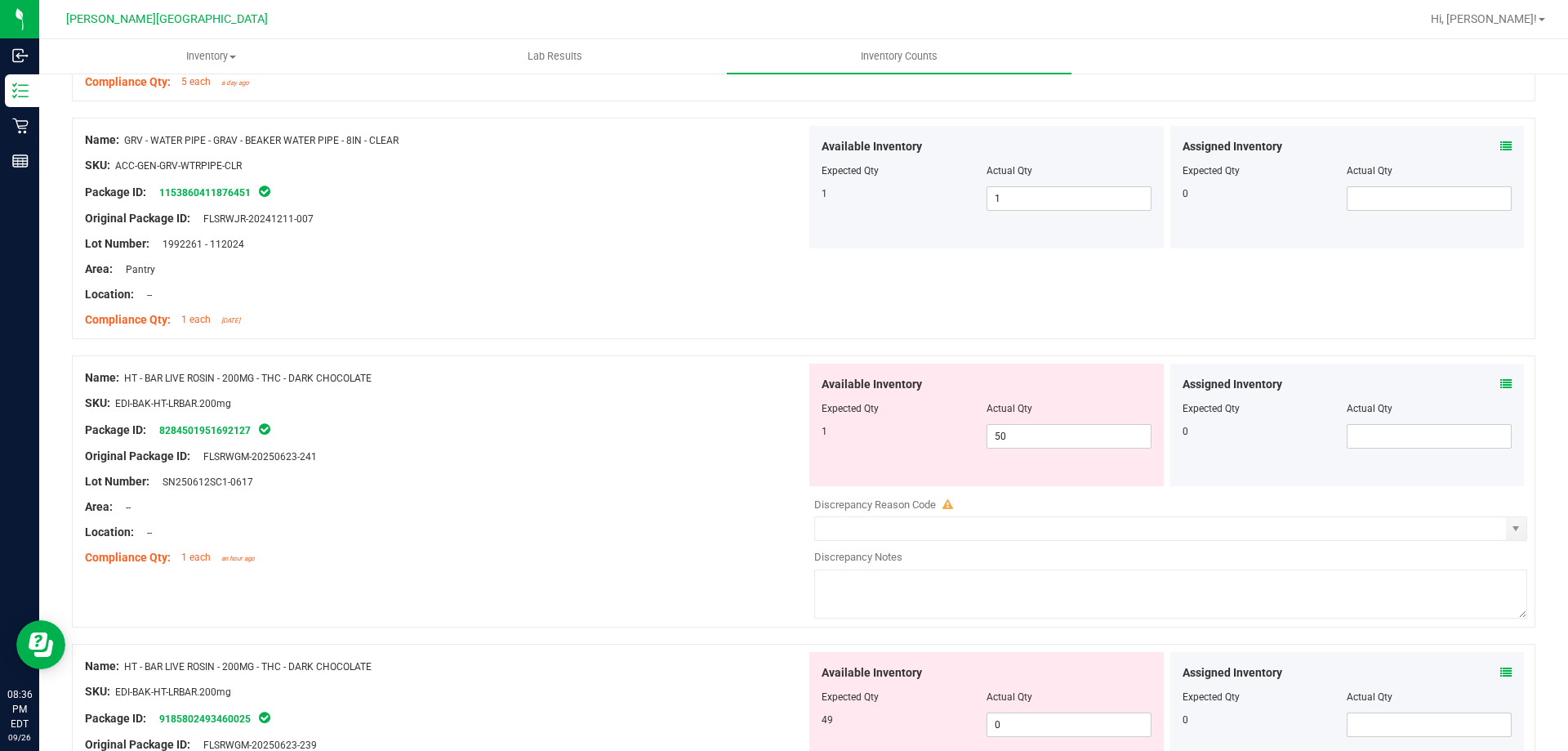
scroll to position [3105, 0]
click at [1048, 440] on span "50 50" at bounding box center [1068, 434] width 165 height 25
type input "51"
click at [733, 543] on div at bounding box center [445, 542] width 721 height 9
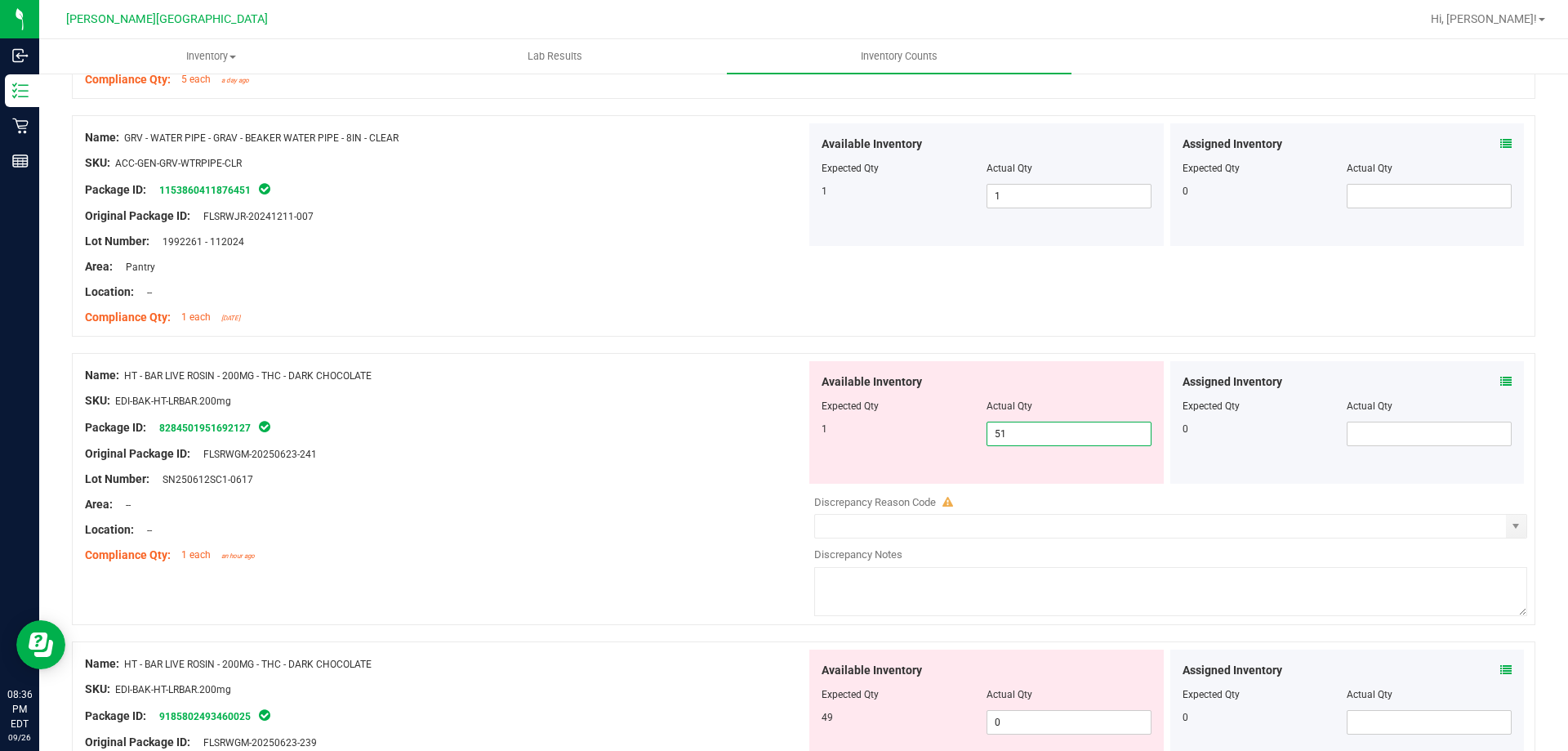
drag, startPoint x: 1074, startPoint y: 433, endPoint x: 224, endPoint y: 305, distance: 859.6
type input "1"
click at [751, 488] on div at bounding box center [445, 491] width 721 height 9
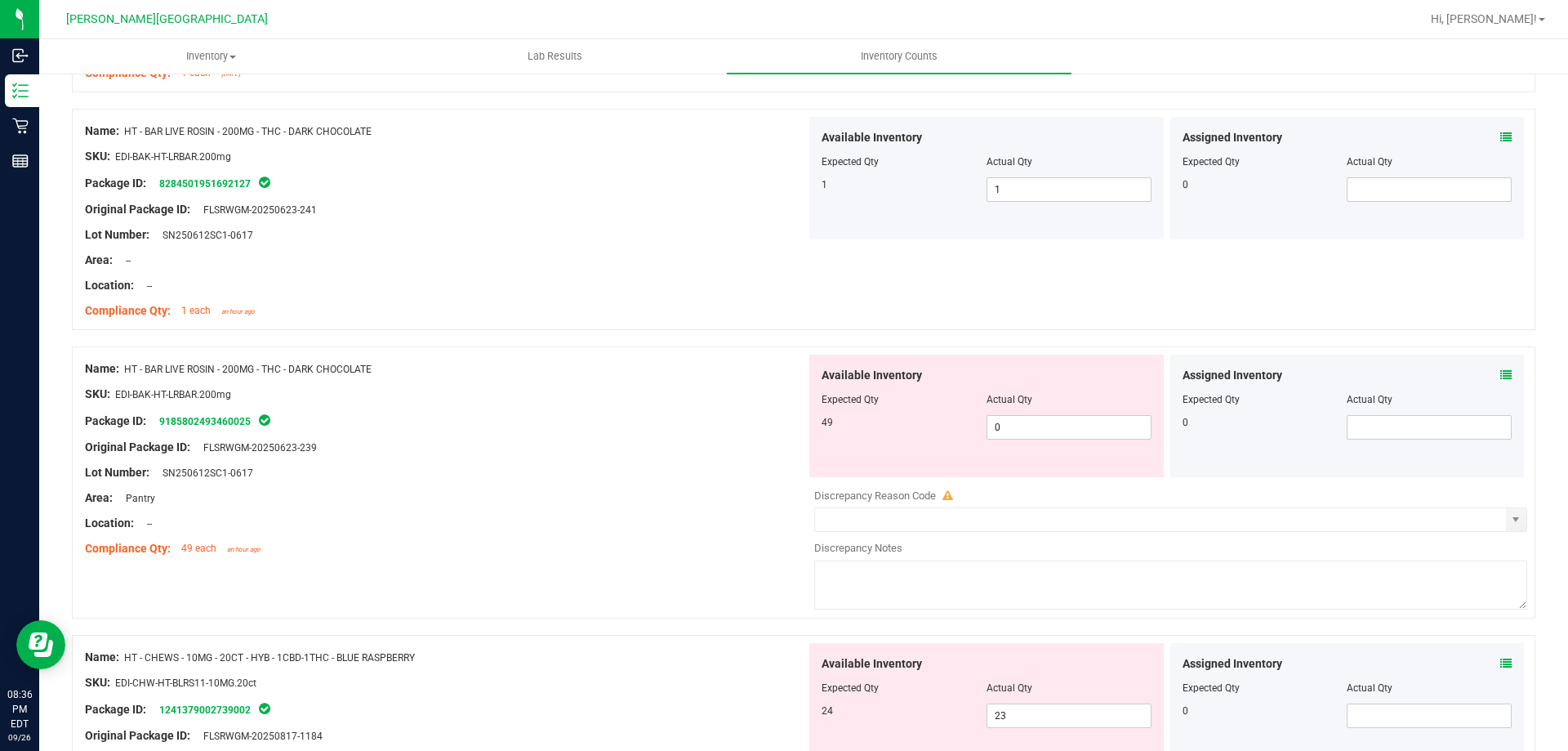
scroll to position [3350, 0]
click at [1023, 429] on span "0 0" at bounding box center [1068, 427] width 165 height 25
type input "049"
type input "49"
click at [657, 526] on div "Location: --" at bounding box center [445, 523] width 721 height 17
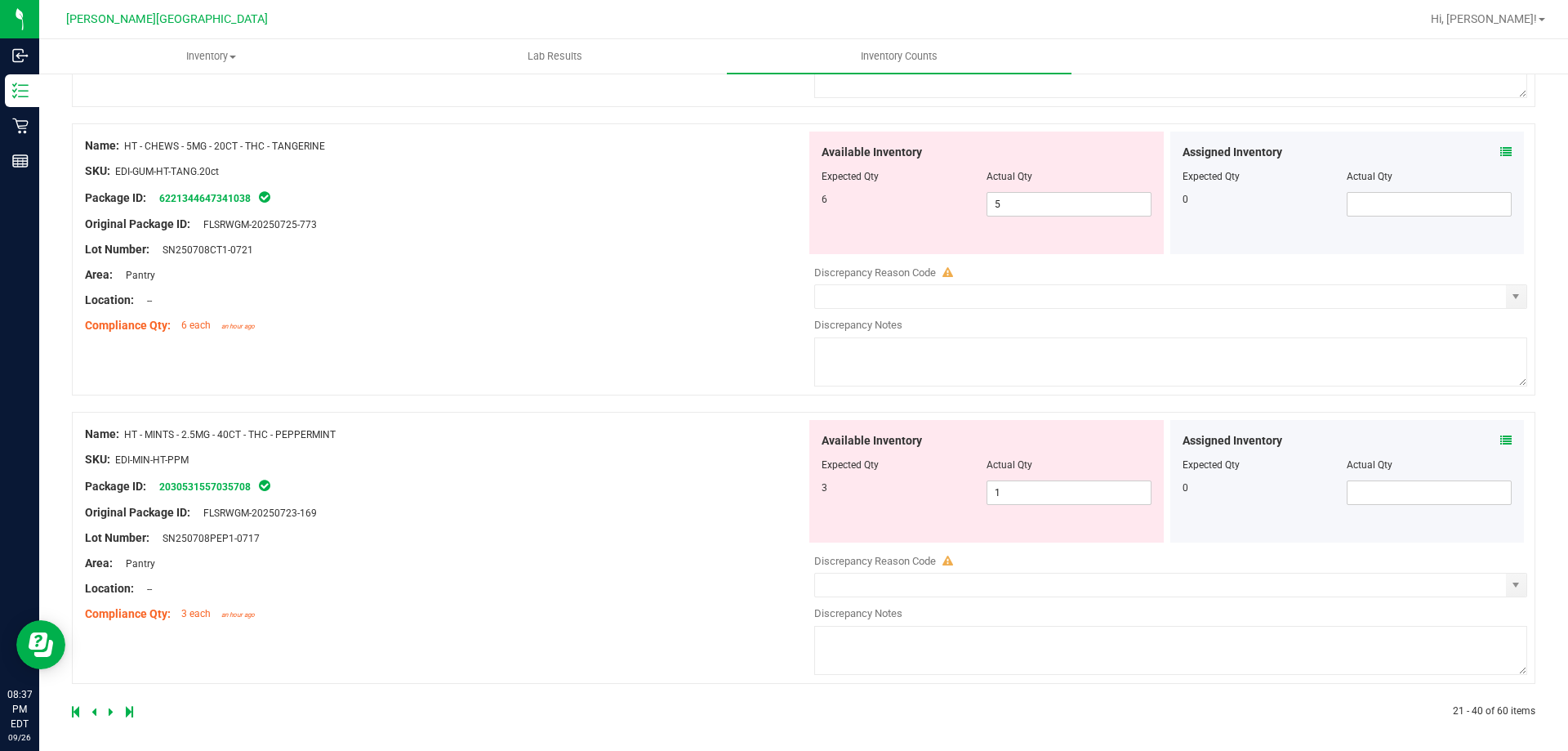
scroll to position [4681, 0]
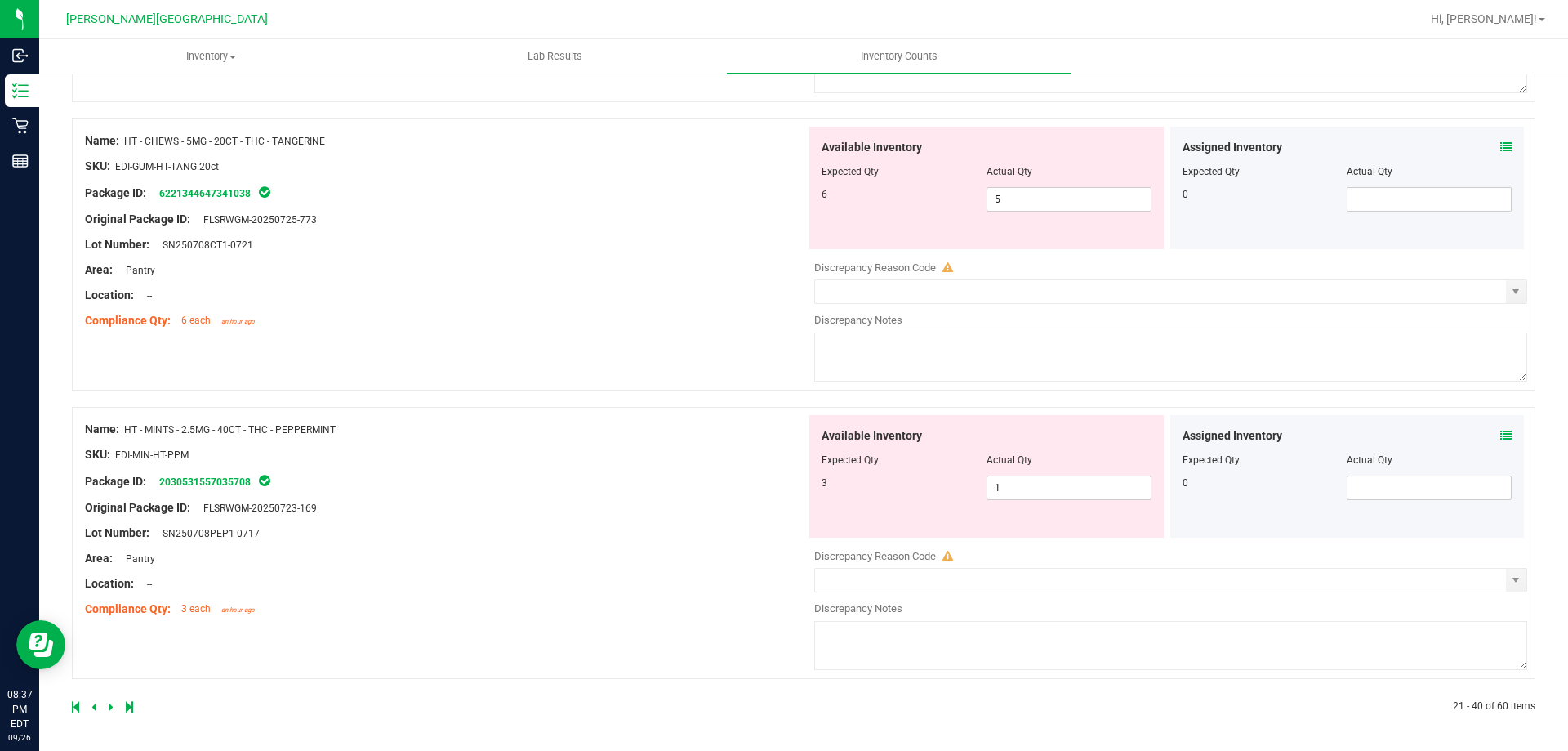
click at [111, 706] on icon at bounding box center [111, 707] width 5 height 10
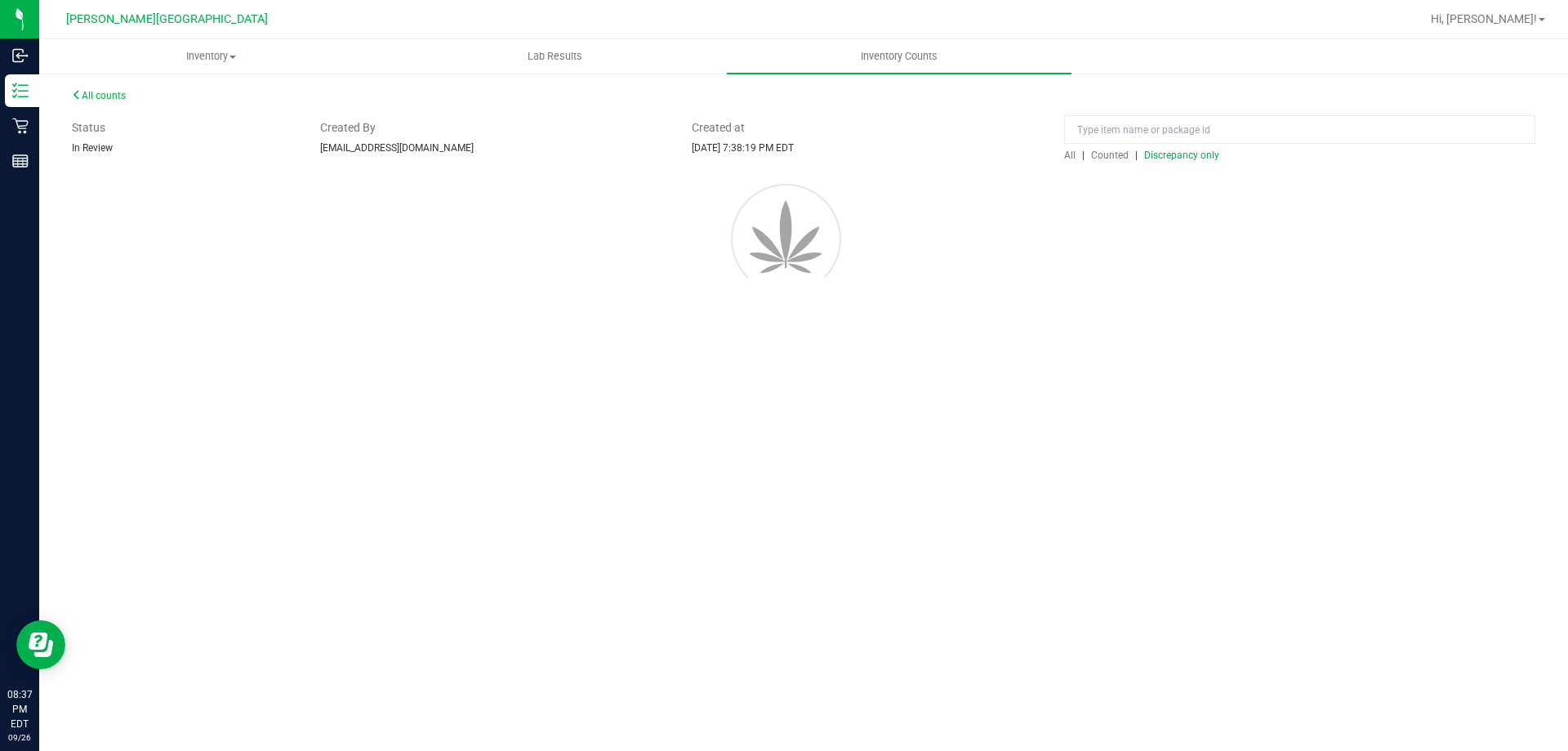
scroll to position [0, 0]
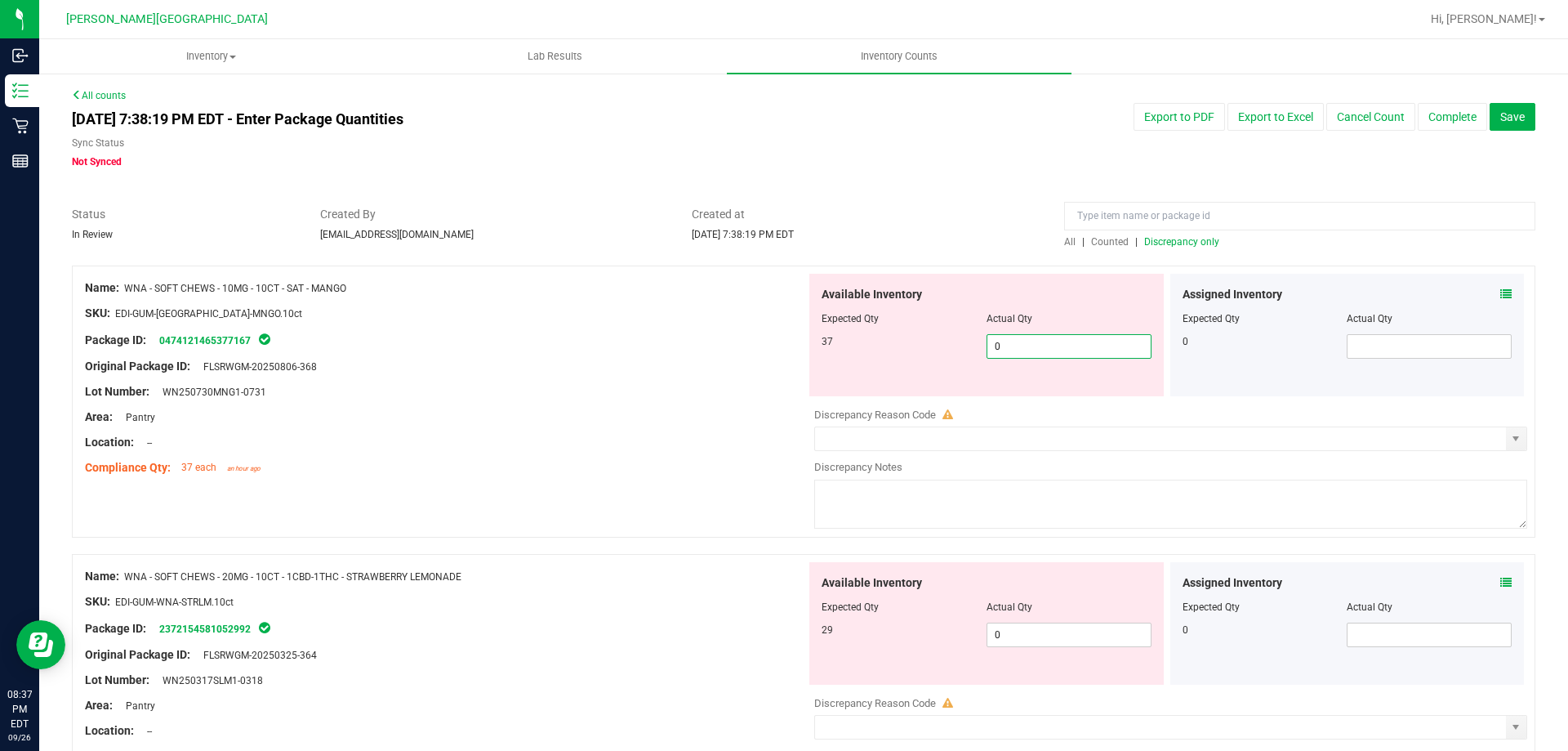
drag, startPoint x: 1030, startPoint y: 345, endPoint x: 622, endPoint y: 303, distance: 410.2
click at [759, 329] on div "Name: WNA - SOFT CHEWS - 10MG - 10CT - SAT - MANGO SKU: EDI-GUM-[GEOGRAPHIC_DAT…" at bounding box center [803, 401] width 1464 height 272
type input "37"
click at [1026, 640] on div "Available Inventory Expected Qty Actual Qty 29 0 0" at bounding box center [1166, 691] width 721 height 259
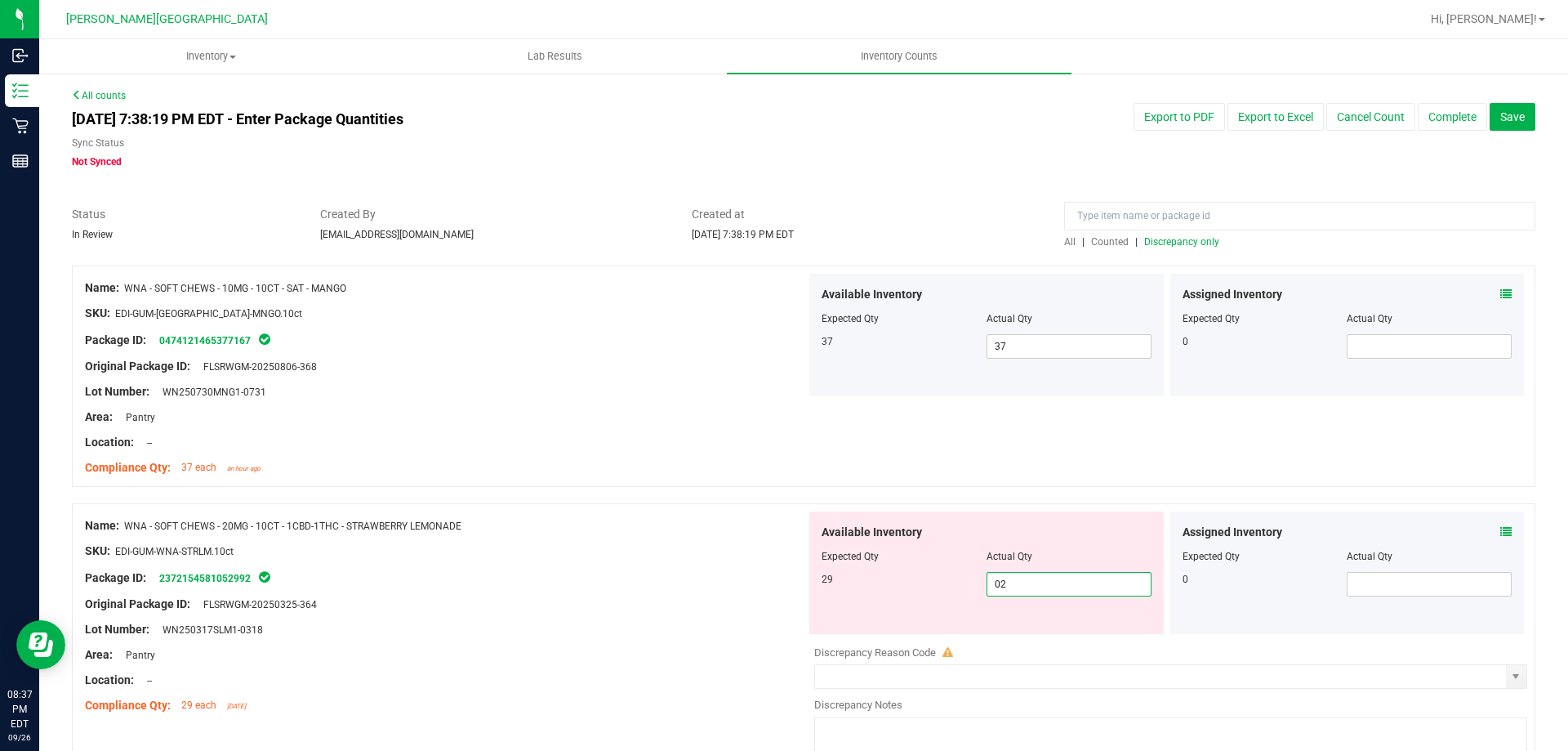
type input "029"
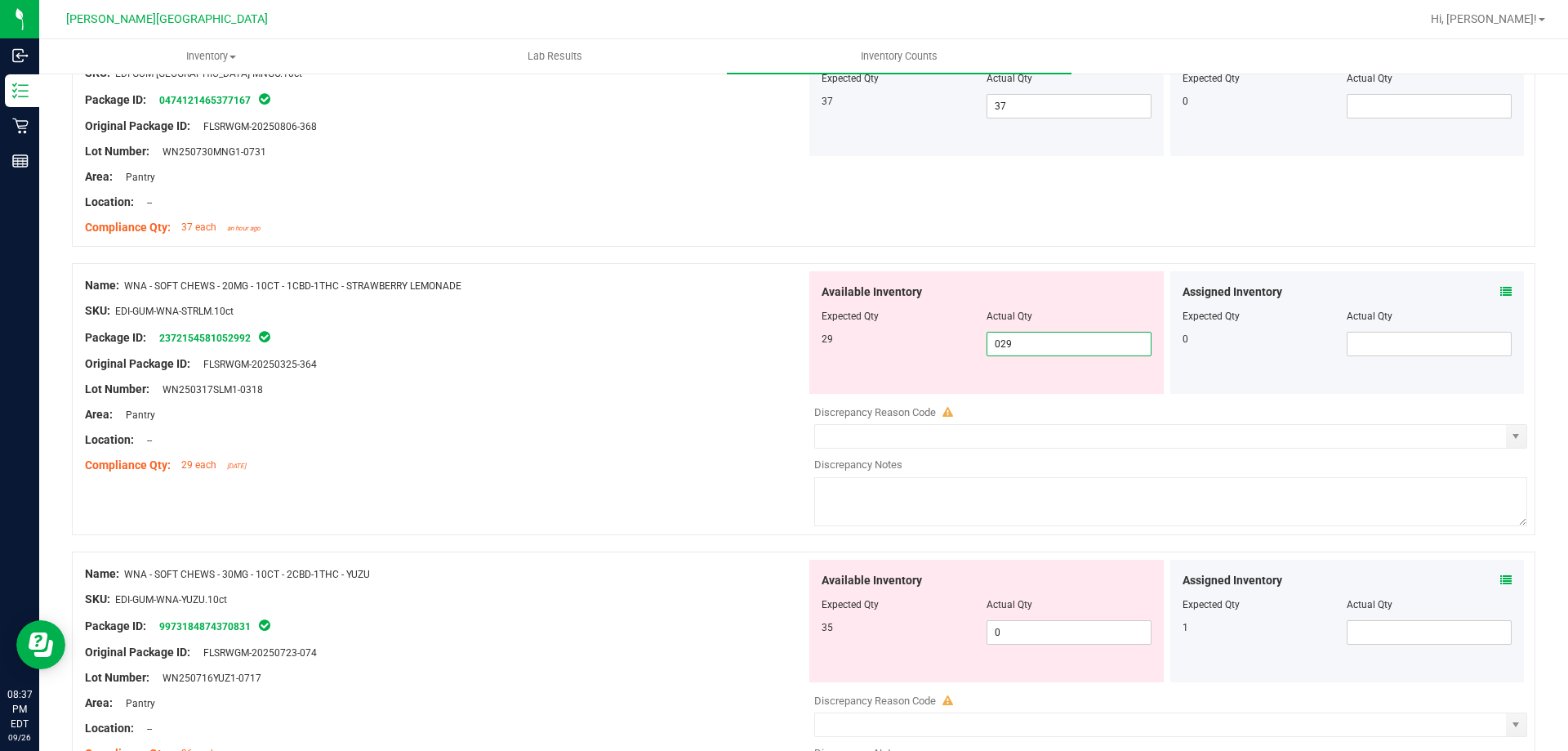
scroll to position [245, 0]
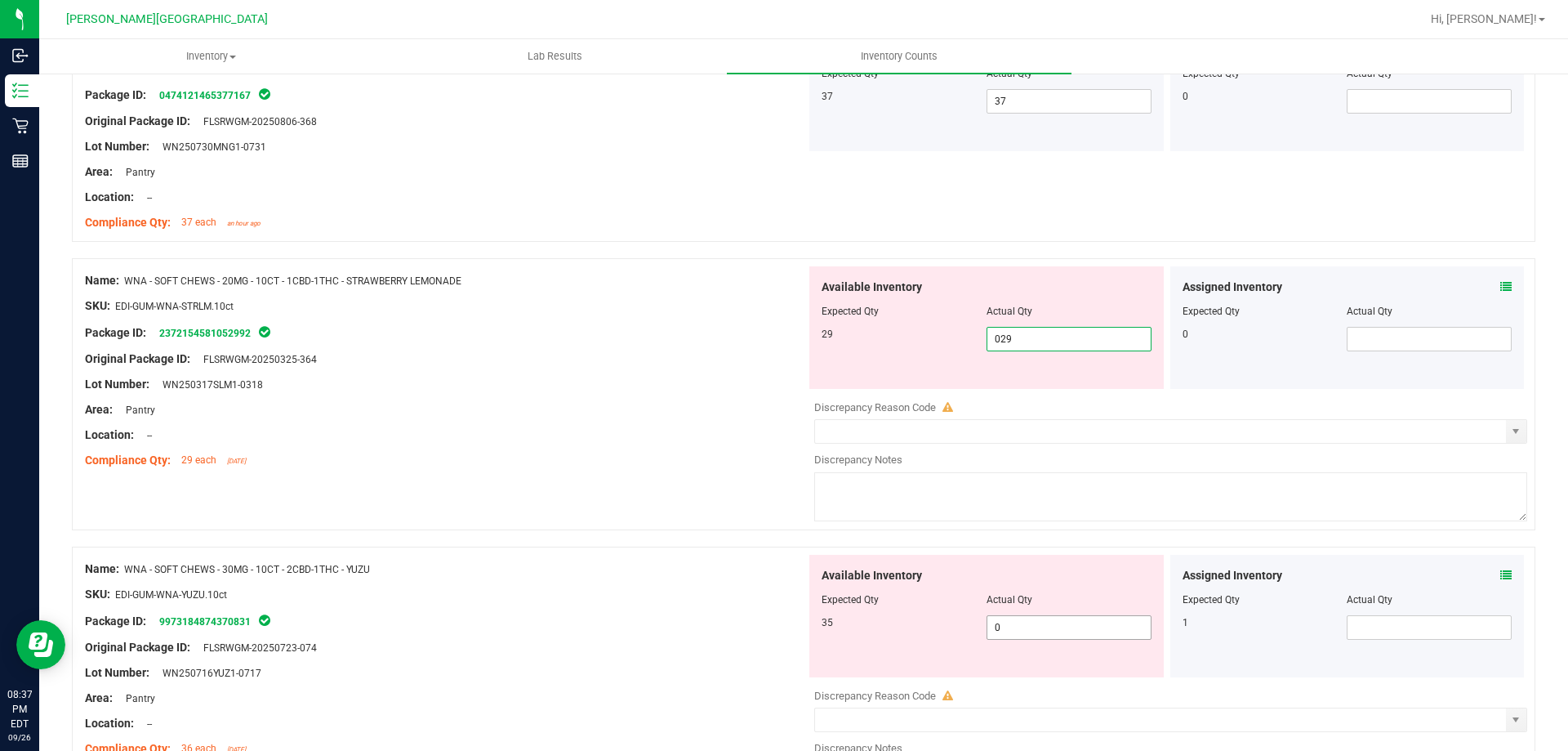
type input "29"
click at [1038, 618] on div "Available Inventory Expected Qty Actual Qty 35 0 0" at bounding box center [987, 615] width 355 height 122
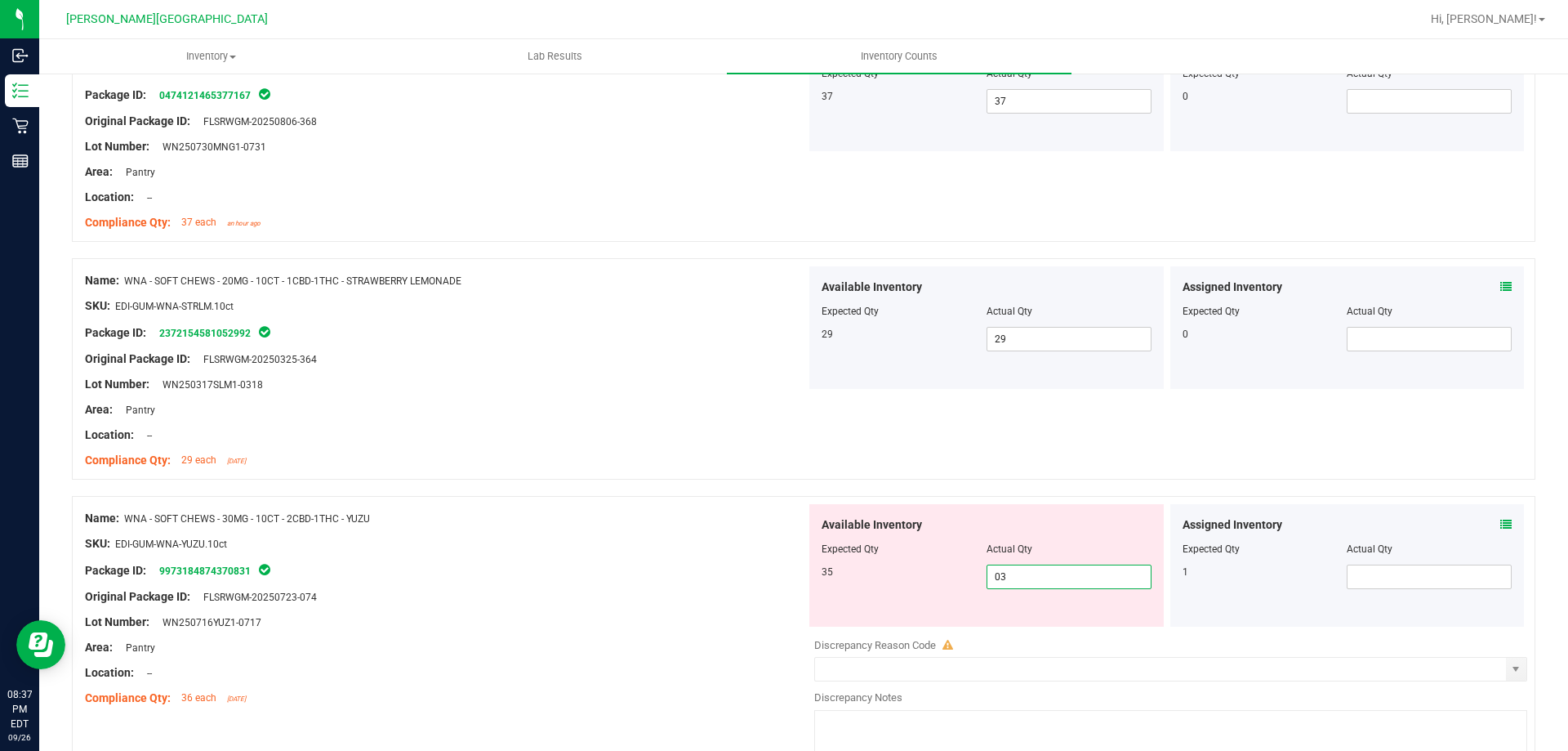
type input "035"
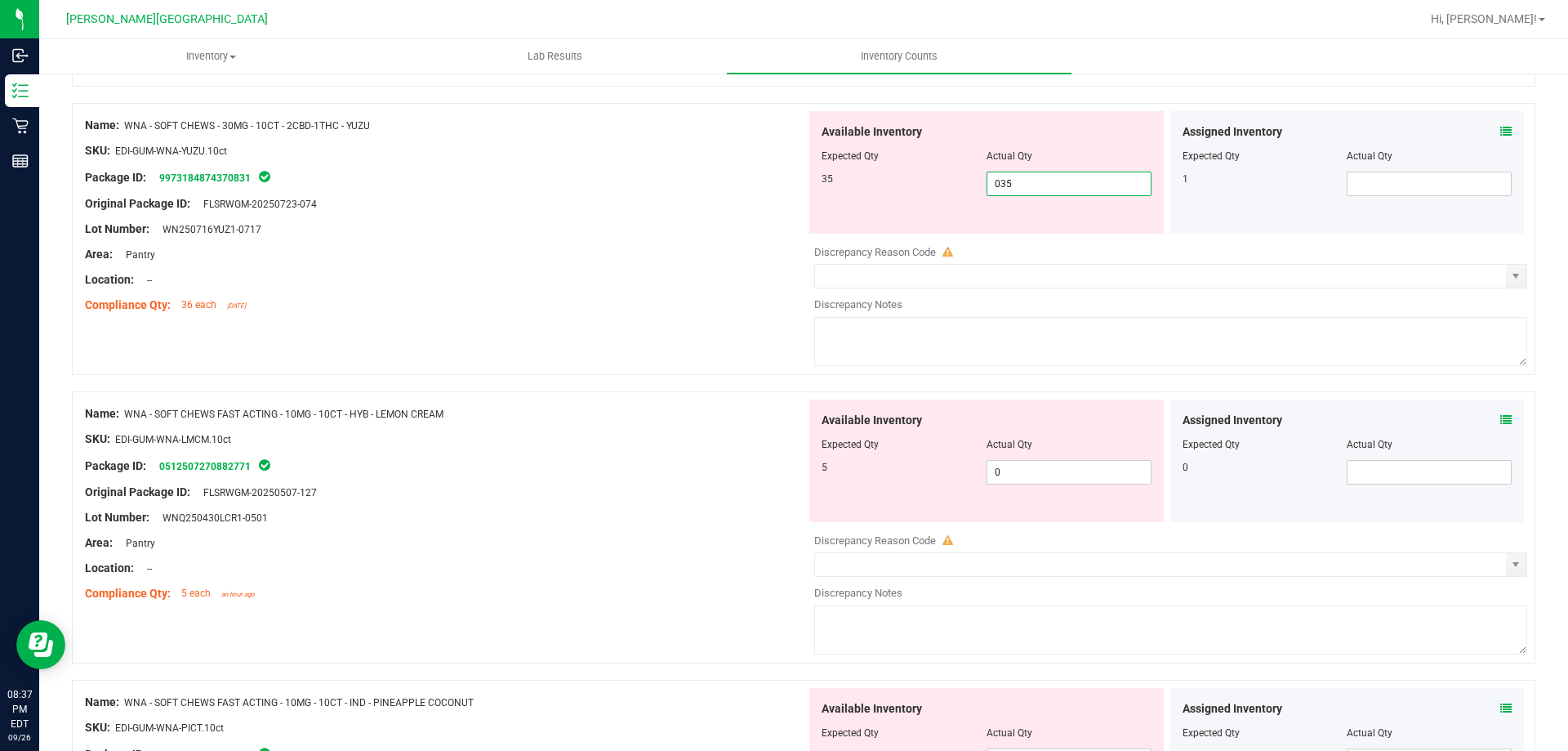
scroll to position [736, 0]
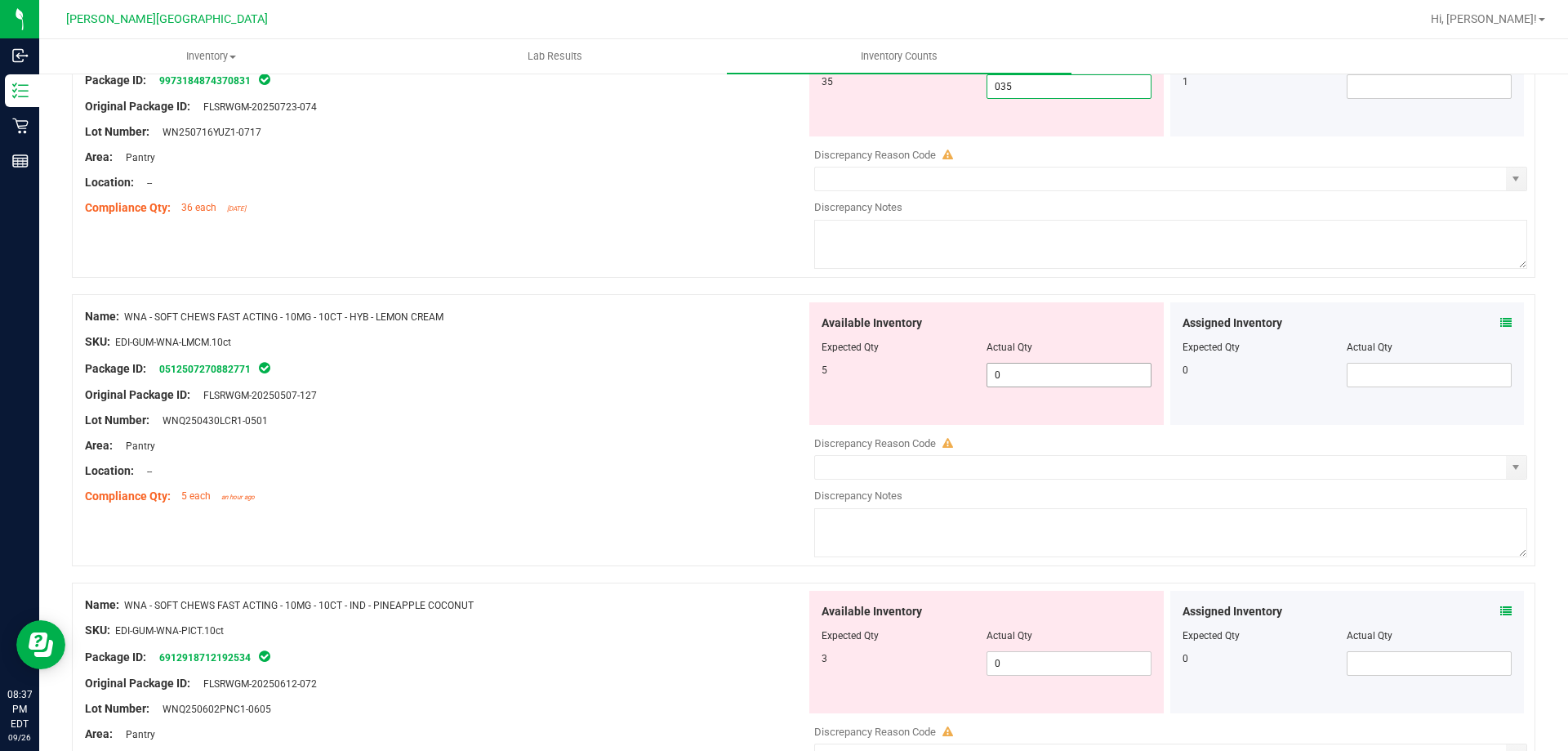
type input "35"
click at [1055, 386] on div "Available Inventory Expected Qty Actual Qty 5 0 0" at bounding box center [1166, 431] width 721 height 259
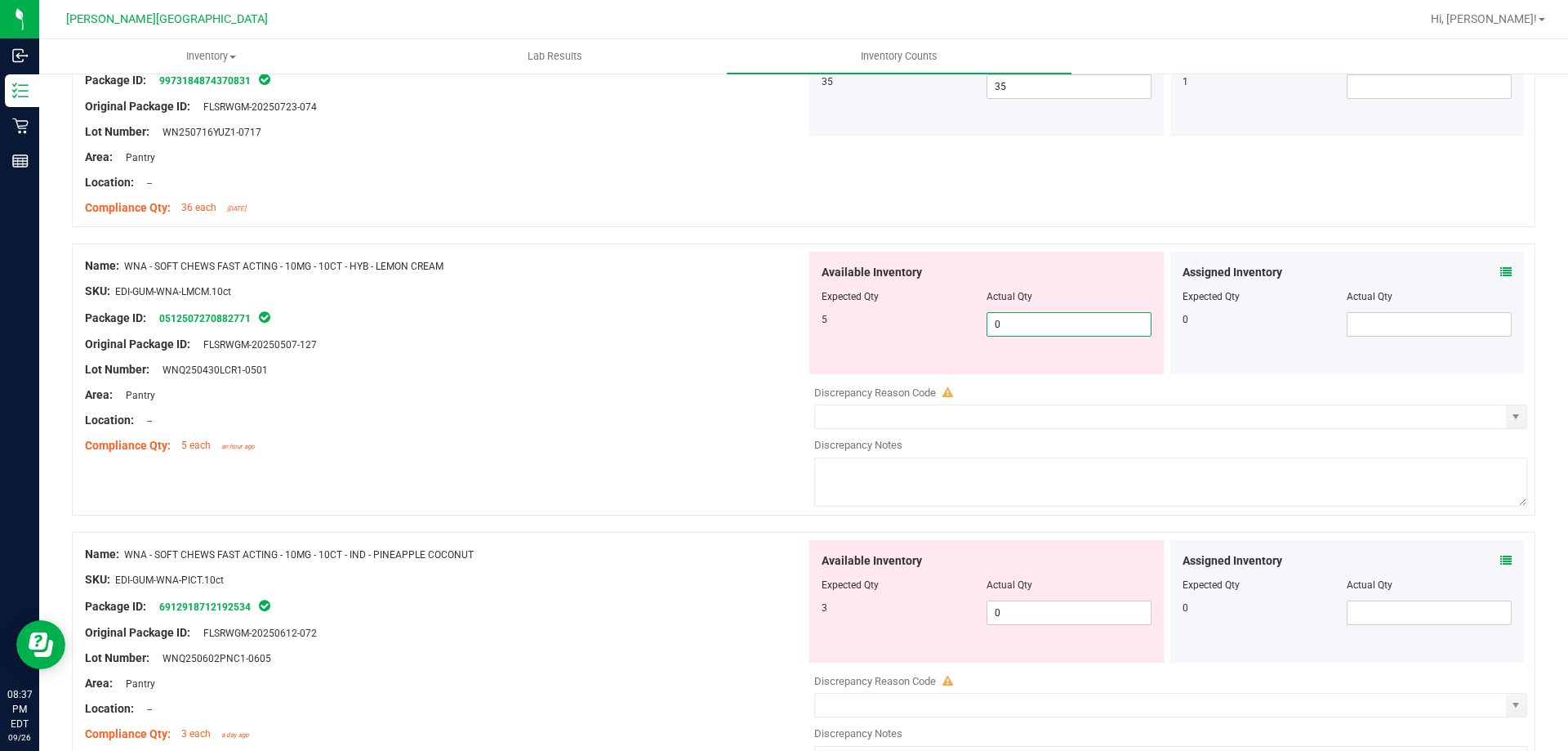
type input "05"
type input "5"
click at [1027, 611] on div "Available Inventory Expected Qty Actual Qty 3 0 0" at bounding box center [987, 601] width 355 height 122
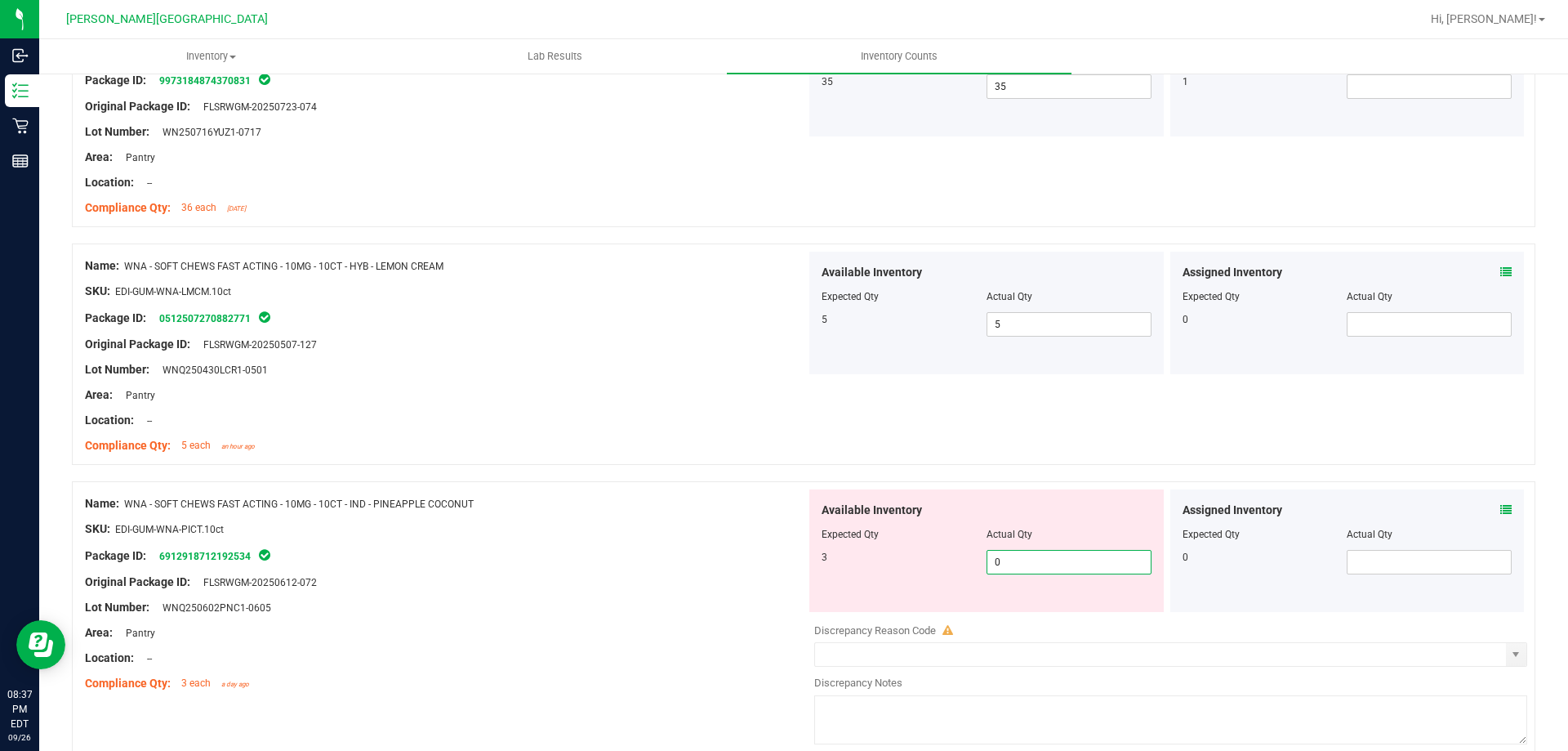
type input "03"
type input "3"
click at [695, 642] on div at bounding box center [445, 645] width 721 height 9
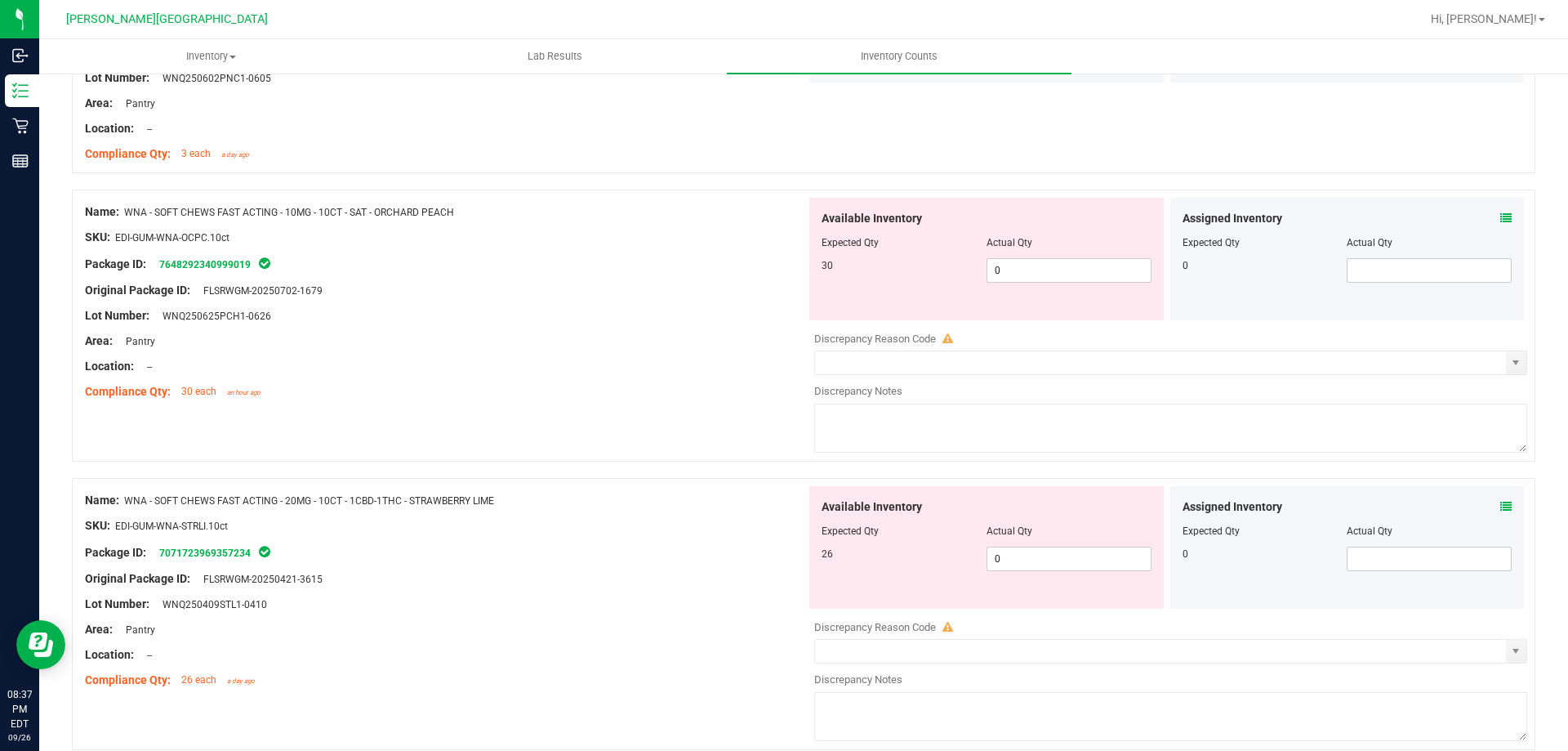
scroll to position [1307, 0]
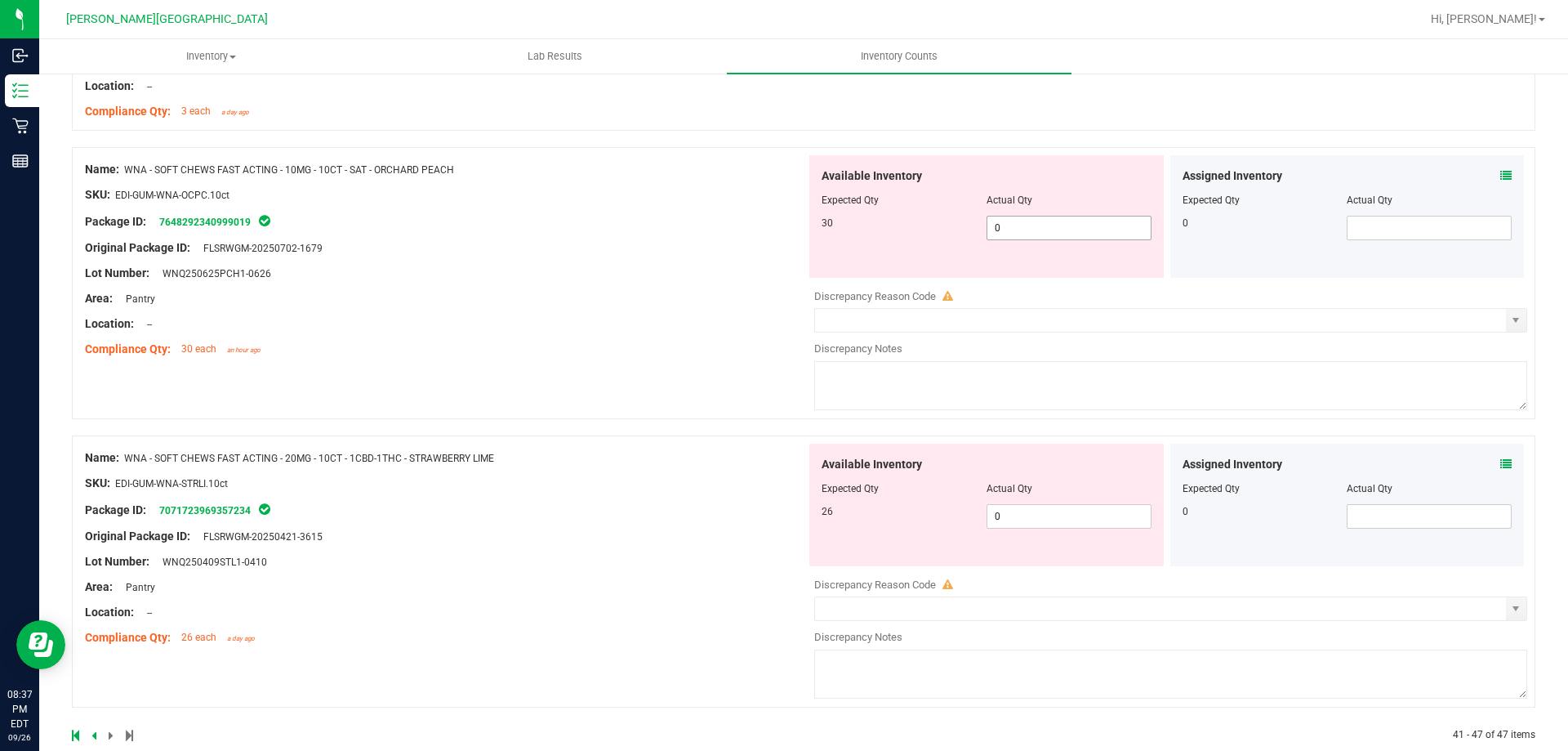
click at [1048, 227] on span "0 0" at bounding box center [1068, 228] width 165 height 25
type input "030"
type input "30"
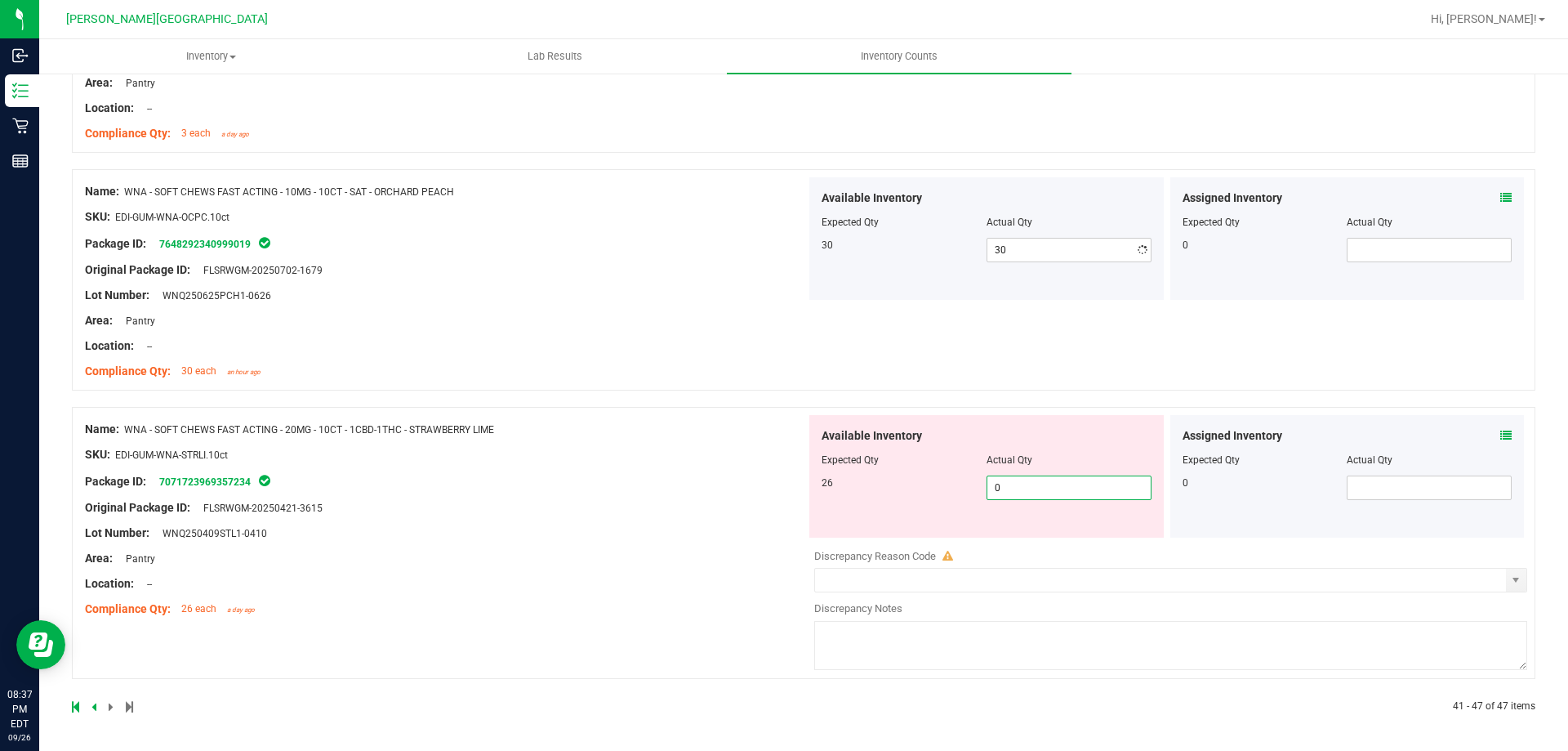
click at [1040, 510] on div "Available Inventory Expected Qty Actual Qty 26 0 0" at bounding box center [987, 476] width 355 height 122
type input "026"
type input "26"
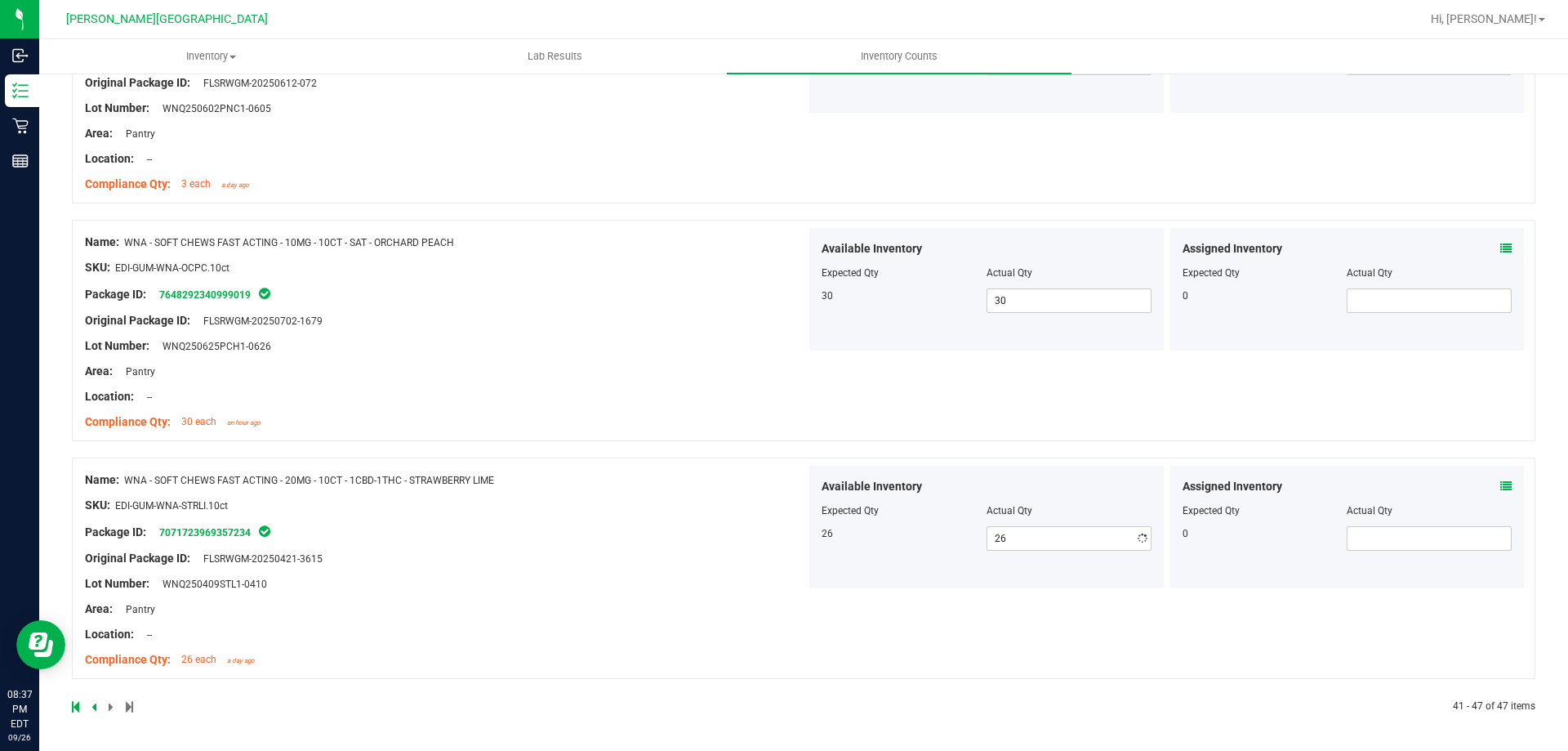
click at [683, 580] on div "Name: WNA - SOFT CHEWS FAST ACTING - 20MG - 10CT - 1CBD-1THC - STRAWBERRY LIME …" at bounding box center [445, 570] width 721 height 208
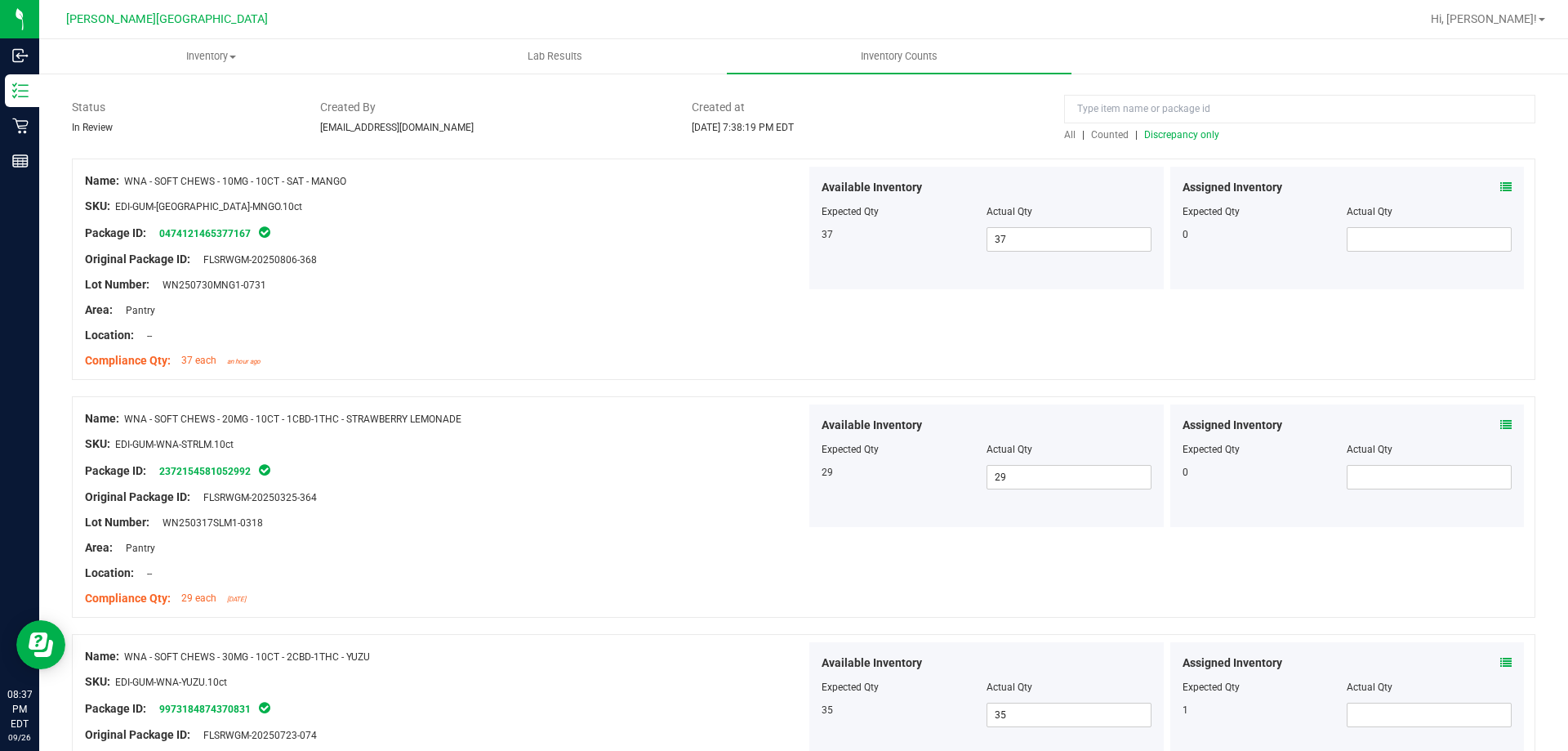
scroll to position [0, 0]
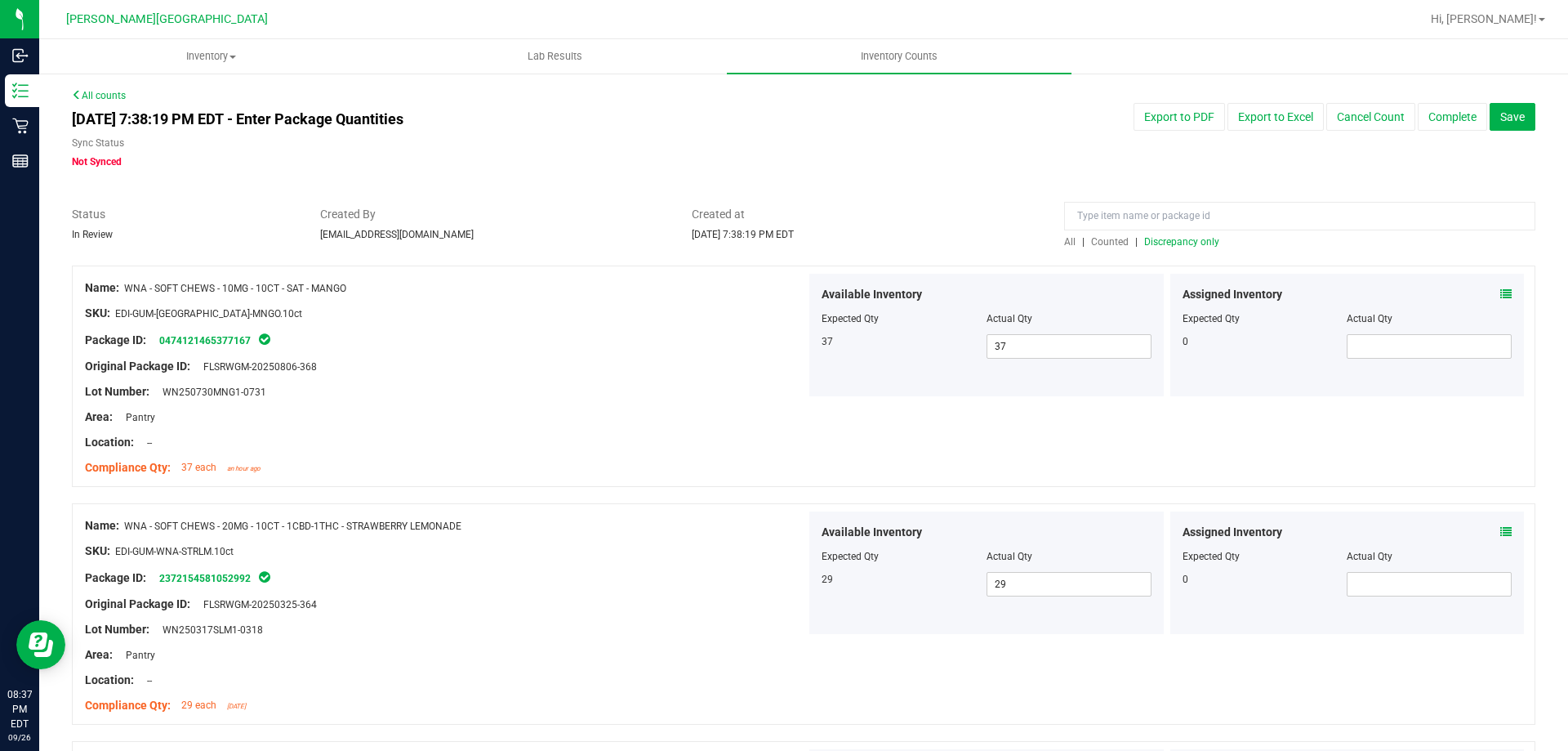
click at [1186, 243] on span "Discrepancy only" at bounding box center [1182, 241] width 75 height 11
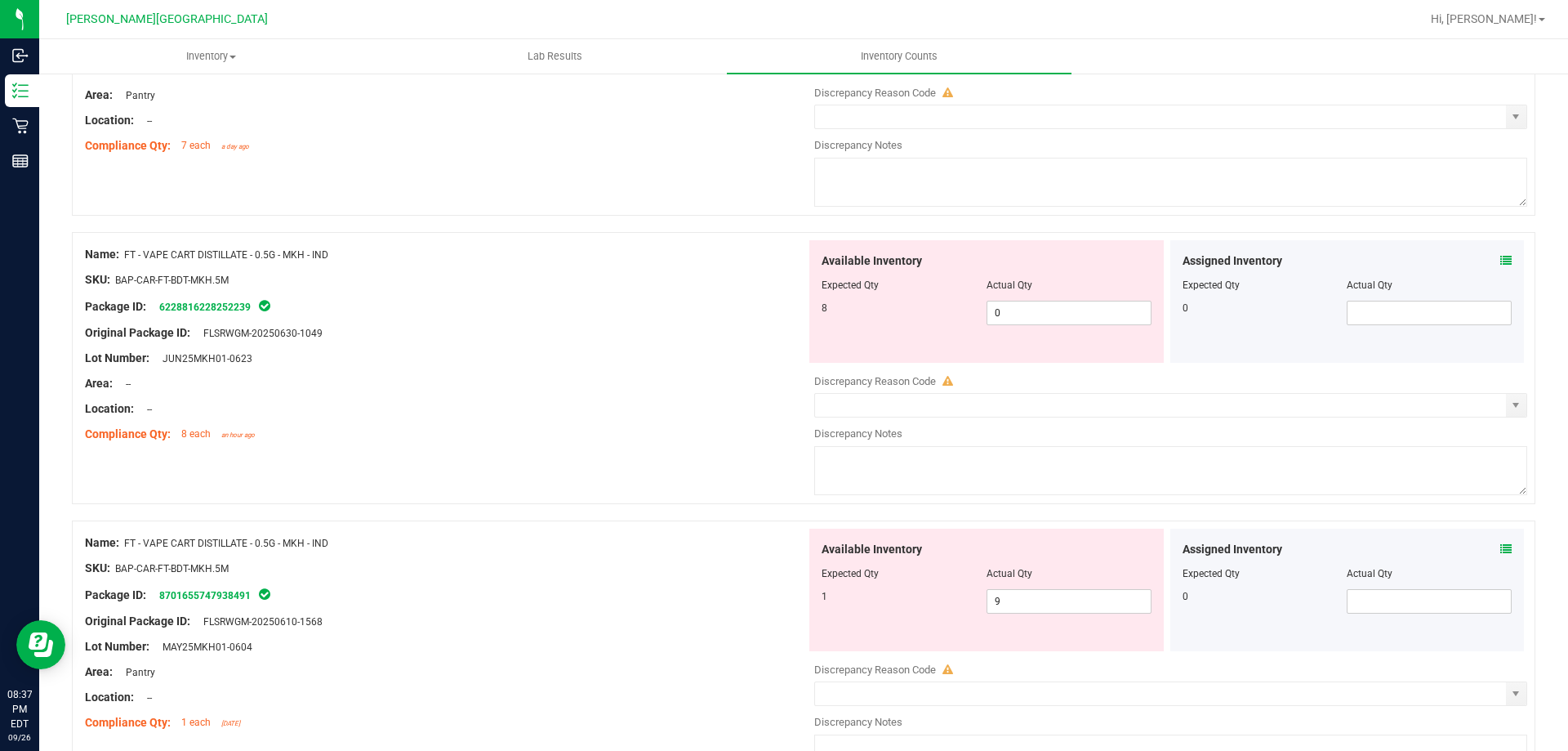
scroll to position [4658, 0]
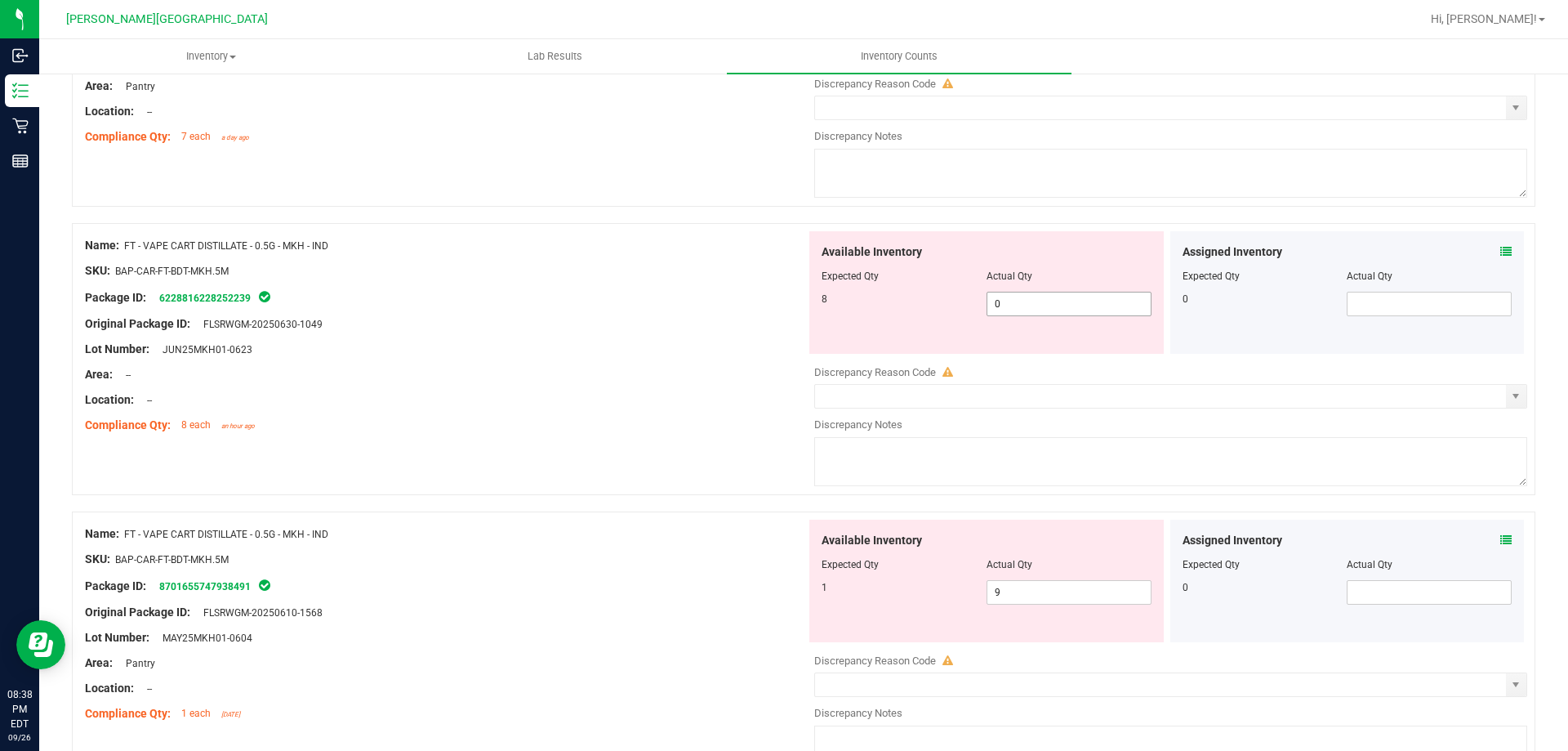
click at [1073, 297] on span "0 0" at bounding box center [1068, 304] width 165 height 25
type input "08"
type input "8"
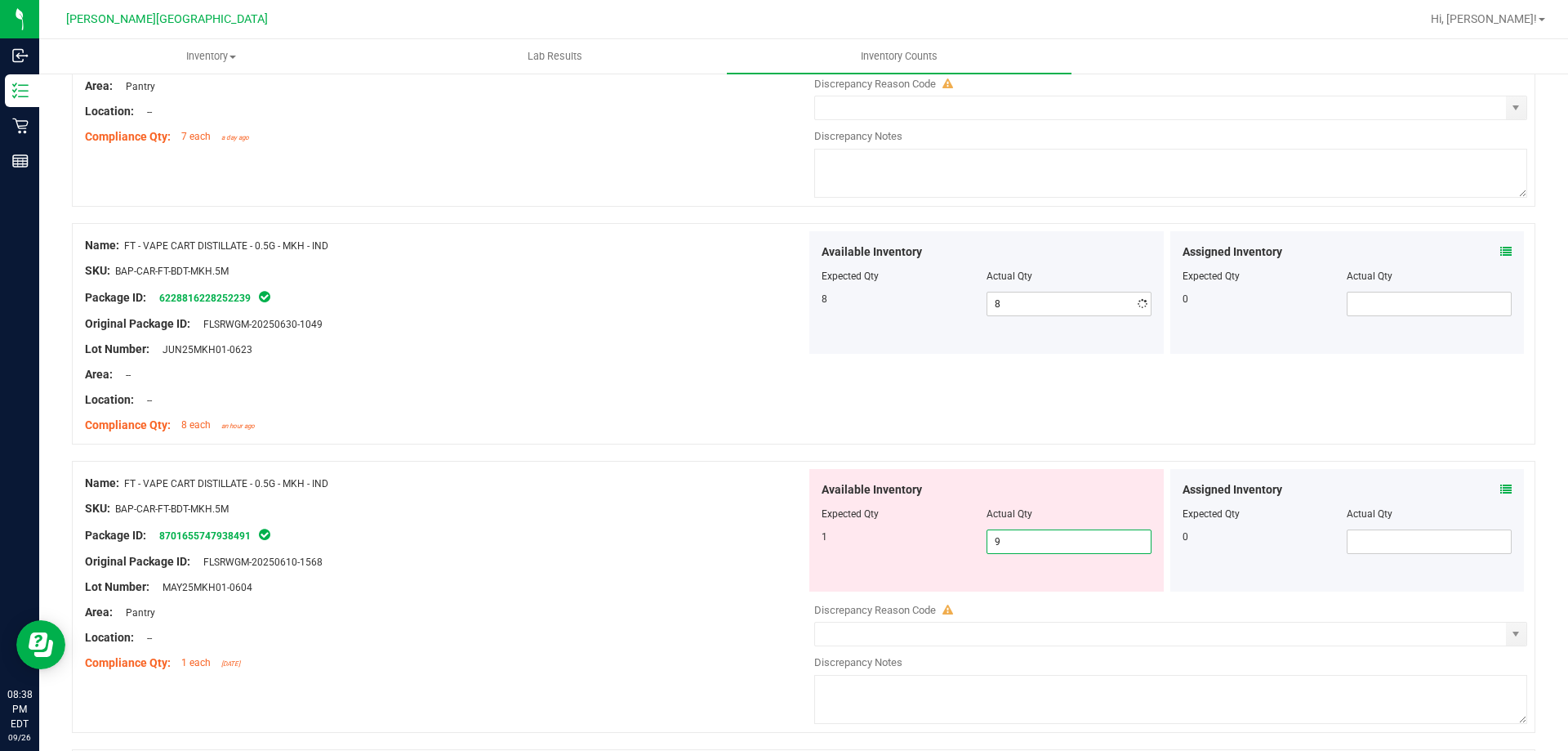
drag, startPoint x: 998, startPoint y: 596, endPoint x: 1006, endPoint y: 535, distance: 61.5
click at [754, 577] on div "Name: FT - VAPE CART DISTILLATE - 0.5G - MKH - IND SKU: BAP-CAR-FT-BDT-MKH.5M P…" at bounding box center [803, 596] width 1464 height 272
type input "1"
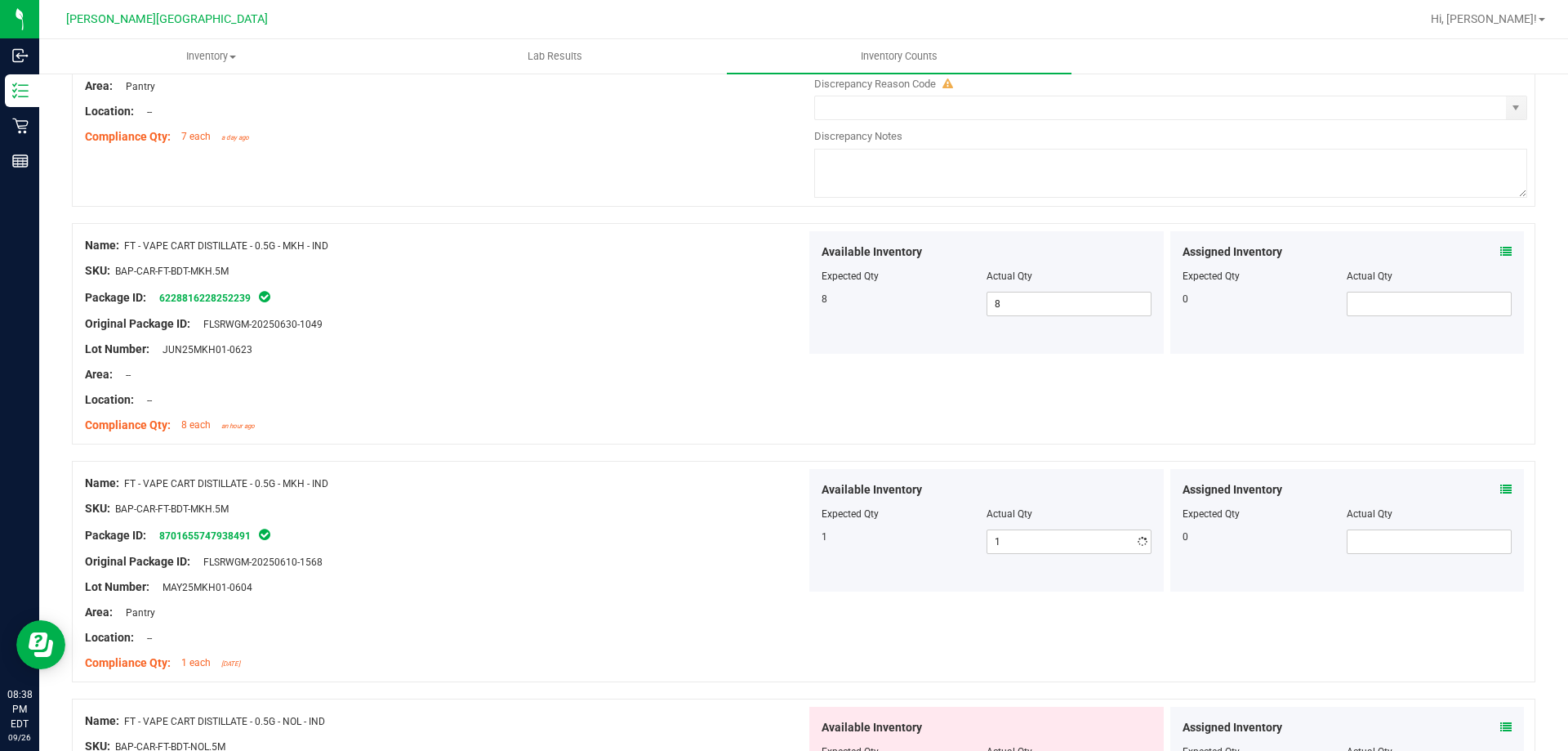
click at [738, 553] on div "Original Package ID: FLSRWGM-20250610-1568" at bounding box center [445, 562] width 721 height 17
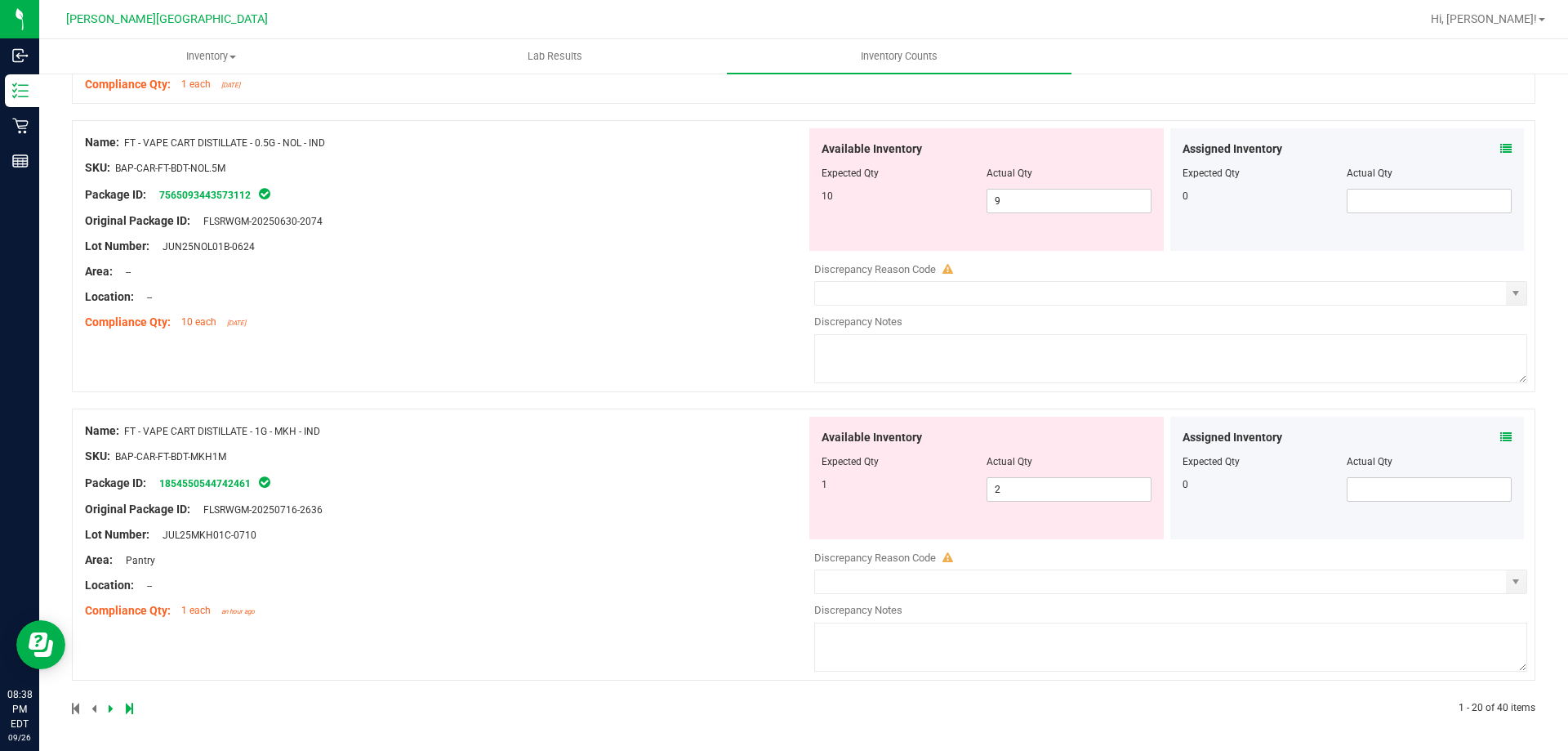
scroll to position [5238, 0]
click at [105, 705] on div at bounding box center [437, 706] width 732 height 14
click at [109, 706] on icon at bounding box center [111, 707] width 5 height 10
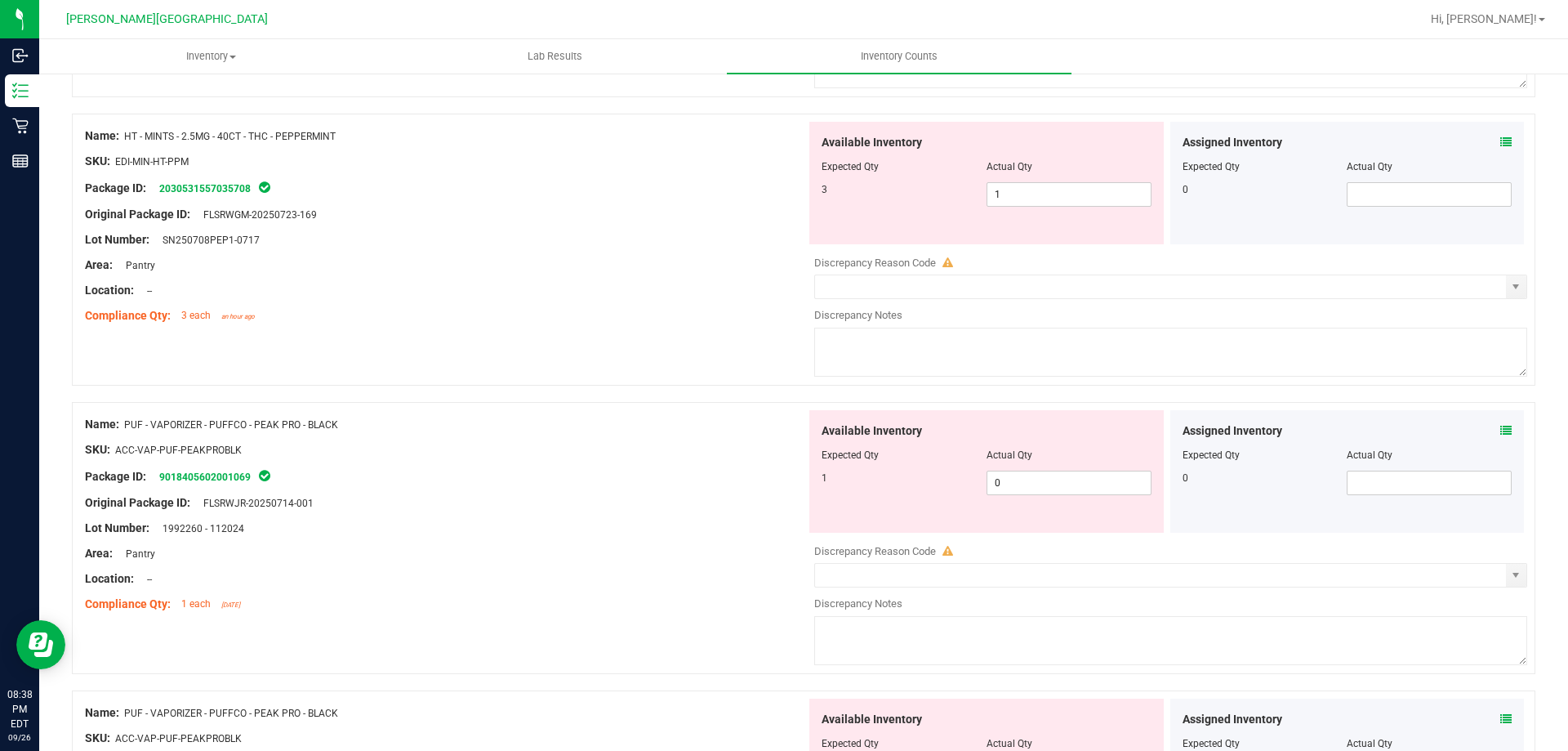
scroll to position [1307, 0]
click at [1041, 473] on span "0 0" at bounding box center [1068, 482] width 165 height 25
type input "01"
type input "1"
click at [606, 595] on div "Compliance Qty: 1 each [DATE]" at bounding box center [445, 603] width 721 height 17
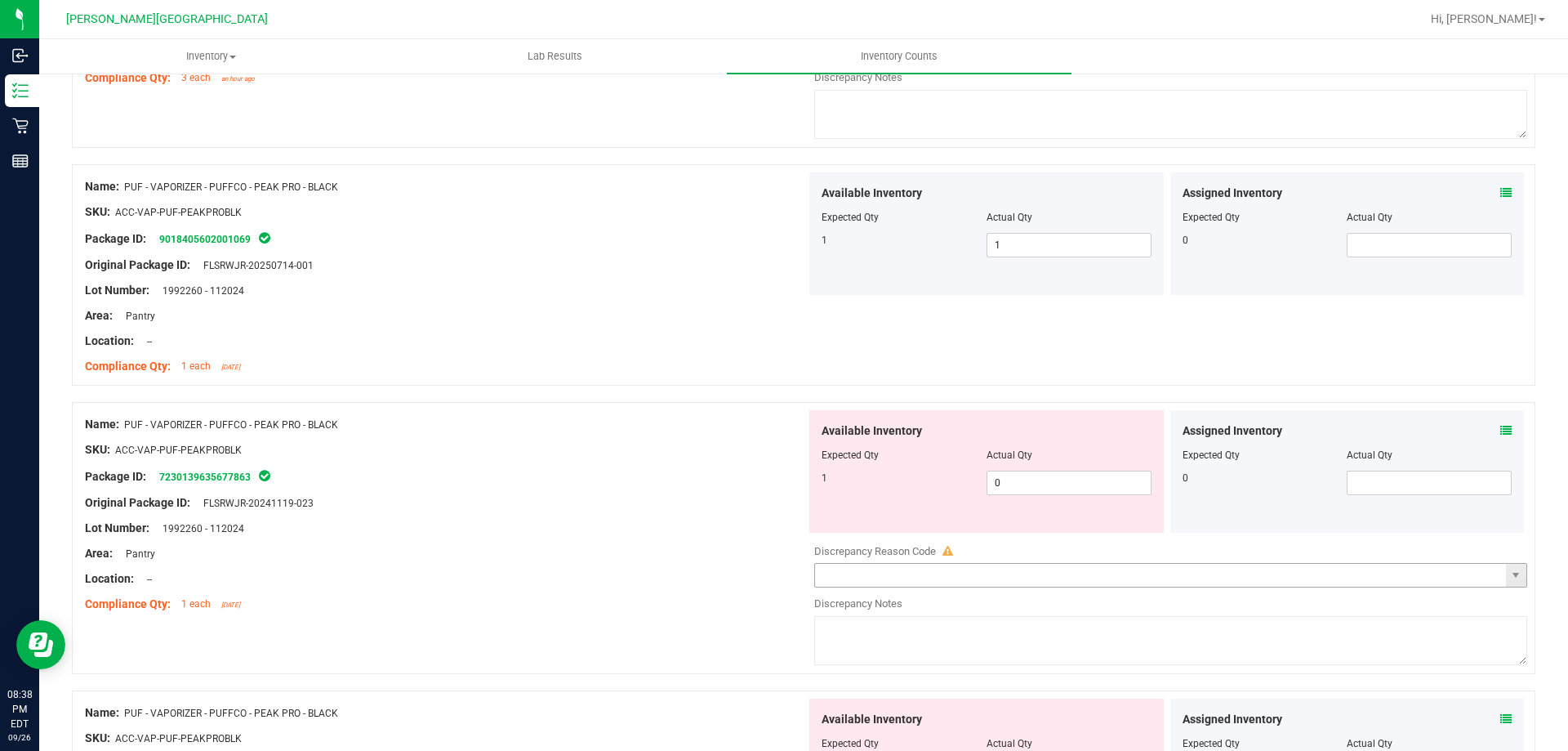
scroll to position [1553, 0]
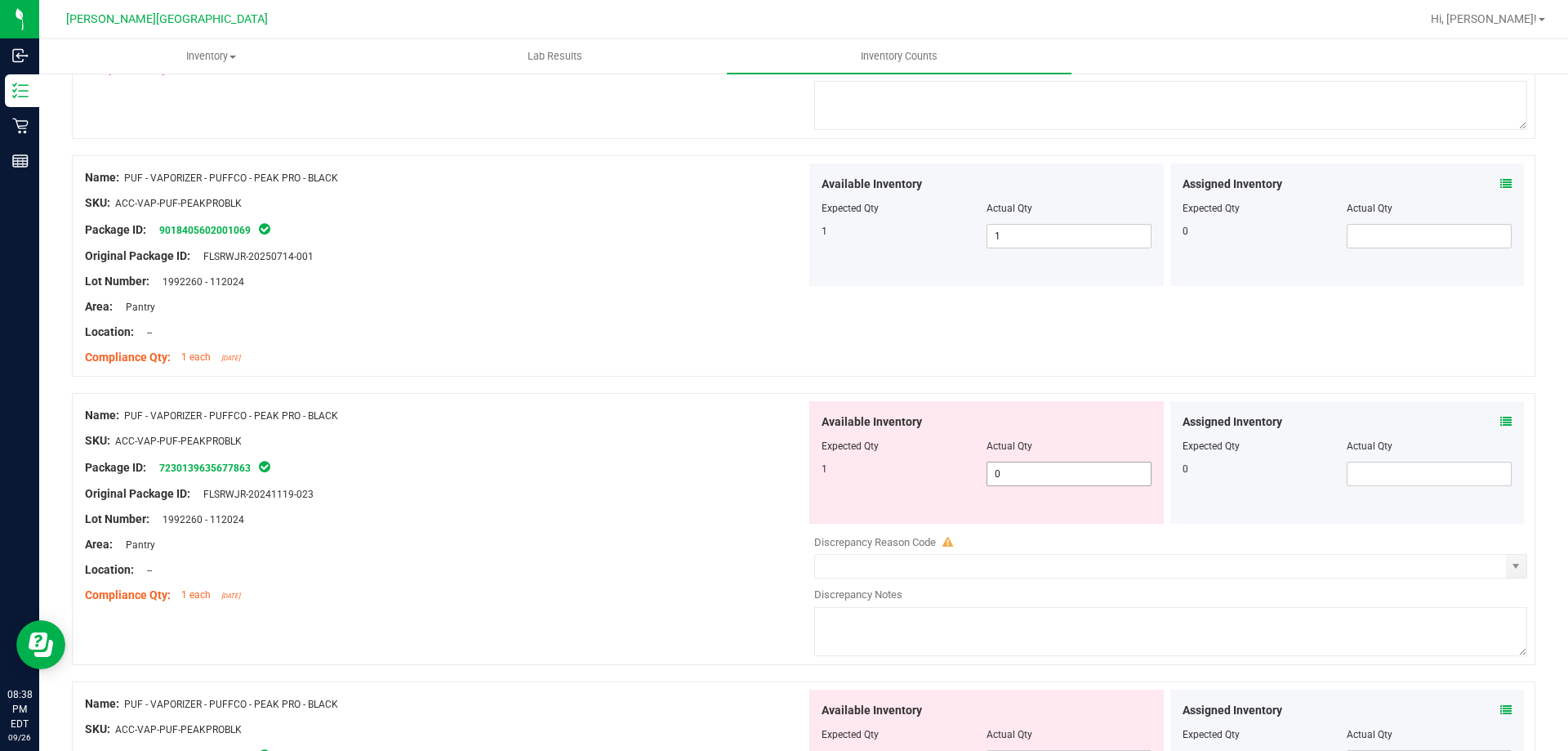
click at [1037, 465] on span "0 0" at bounding box center [1068, 474] width 165 height 25
type input "01"
type input "1"
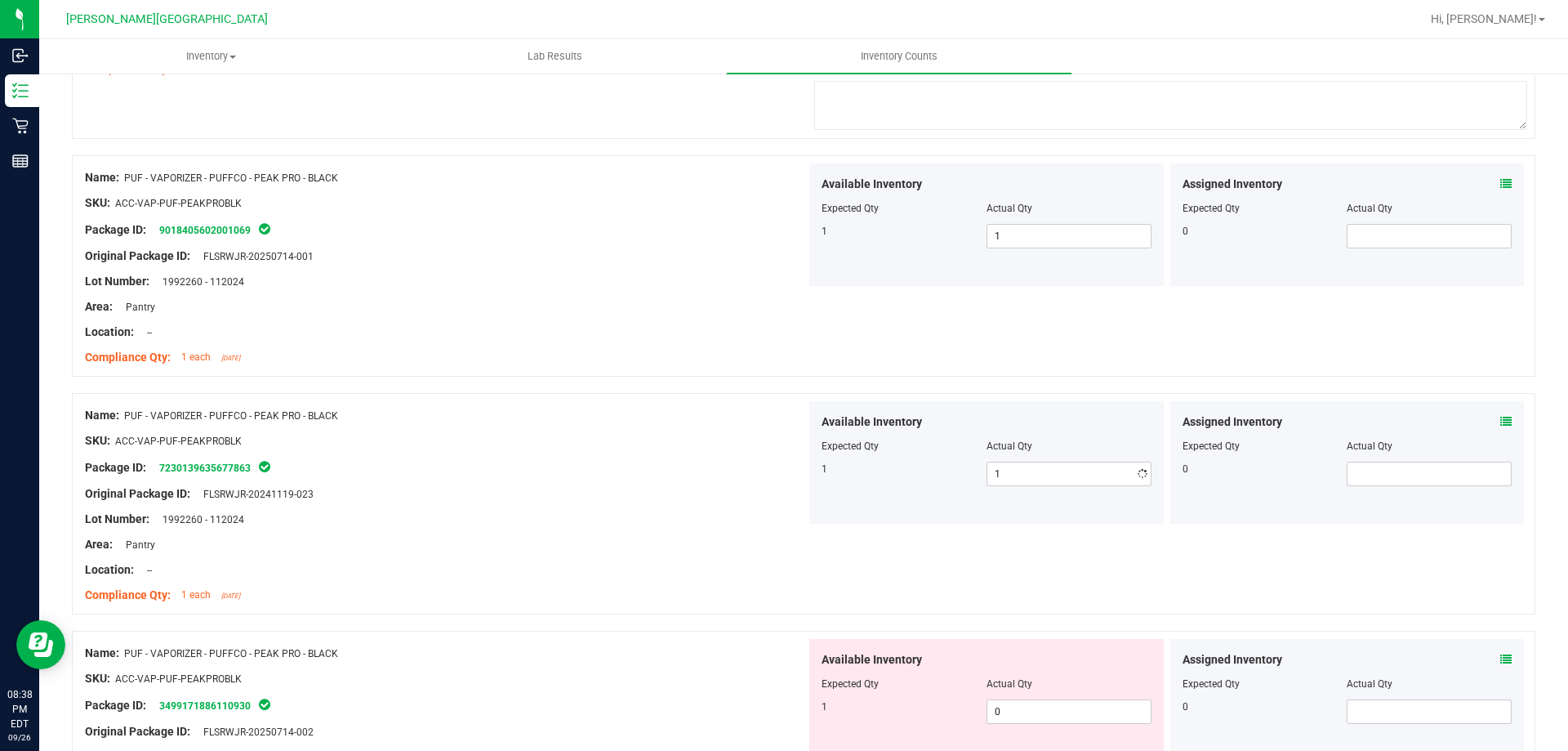
click at [745, 498] on div "Original Package ID: FLSRWJR-20241119-023" at bounding box center [445, 494] width 721 height 17
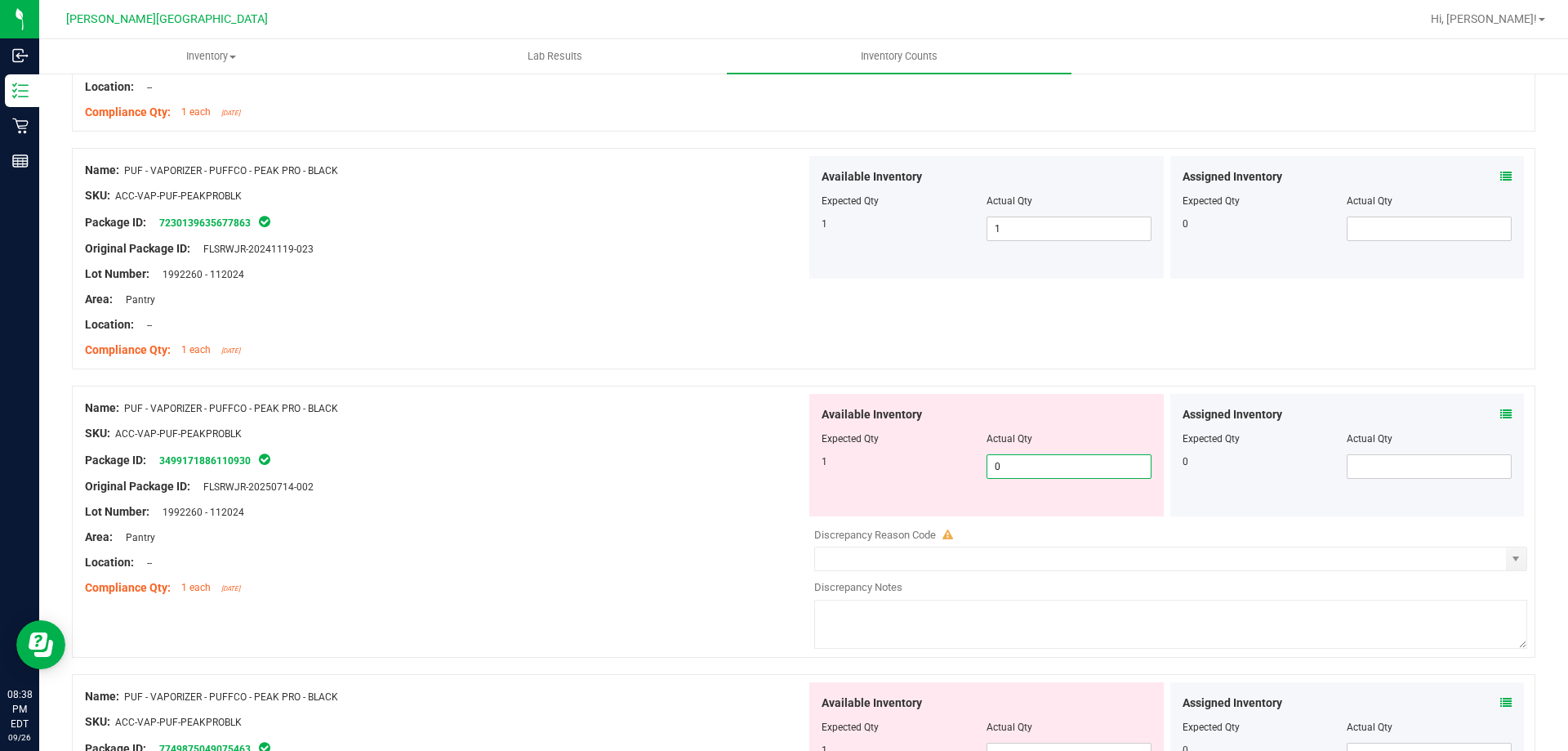
click at [1028, 464] on span "0 0" at bounding box center [1068, 467] width 165 height 25
type input "01"
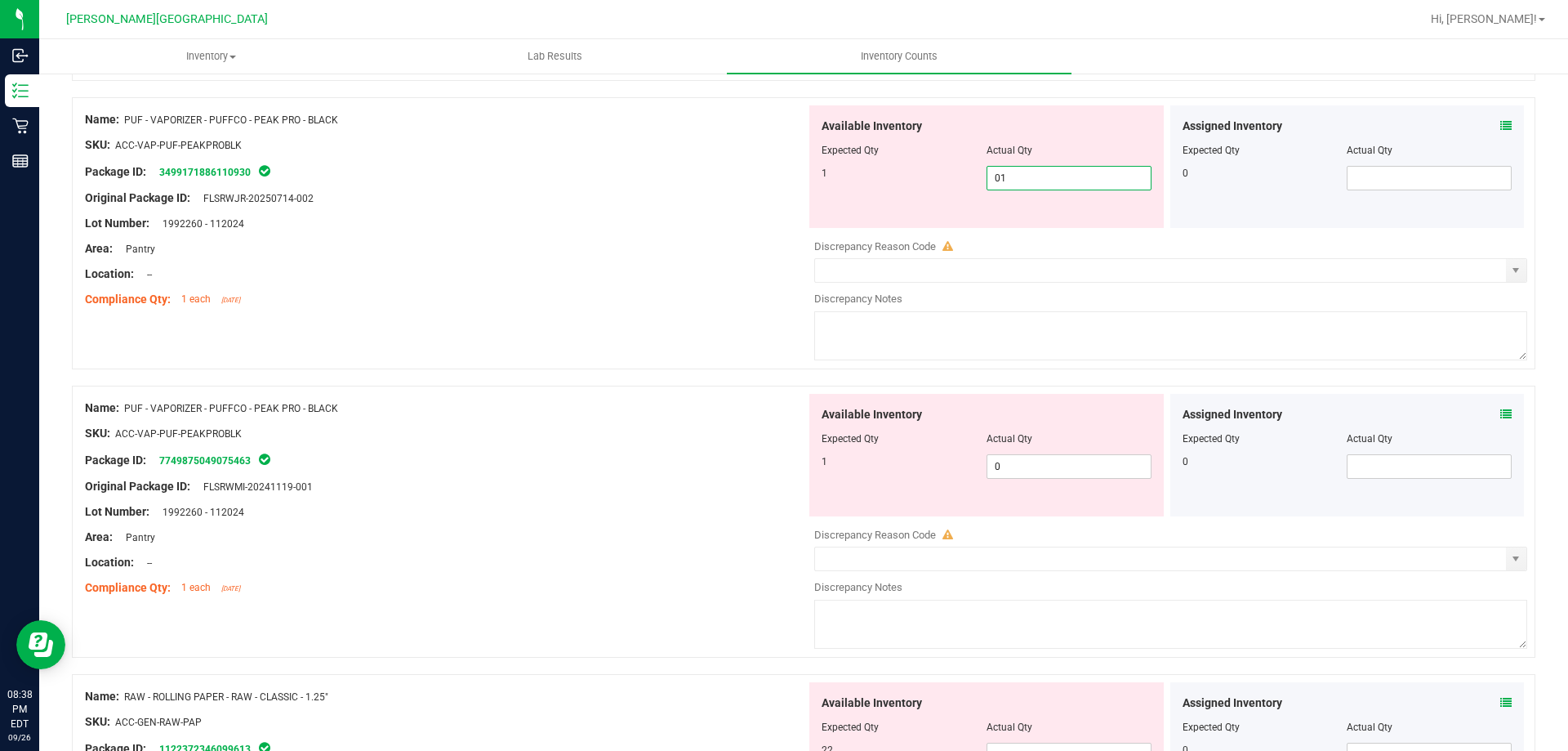
scroll to position [2125, 0]
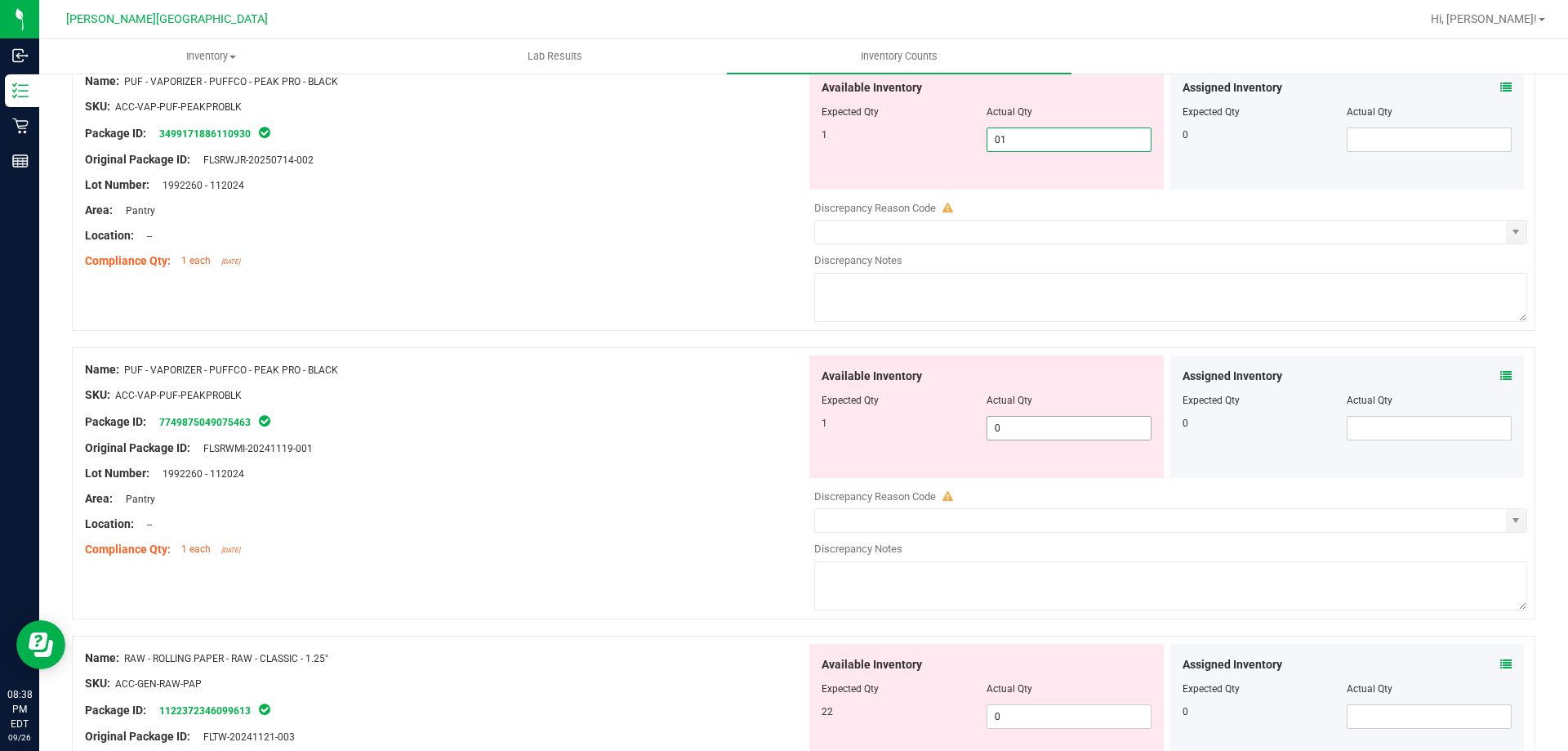
type input "1"
click at [1017, 426] on div "Available Inventory Expected Qty Actual Qty 1 0 0" at bounding box center [987, 417] width 355 height 122
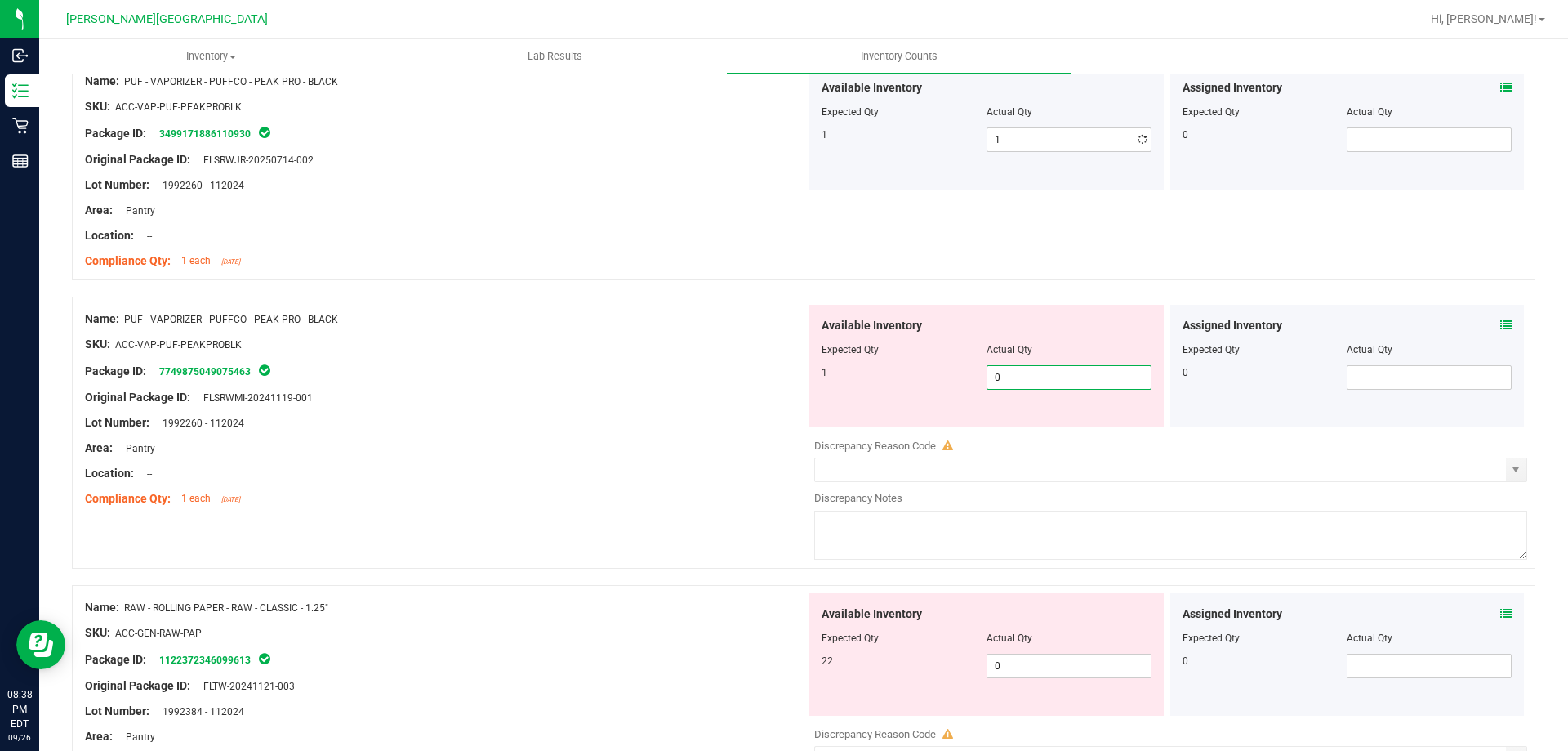
type input "01"
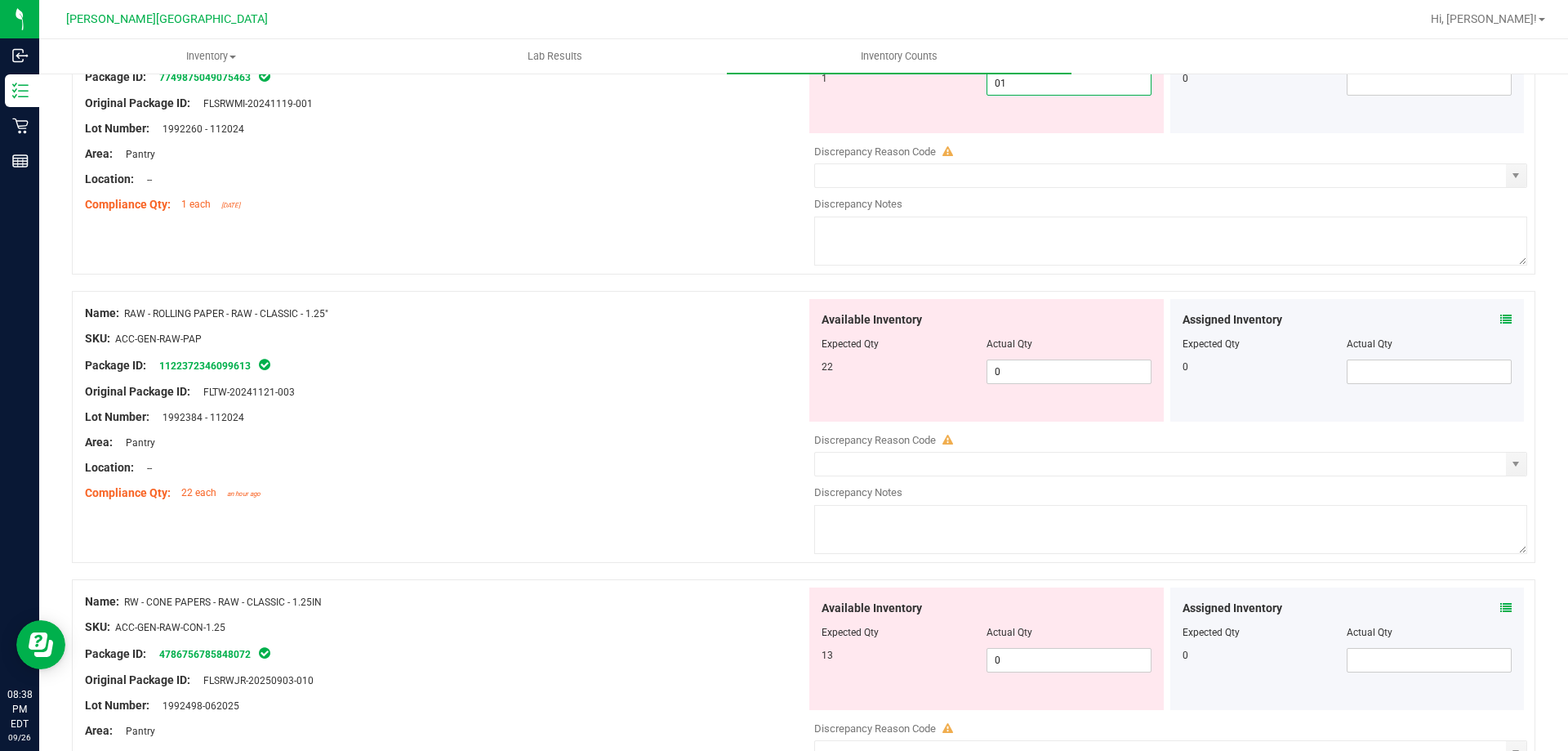
scroll to position [2451, 0]
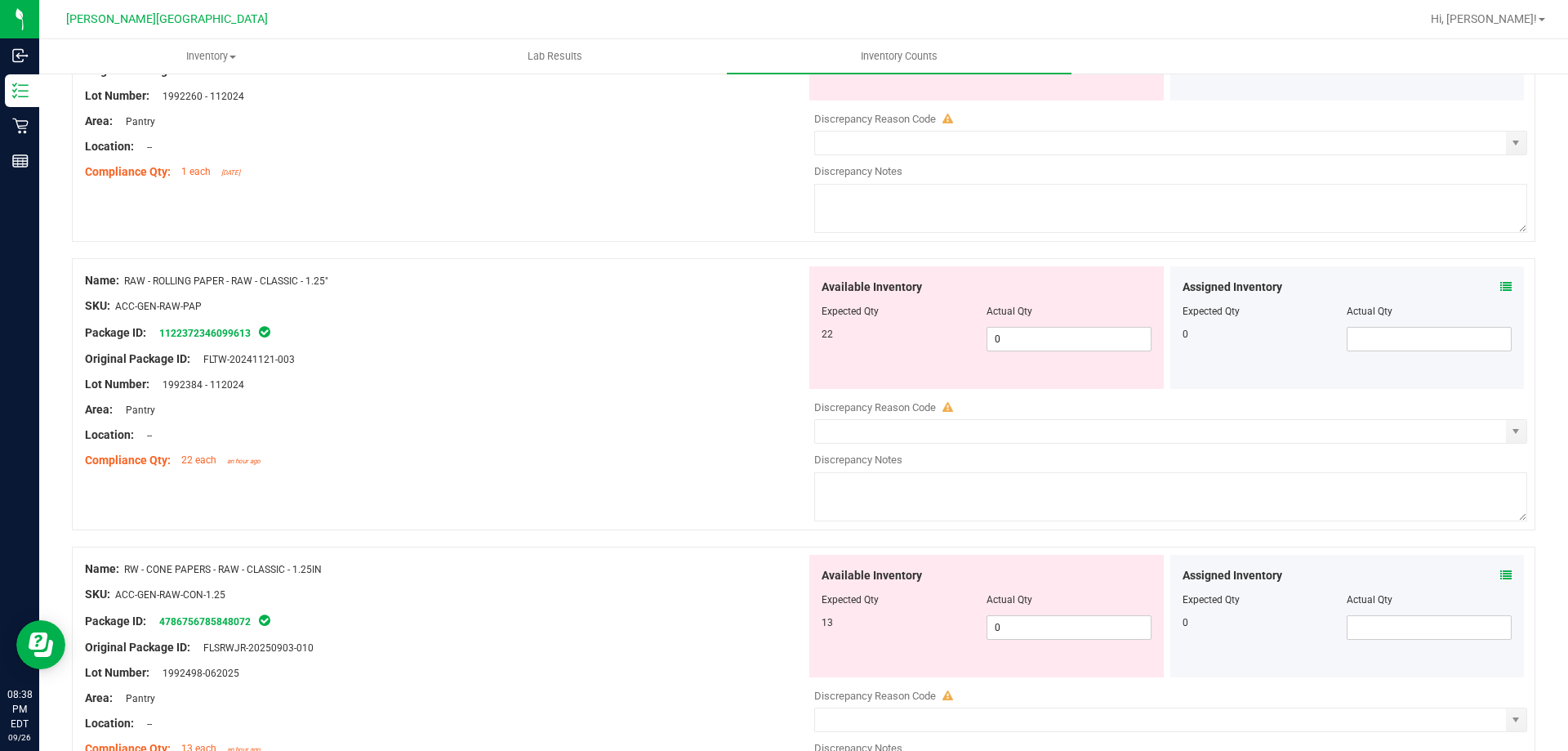
type input "1"
click at [1034, 325] on div "Available Inventory Expected Qty Actual Qty 22 0 0" at bounding box center [987, 327] width 355 height 122
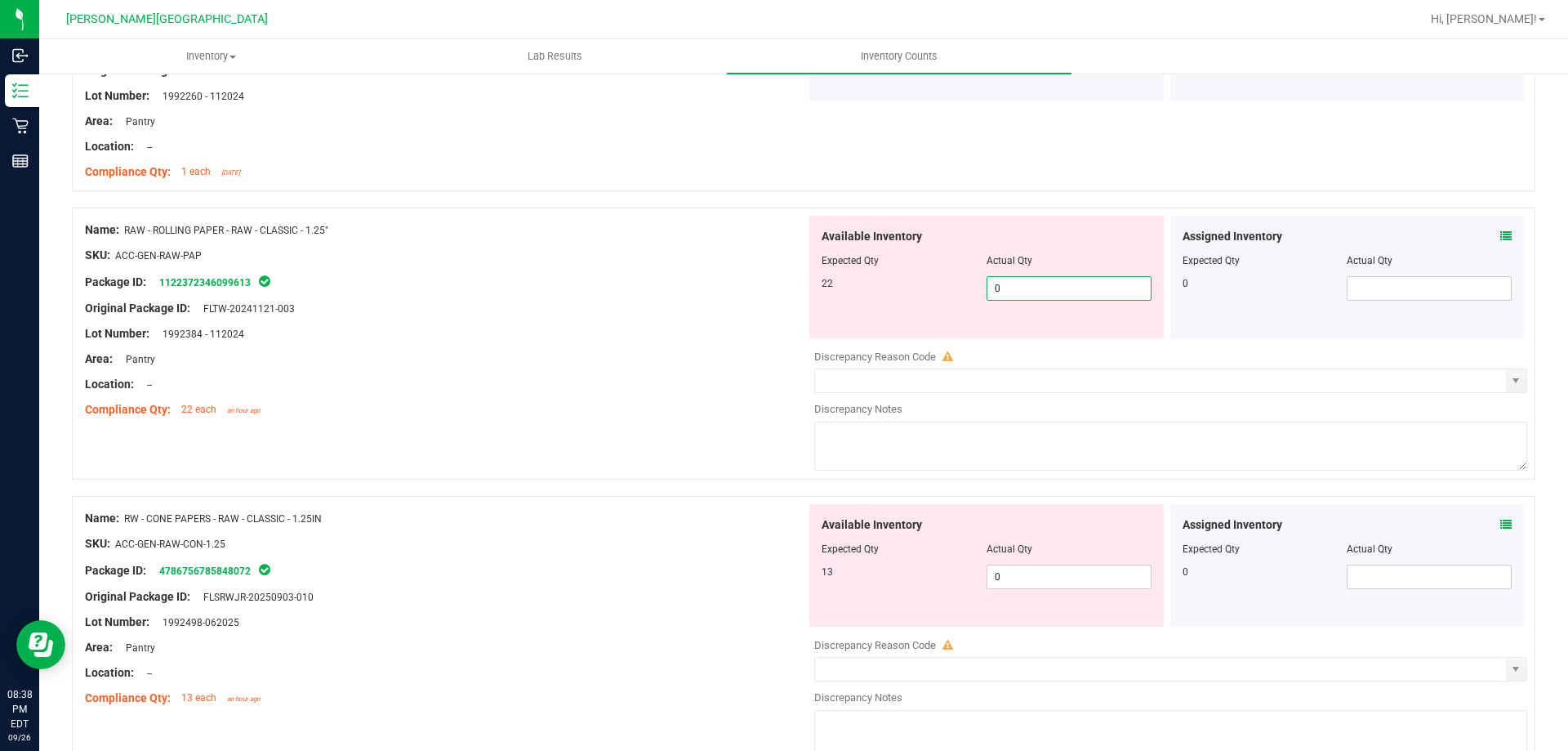
click at [1036, 294] on span "0 0" at bounding box center [1068, 288] width 165 height 25
type input "022"
type input "22"
click at [1008, 583] on div "Available Inventory Expected Qty Actual Qty 13 0 0" at bounding box center [1166, 633] width 721 height 259
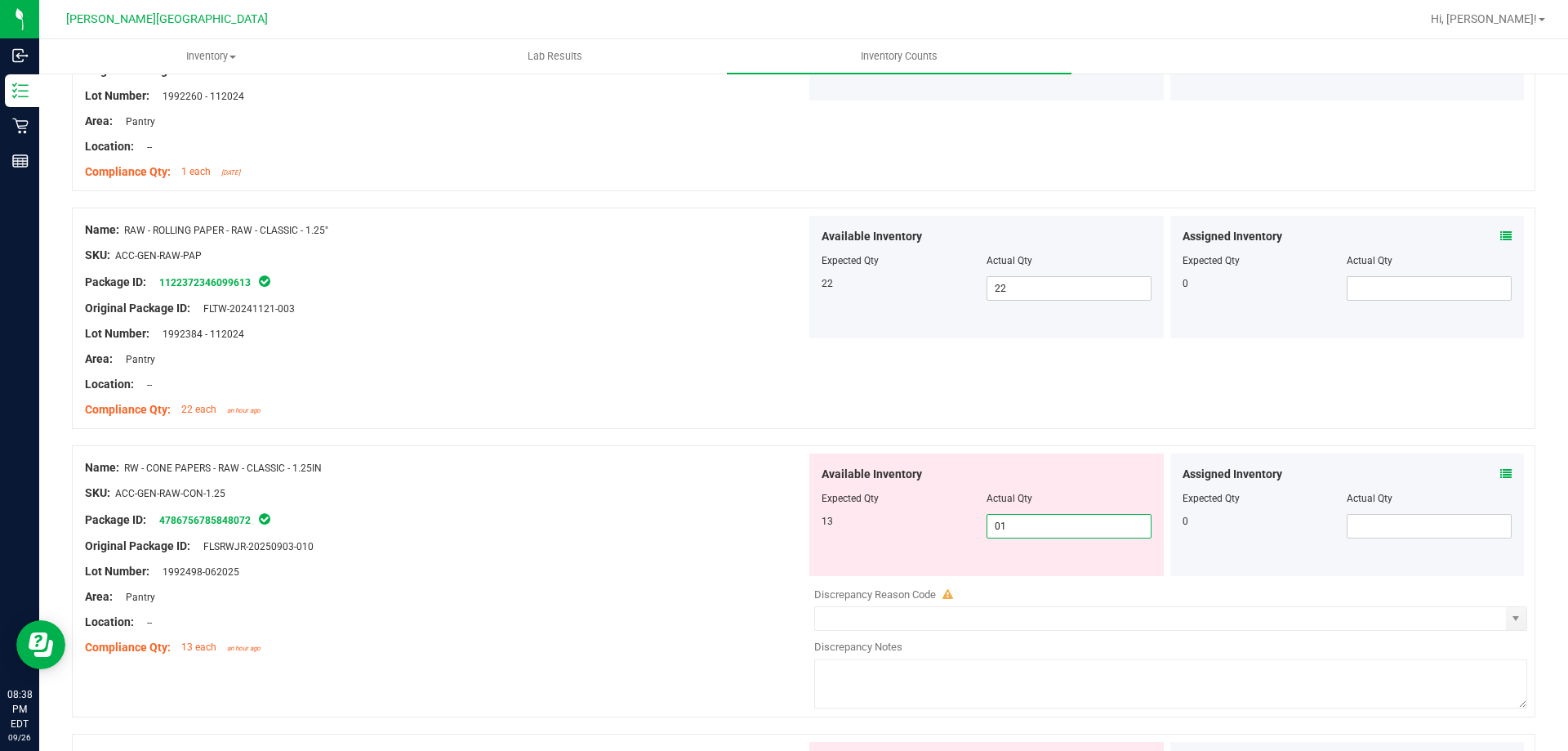
type input "013"
type input "13"
click at [537, 574] on div "Lot Number: 1992498-062025" at bounding box center [445, 572] width 721 height 17
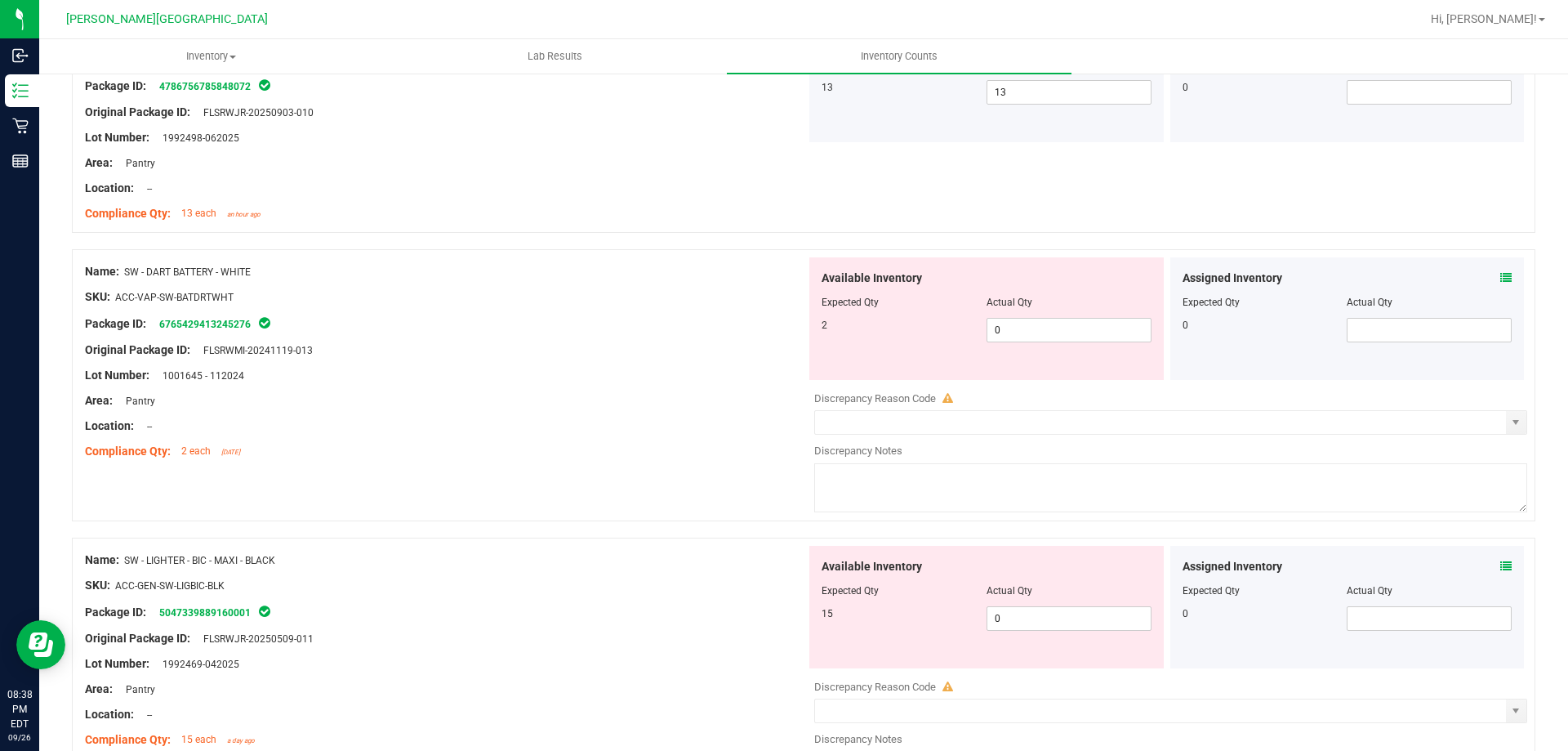
scroll to position [3023, 0]
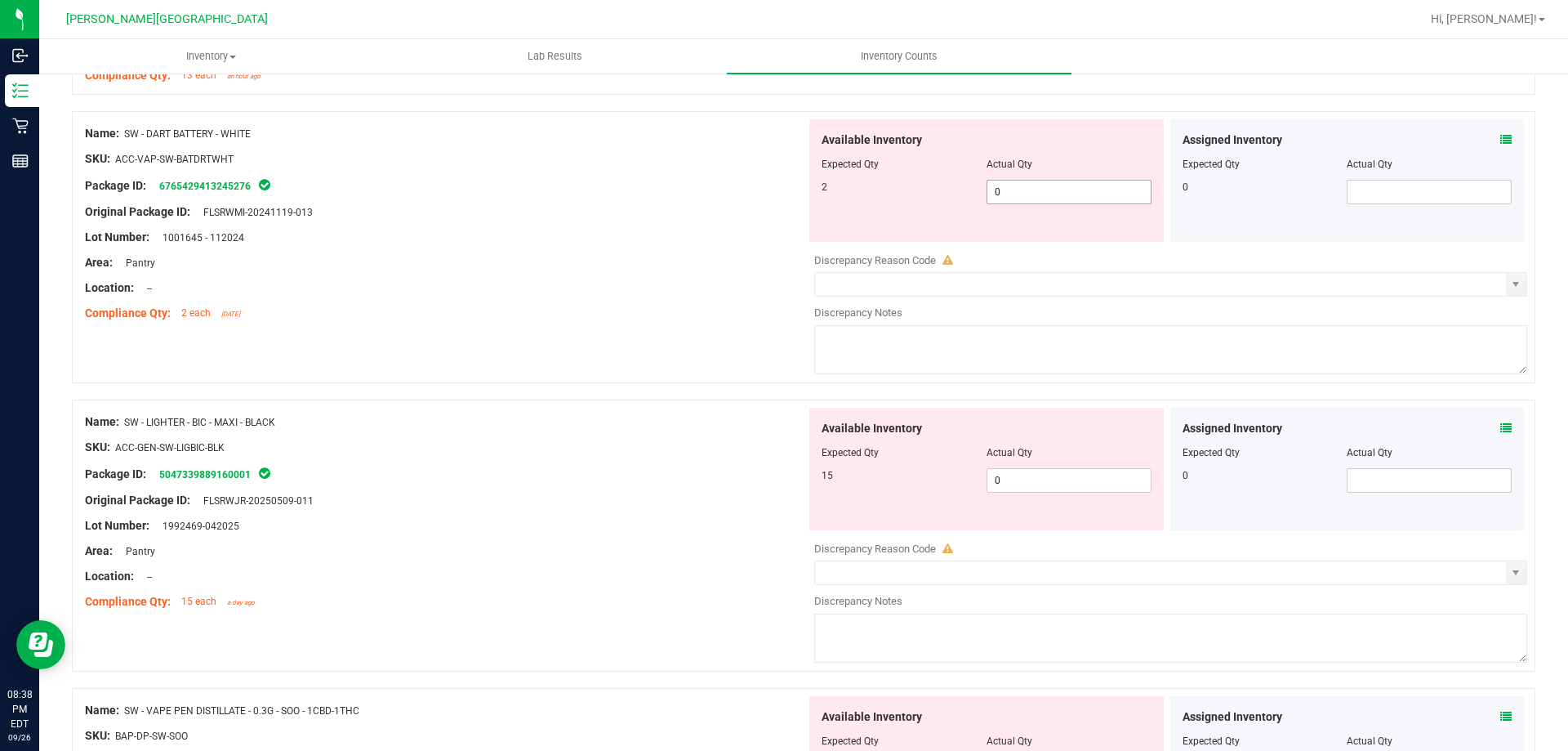
click at [1050, 195] on span "0 0" at bounding box center [1068, 192] width 165 height 25
type input "02"
type input "2"
click at [1018, 472] on div "Available Inventory Expected Qty Actual Qty 15 0 0" at bounding box center [987, 469] width 355 height 122
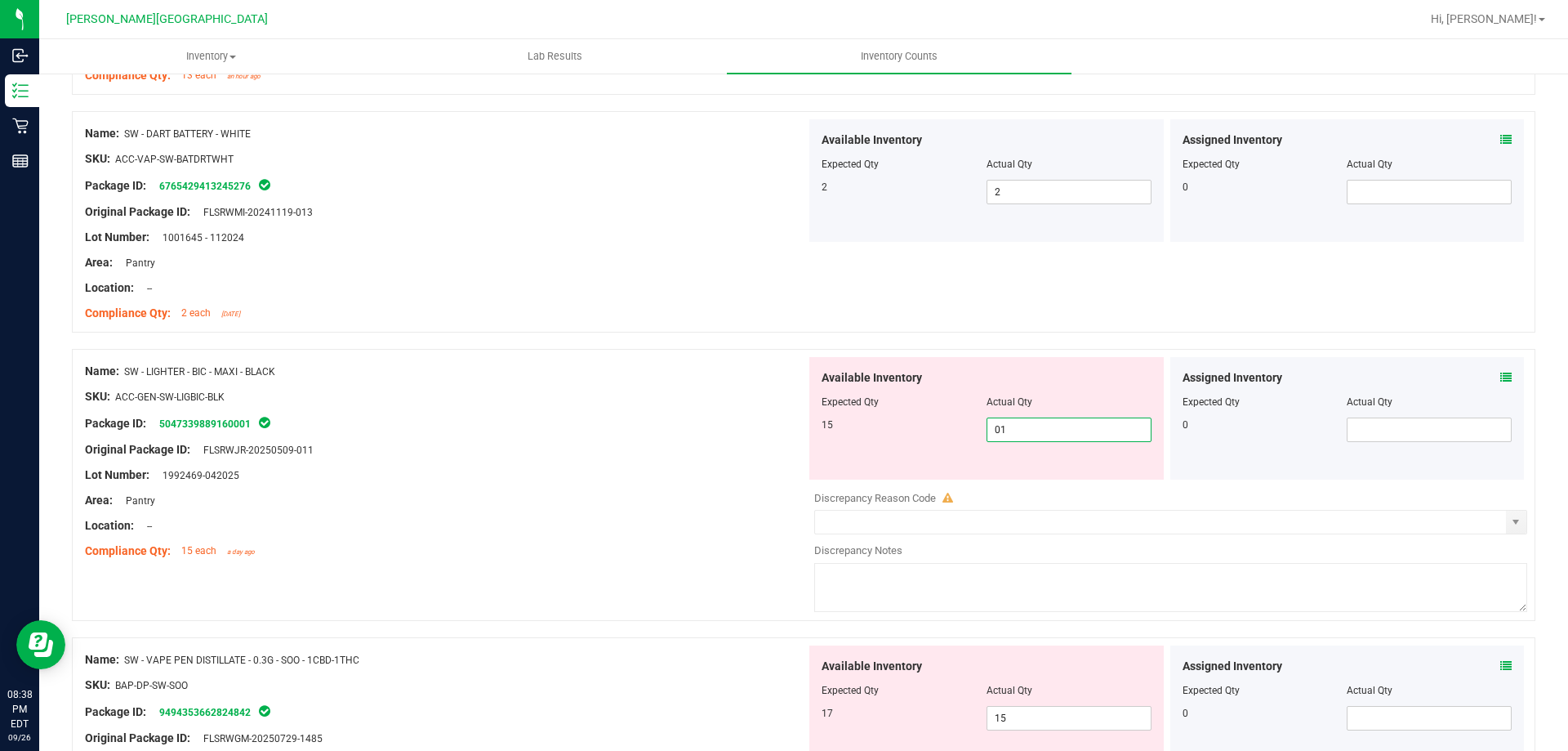
type input "015"
type input "15"
click at [583, 481] on div "Lot Number: 1992469-042025" at bounding box center [445, 475] width 721 height 17
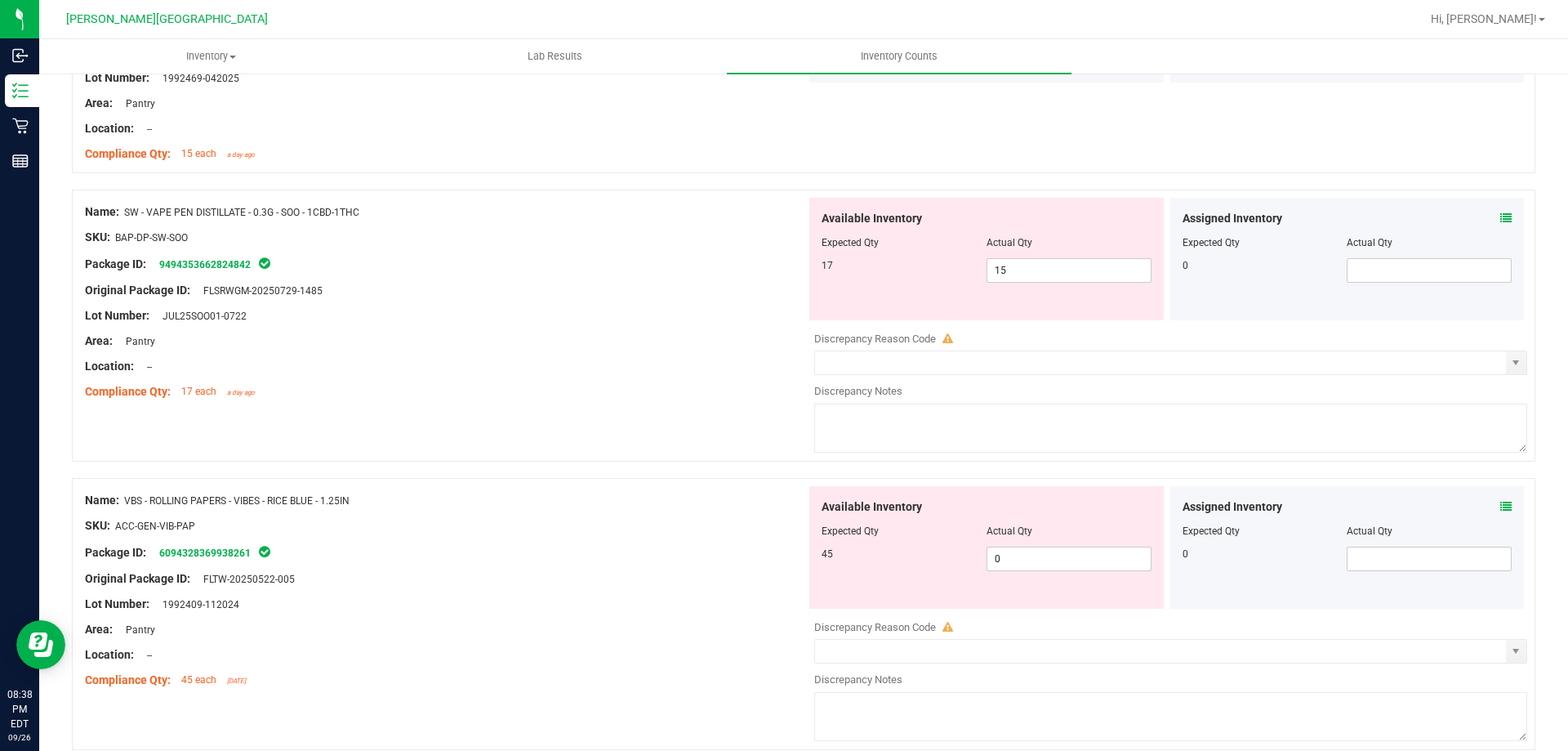
scroll to position [3432, 0]
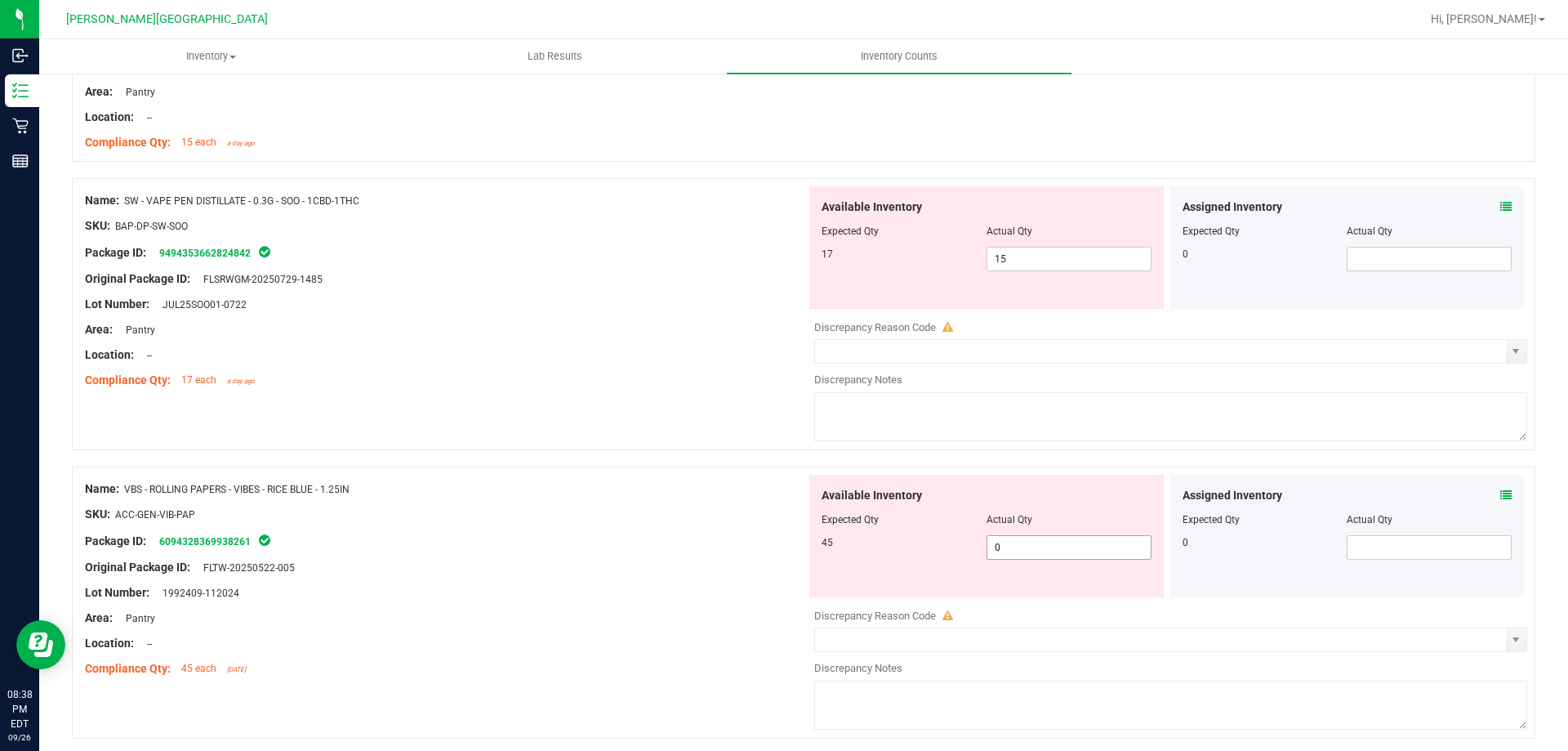
click at [994, 543] on span "0 0" at bounding box center [1068, 548] width 165 height 25
type input "045"
type input "45"
drag, startPoint x: 507, startPoint y: 533, endPoint x: 525, endPoint y: 521, distance: 21.6
click at [508, 532] on div "Package ID: 6094328369938261" at bounding box center [445, 541] width 721 height 20
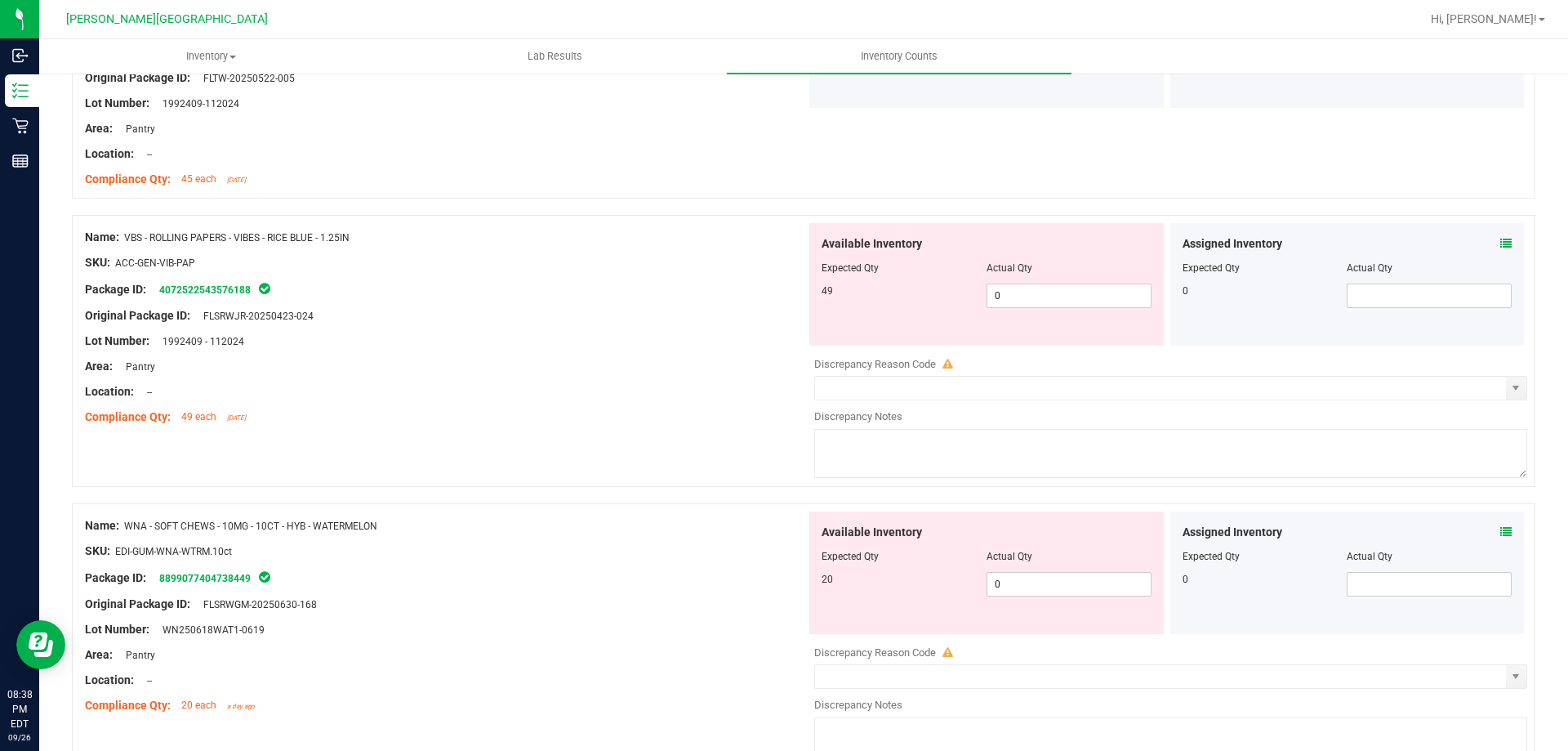
scroll to position [3922, 0]
click at [1074, 302] on span "0 0" at bounding box center [1068, 295] width 165 height 25
type input "049"
type input "49"
click at [659, 603] on div "Name: WNA - SOFT CHEWS - 10MG - 10CT - HYB - WATERMELON SKU: EDI-GUM-WNA-WTRM.1…" at bounding box center [445, 615] width 721 height 208
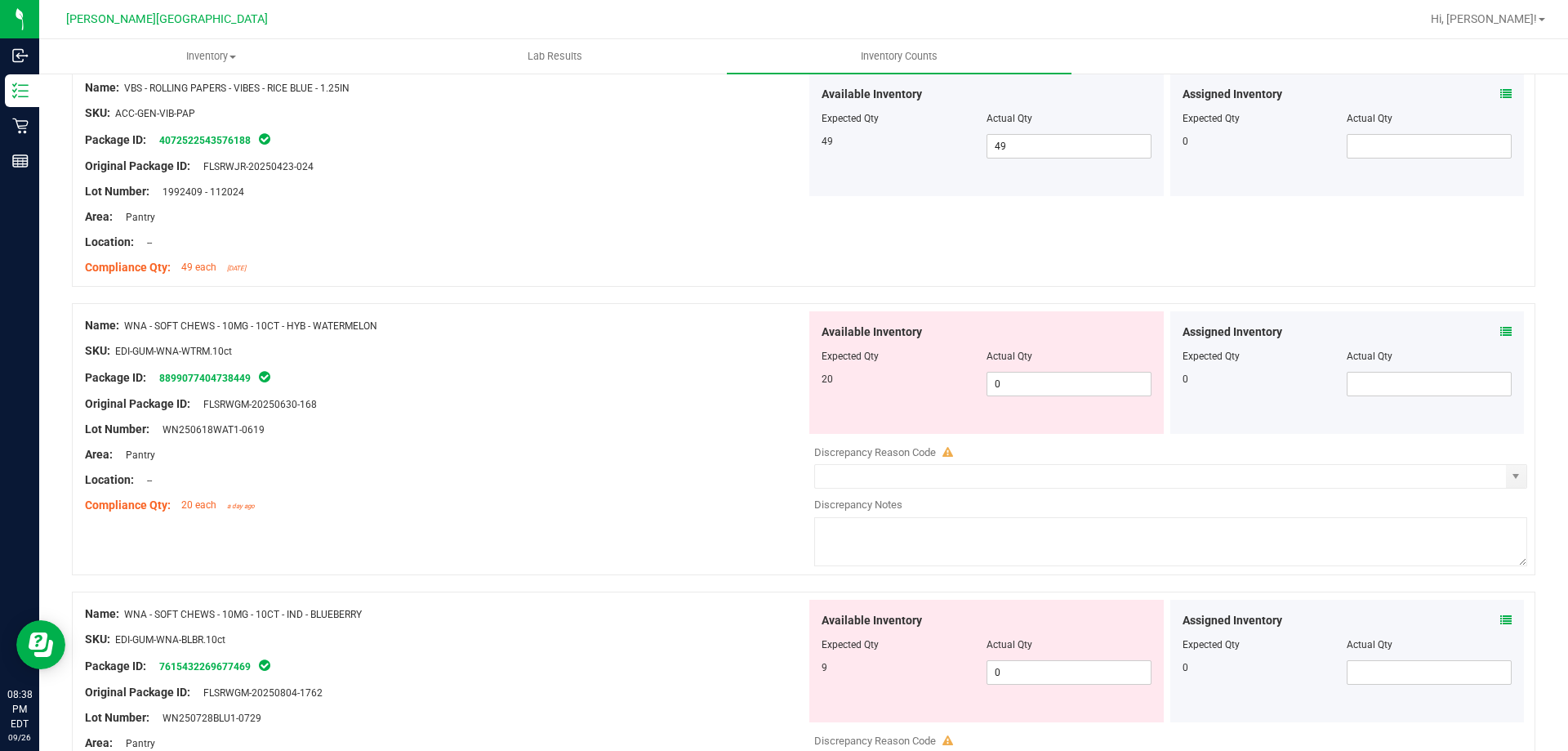
scroll to position [4086, 0]
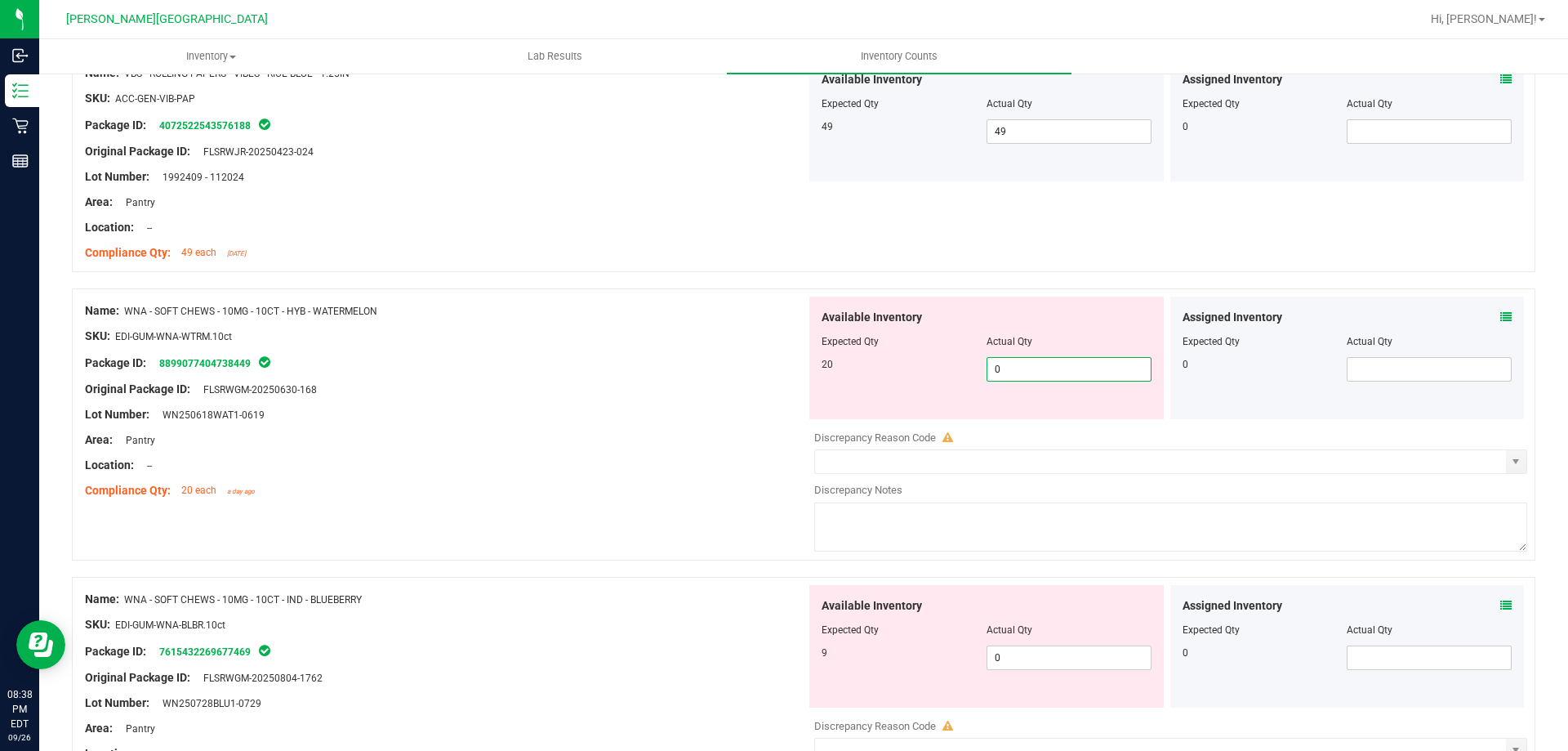
click at [1084, 377] on span "0 0" at bounding box center [1068, 369] width 165 height 25
type input "020"
type input "20"
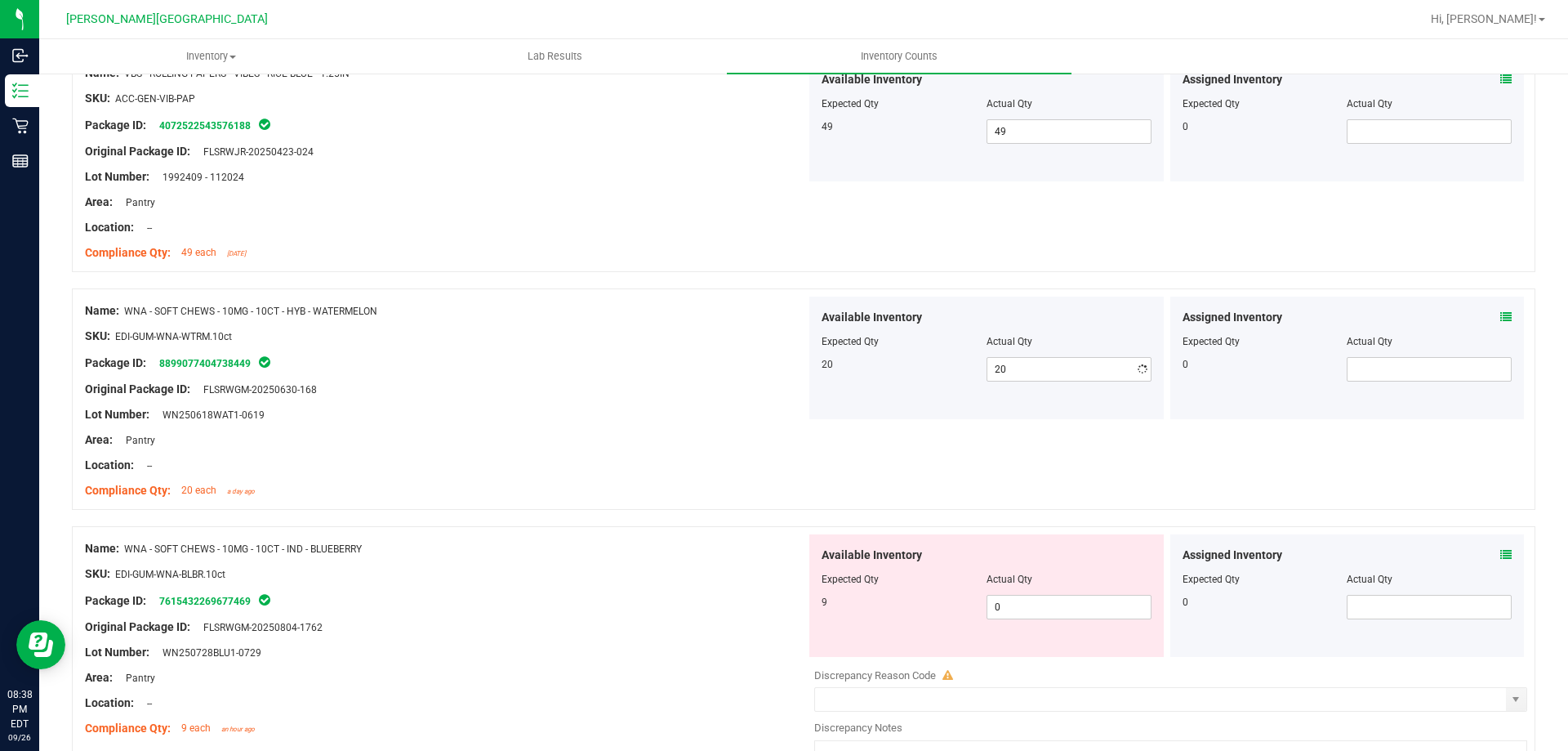
click at [568, 463] on div "Location: --" at bounding box center [445, 466] width 721 height 17
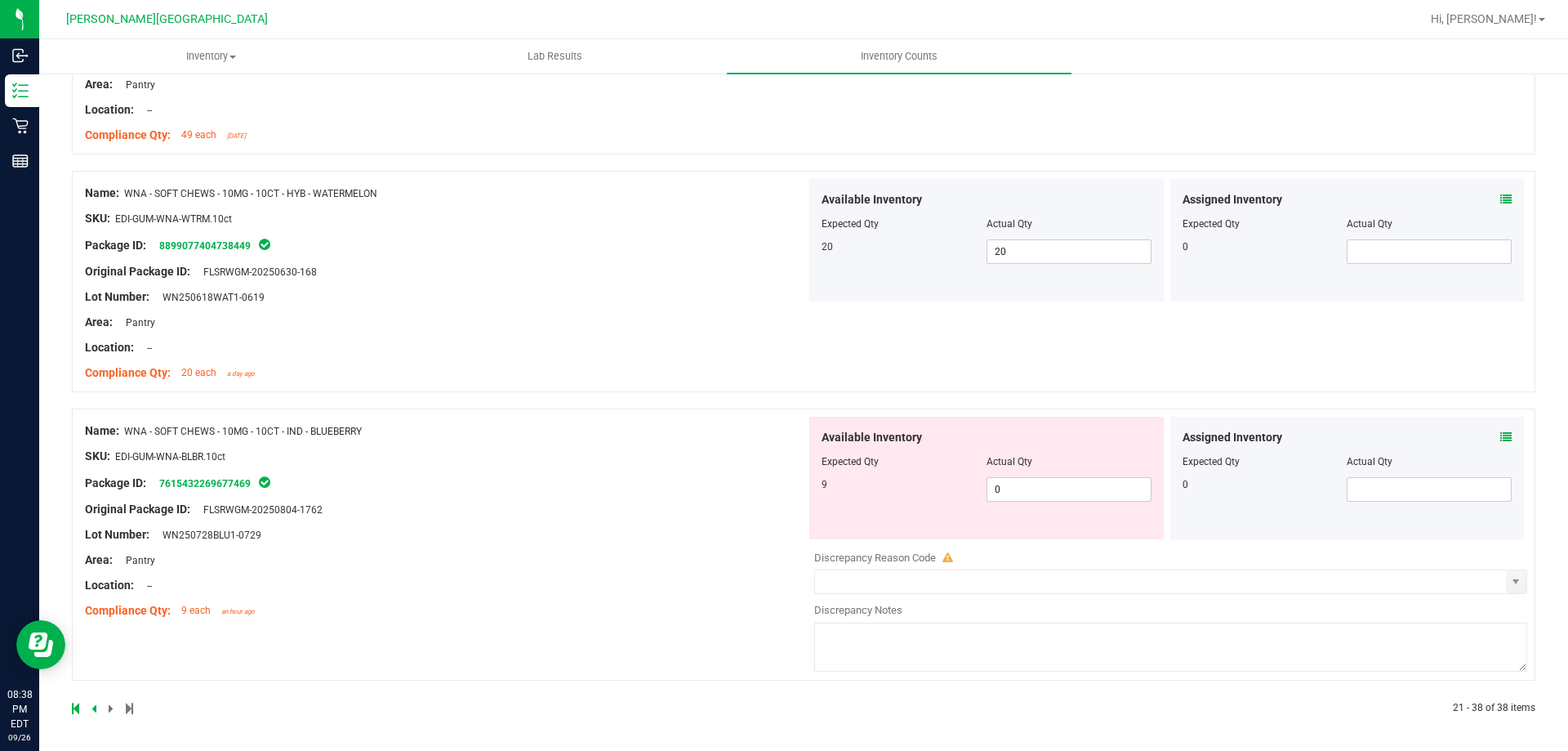
scroll to position [4205, 0]
click at [1107, 491] on span "0 0" at bounding box center [1068, 488] width 165 height 25
type input "09"
type input "9"
click at [631, 544] on div "Name: WNA - SOFT CHEWS - 10MG - 10CT - IND - BLUEBERRY SKU: EDI-GUM-WNA-BLBR.10…" at bounding box center [445, 519] width 721 height 208
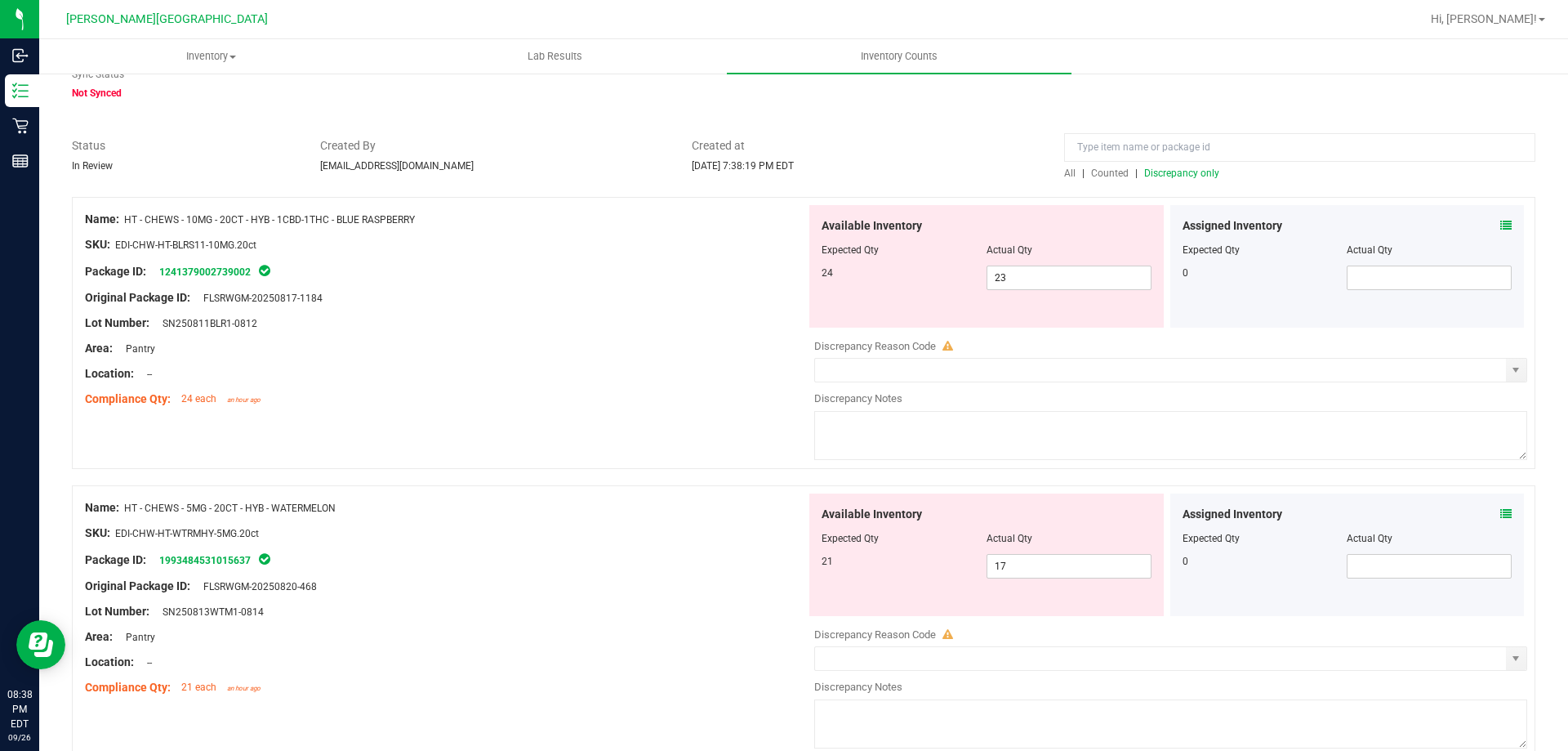
scroll to position [0, 0]
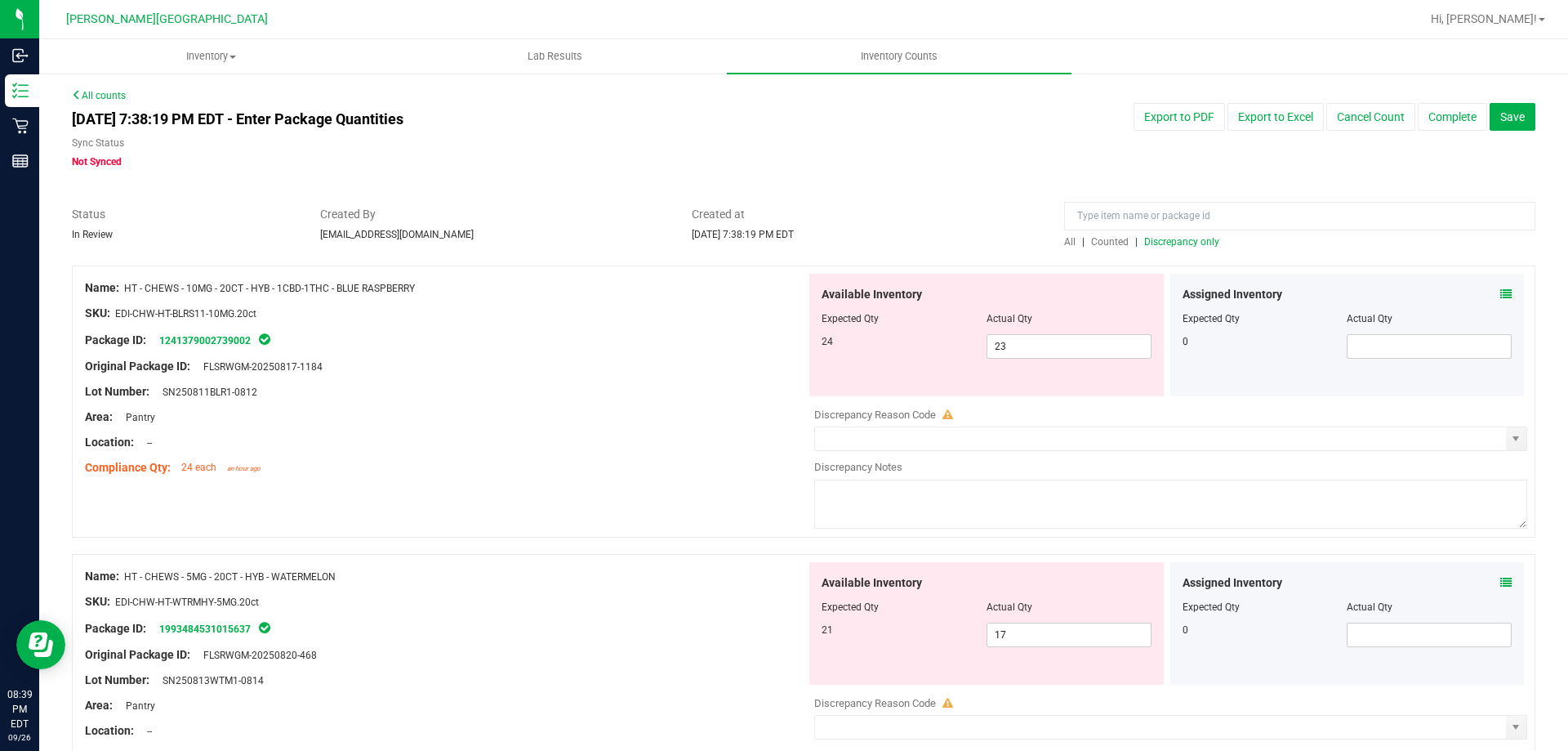
click at [1197, 239] on span "Discrepancy only" at bounding box center [1182, 241] width 75 height 11
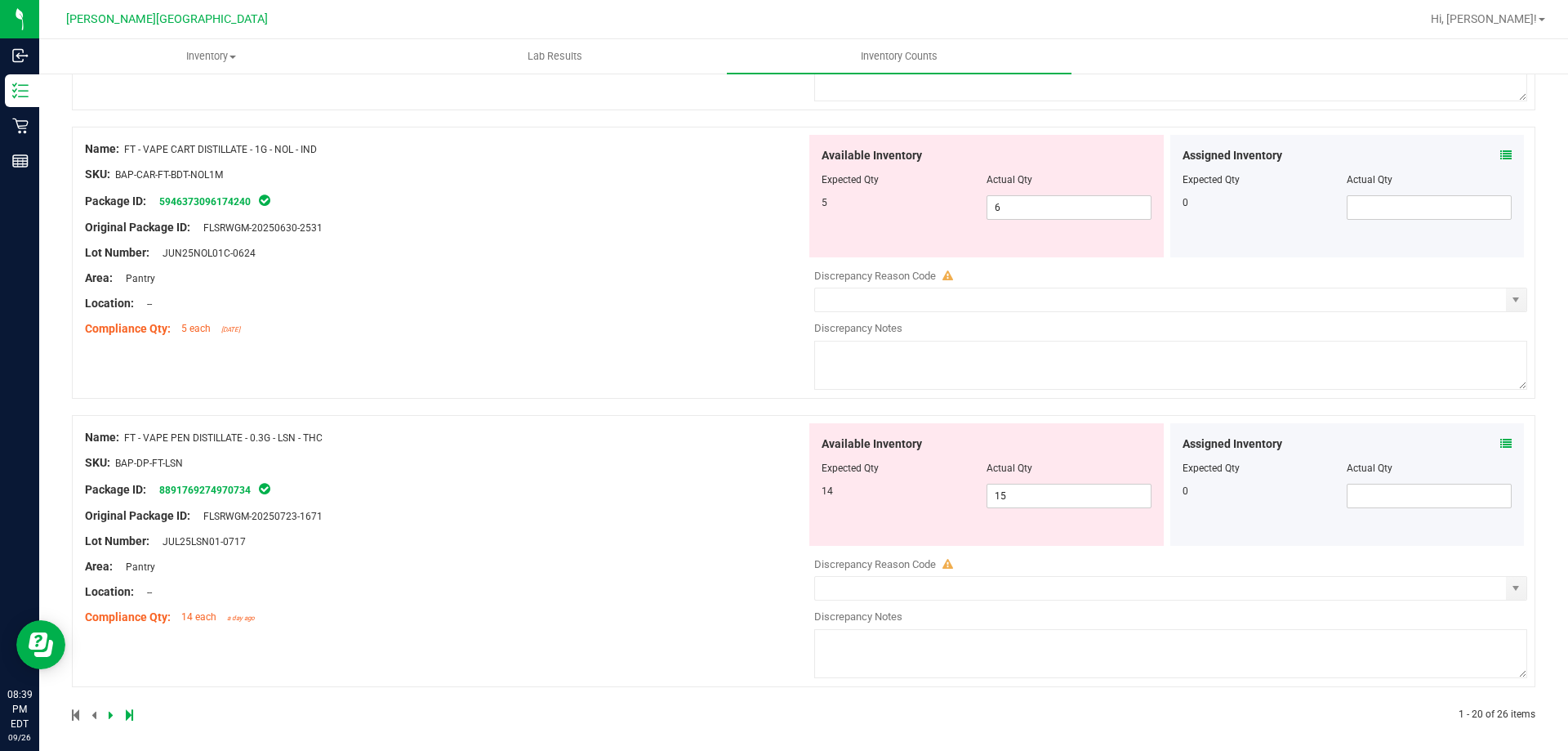
scroll to position [5339, 0]
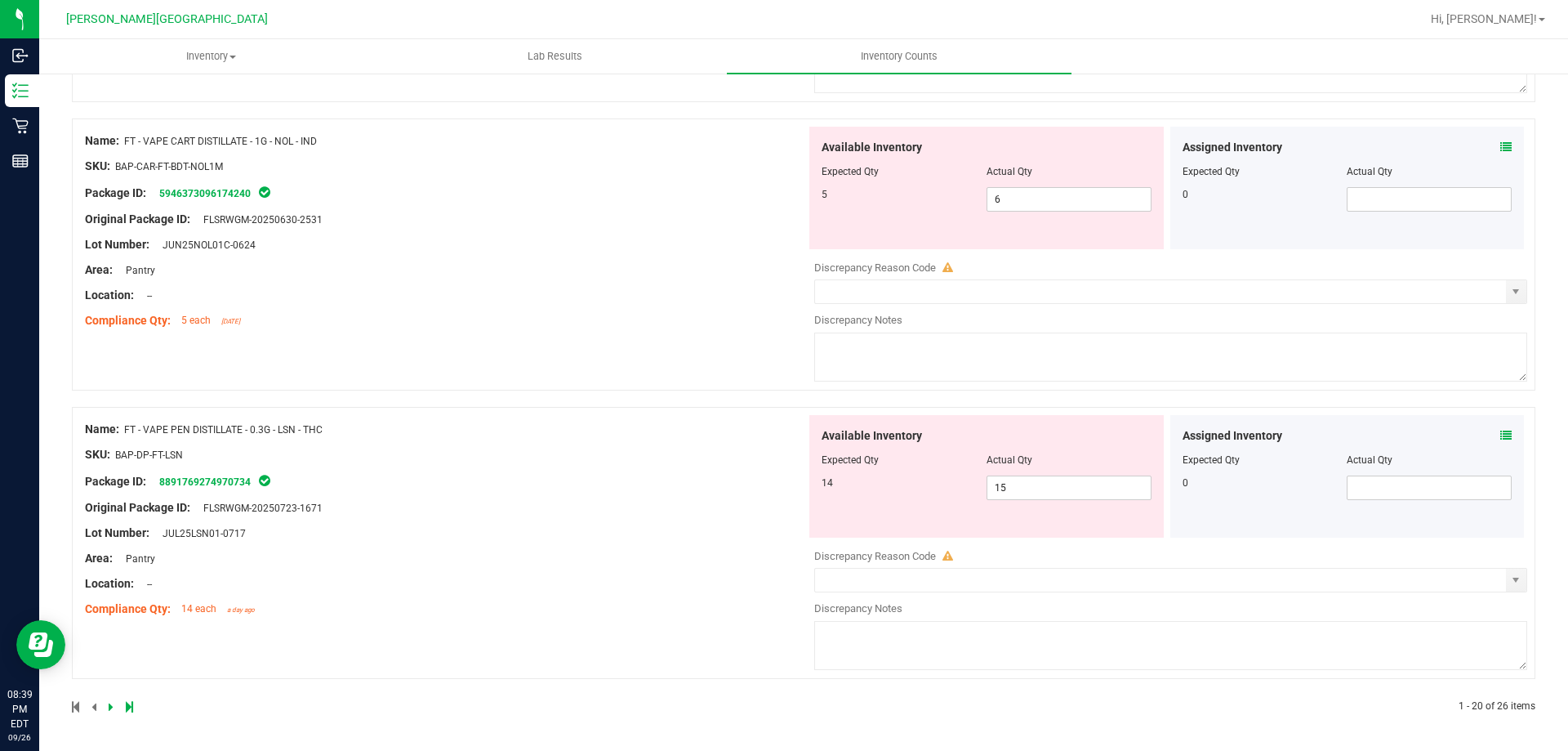
click at [110, 704] on icon at bounding box center [111, 707] width 5 height 10
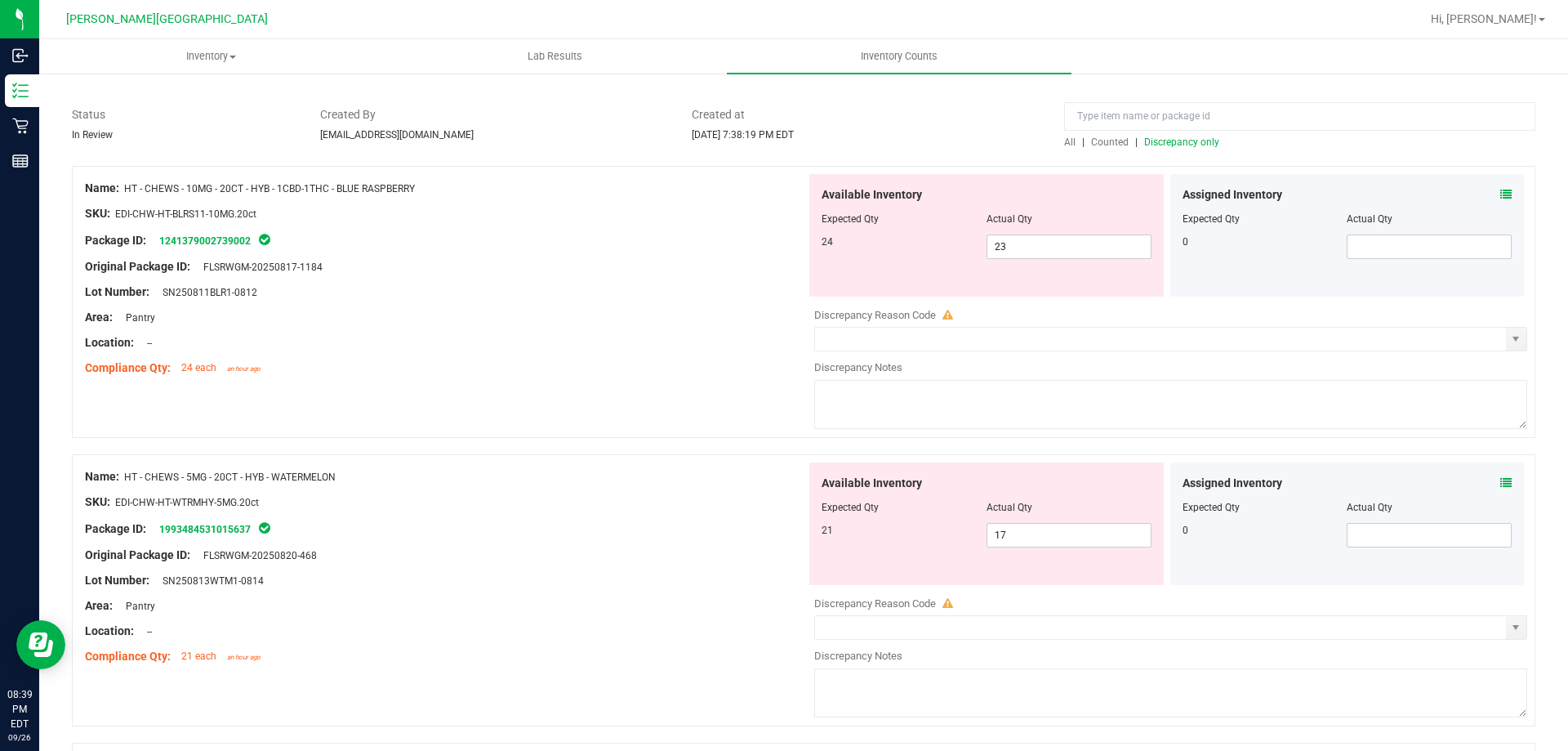
scroll to position [0, 0]
